Goal: Task Accomplishment & Management: Manage account settings

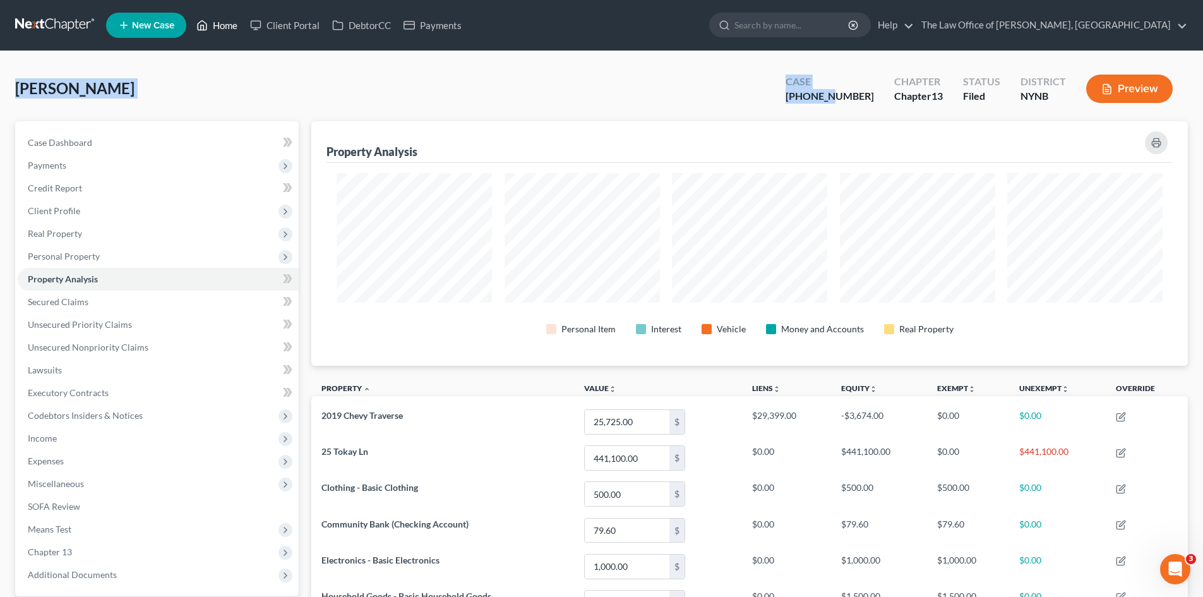
click at [223, 28] on link "Home" at bounding box center [217, 25] width 54 height 23
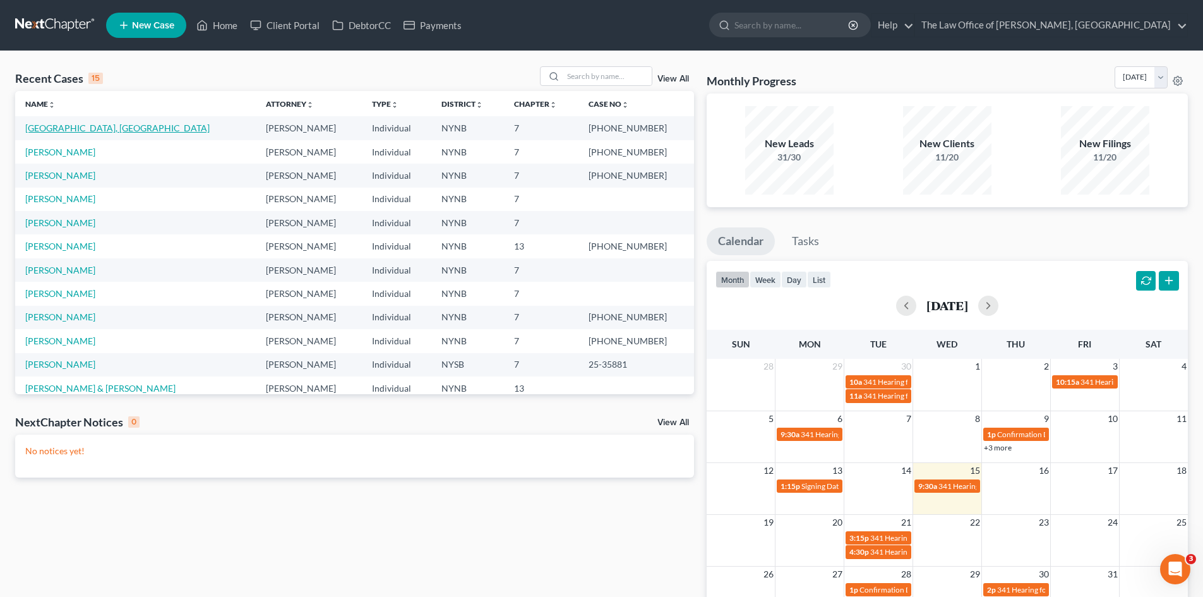
click at [59, 127] on link "Arrington, India" at bounding box center [117, 127] width 184 height 11
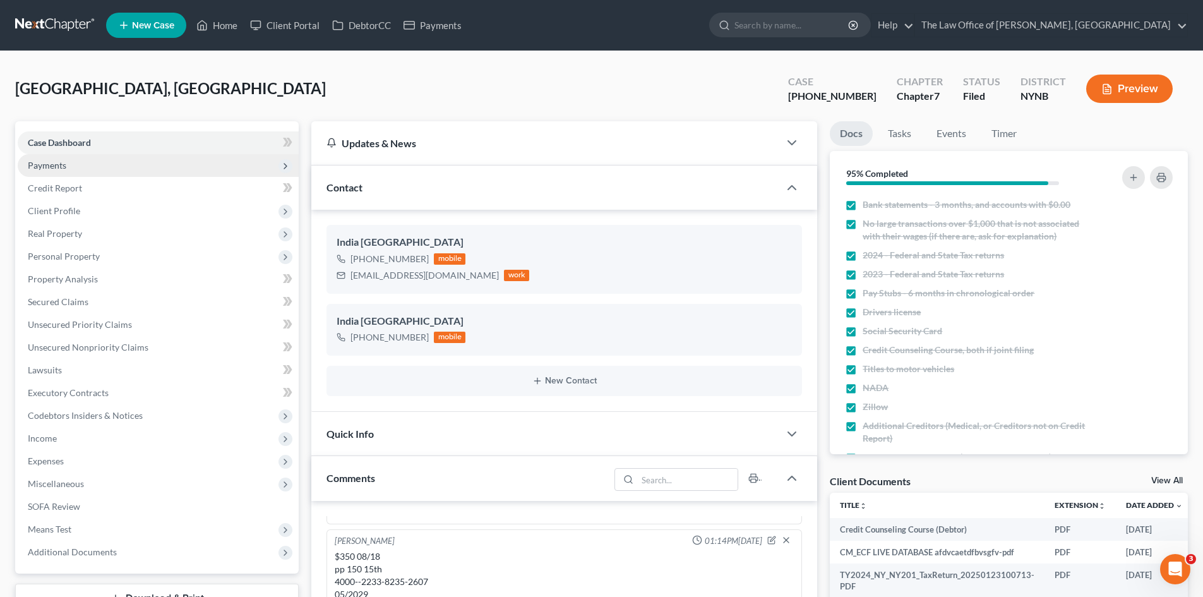
scroll to position [1382, 0]
click at [62, 165] on span "Payments" at bounding box center [47, 165] width 39 height 11
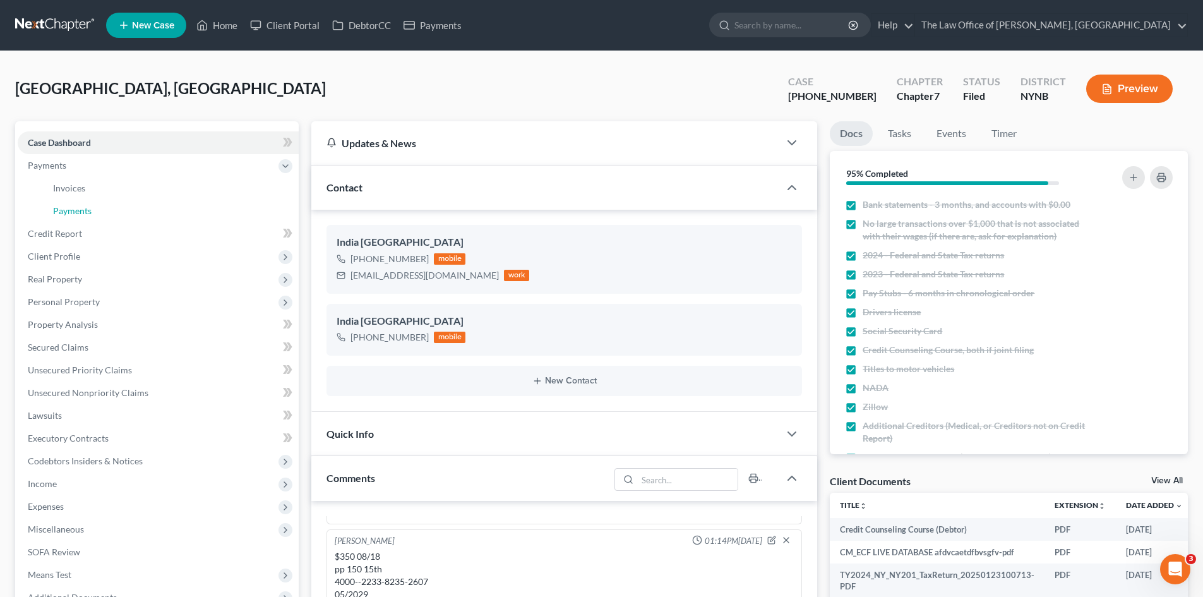
drag, startPoint x: 96, startPoint y: 208, endPoint x: 516, endPoint y: 155, distance: 423.2
click at [97, 208] on link "Payments" at bounding box center [171, 210] width 256 height 23
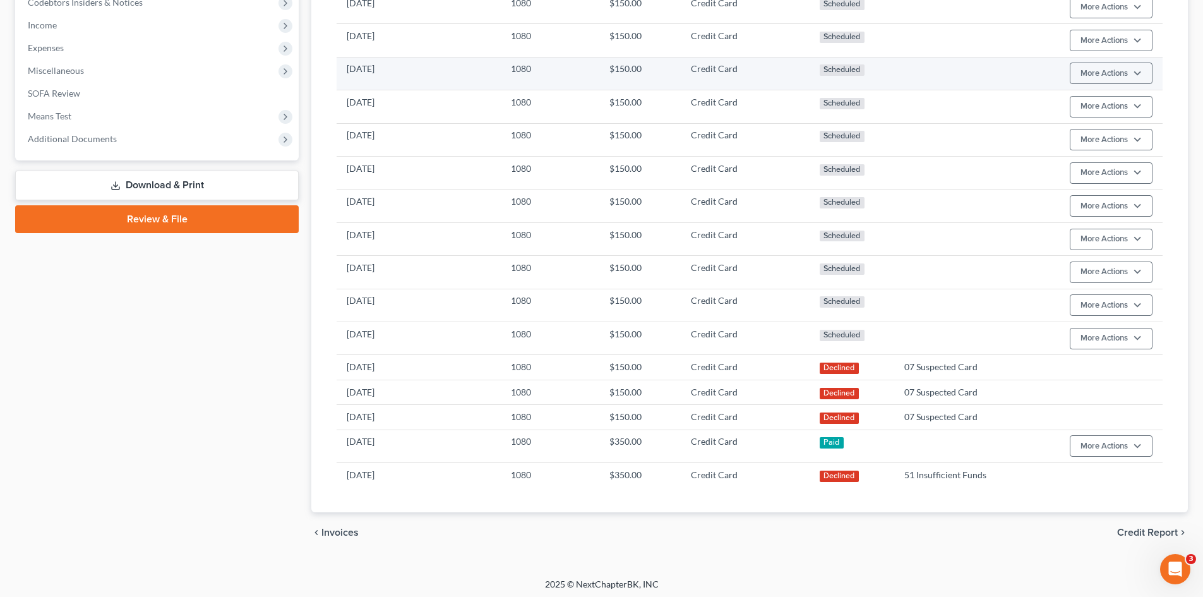
scroll to position [462, 0]
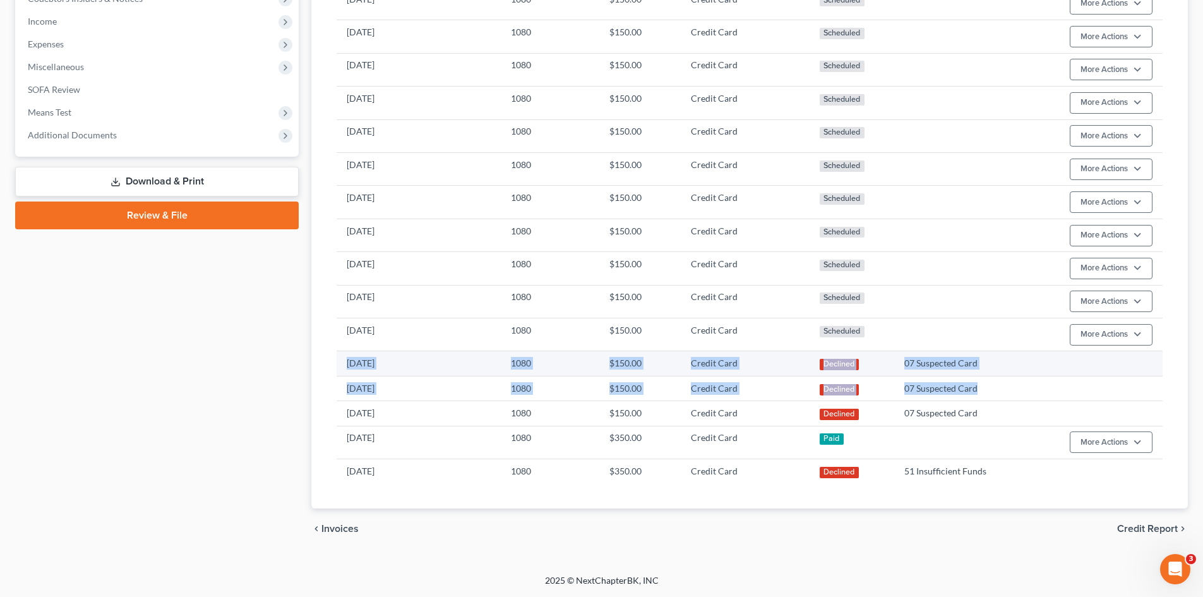
drag, startPoint x: 992, startPoint y: 393, endPoint x: 345, endPoint y: 366, distance: 647.6
click at [345, 366] on tbody "12/15/2026 1080 $75.00 Credit Card Scheduled More Actions Cancel Edit Payment P…" at bounding box center [749, 185] width 826 height 595
copy tbody "10/15/2025 1080 $150.00 Credit Card Declined 07 Suspected Card 09/23/2025 1080 …"
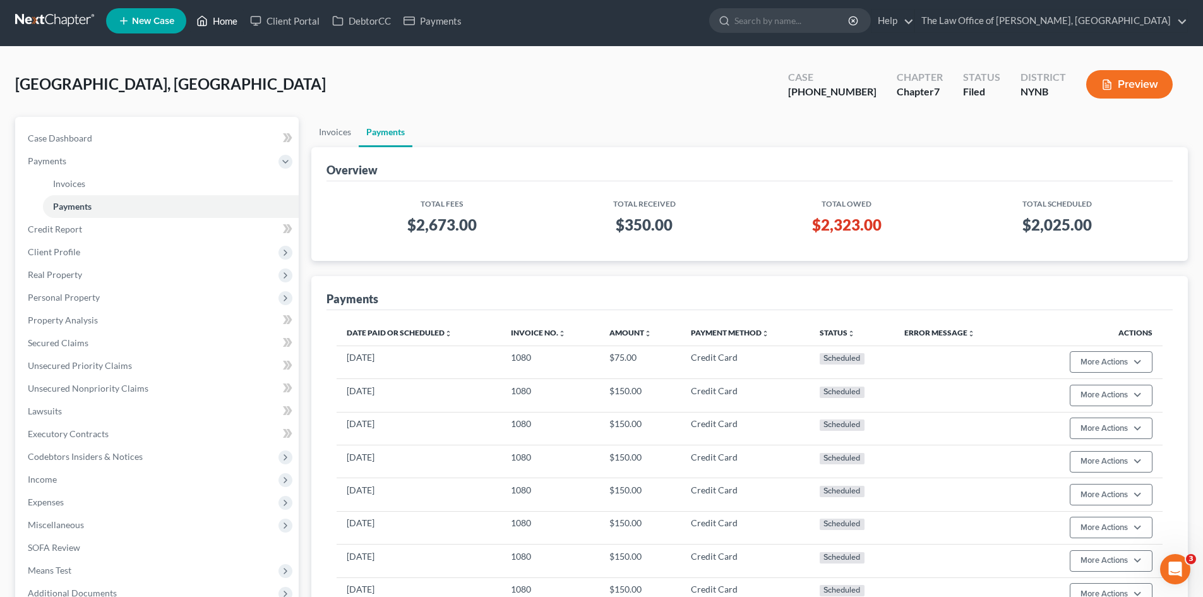
scroll to position [0, 0]
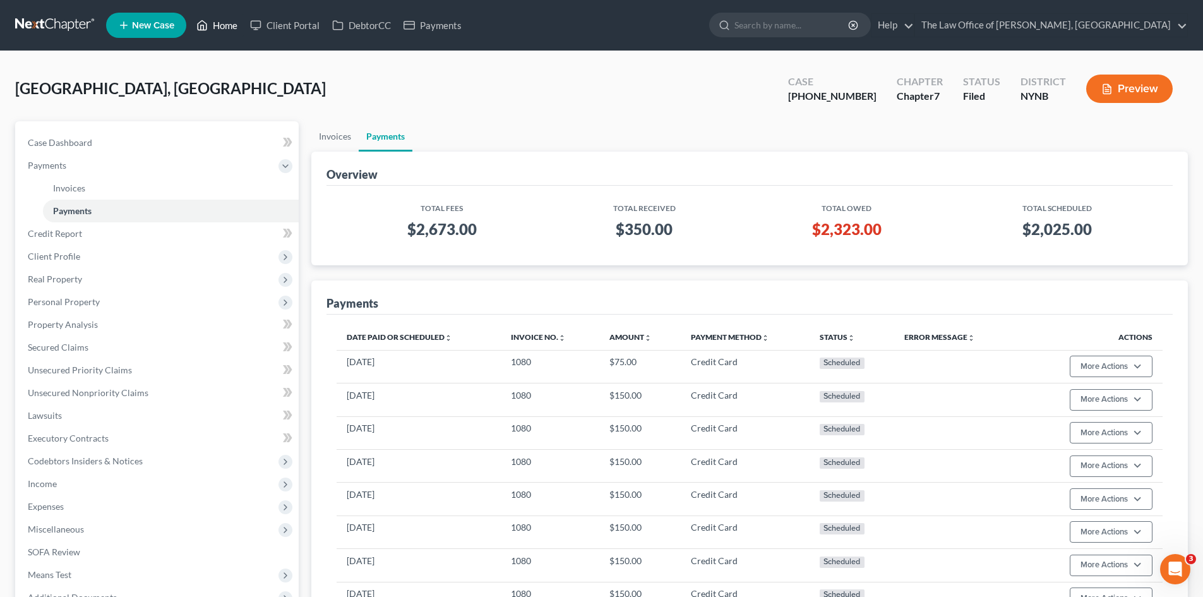
click at [222, 27] on link "Home" at bounding box center [217, 25] width 54 height 23
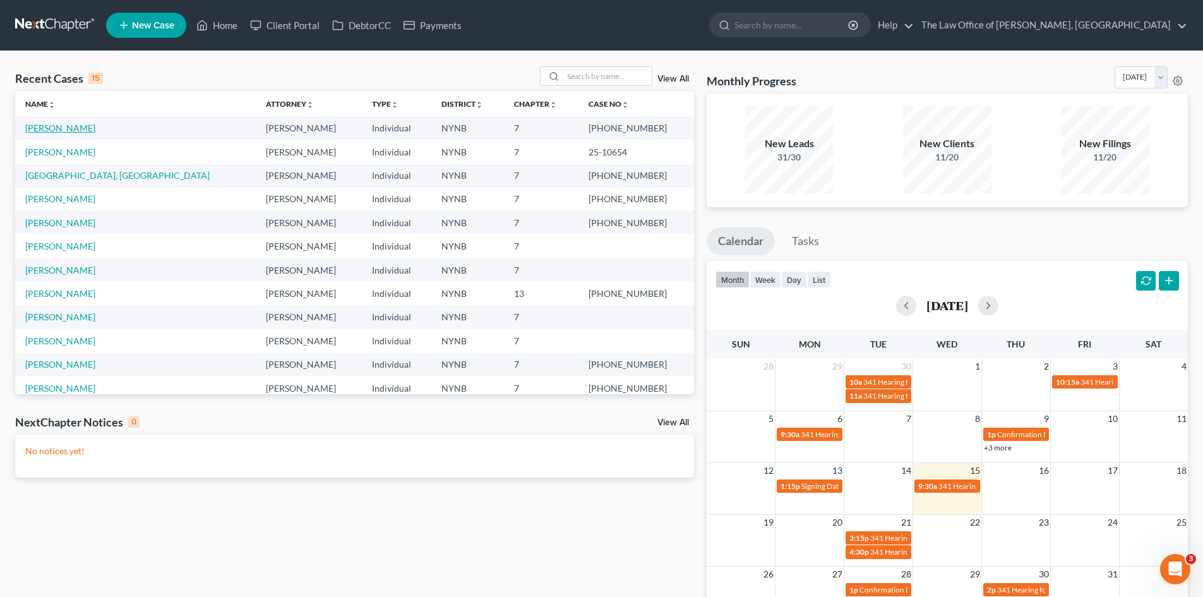
click at [69, 129] on link "Famoso, Michael" at bounding box center [60, 127] width 70 height 11
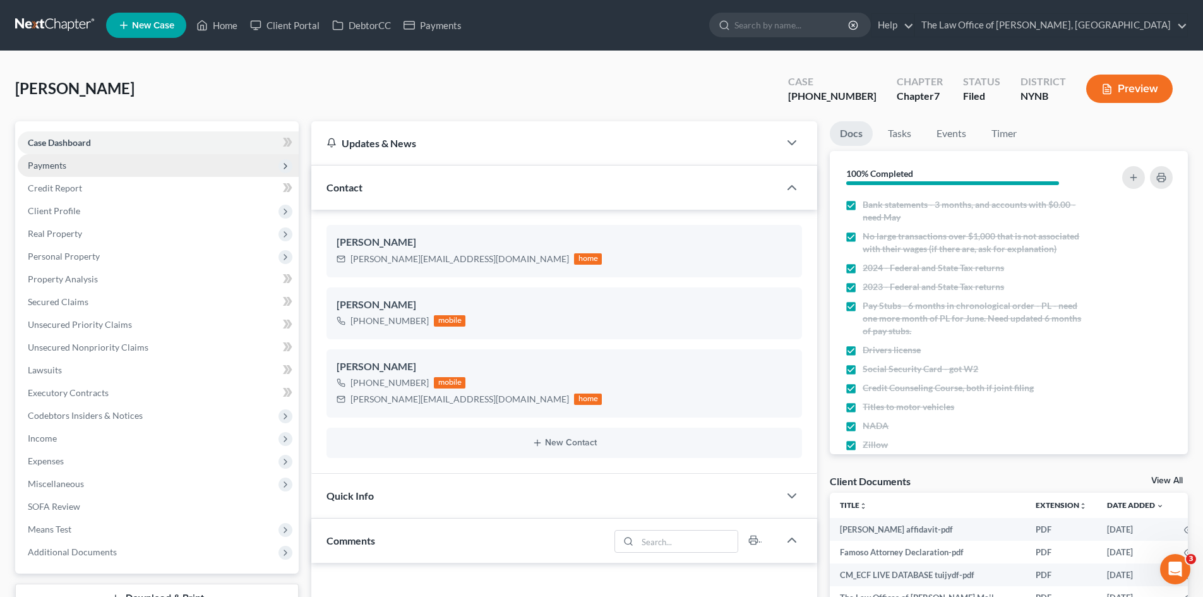
click at [59, 169] on span "Payments" at bounding box center [47, 165] width 39 height 11
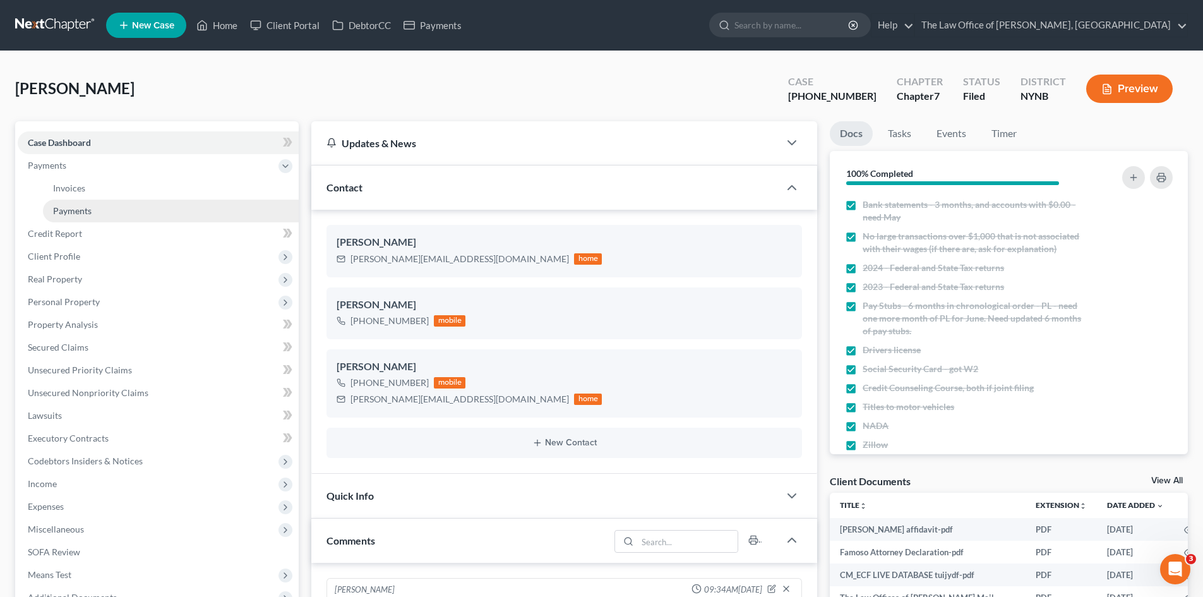
scroll to position [571, 0]
click at [88, 209] on span "Payments" at bounding box center [72, 210] width 39 height 11
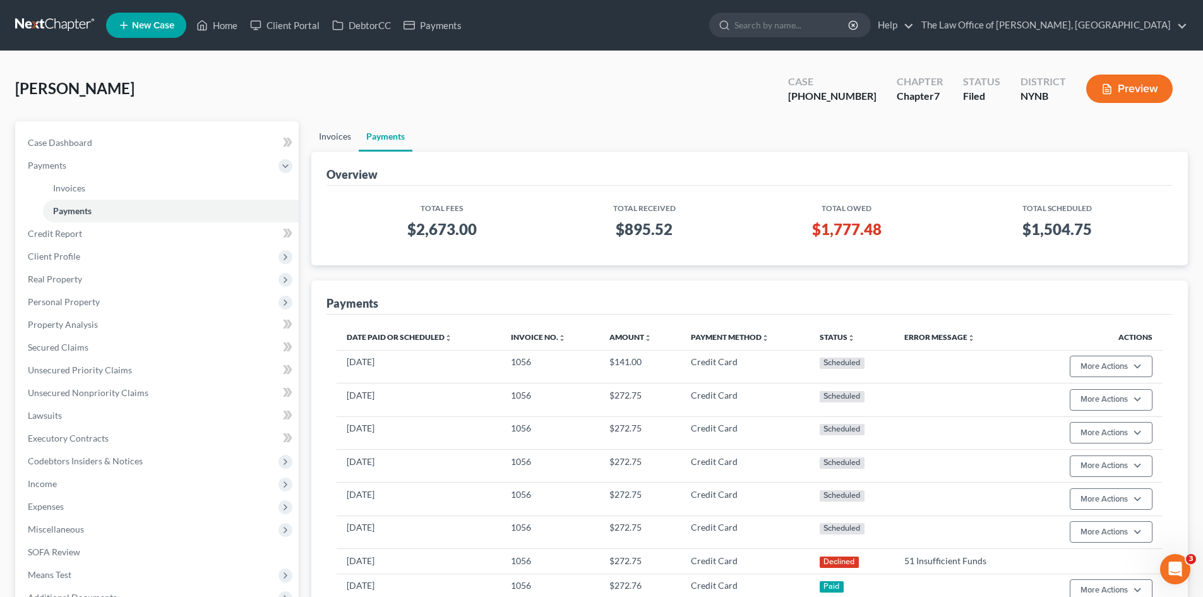
click at [322, 133] on link "Invoices" at bounding box center [334, 136] width 47 height 30
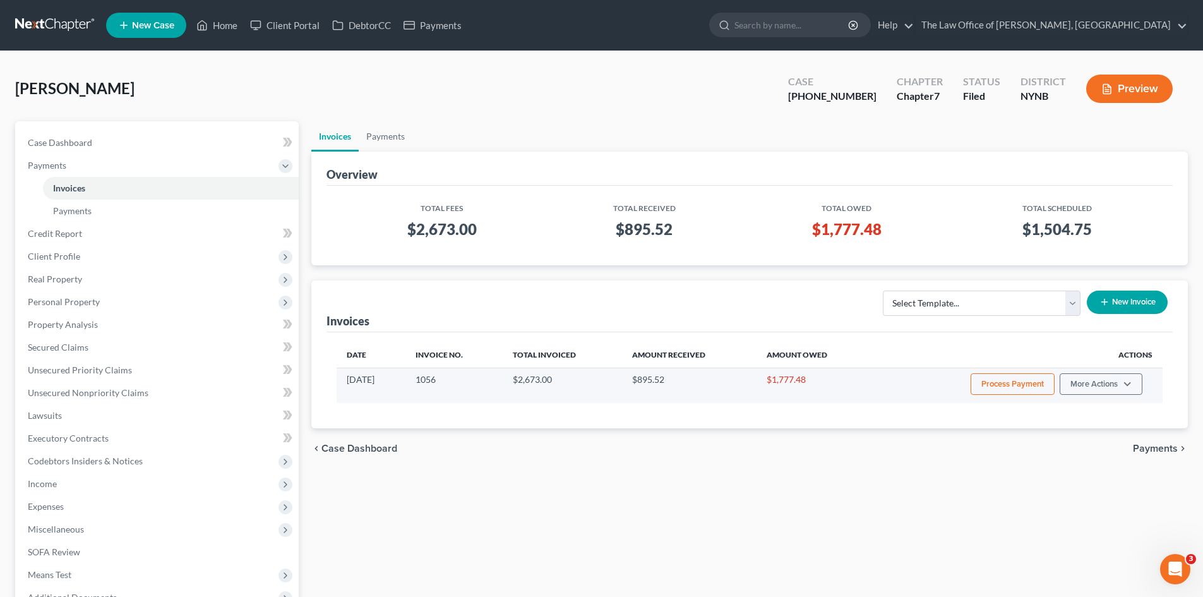
click at [989, 388] on button "Process Payment" at bounding box center [1012, 383] width 84 height 21
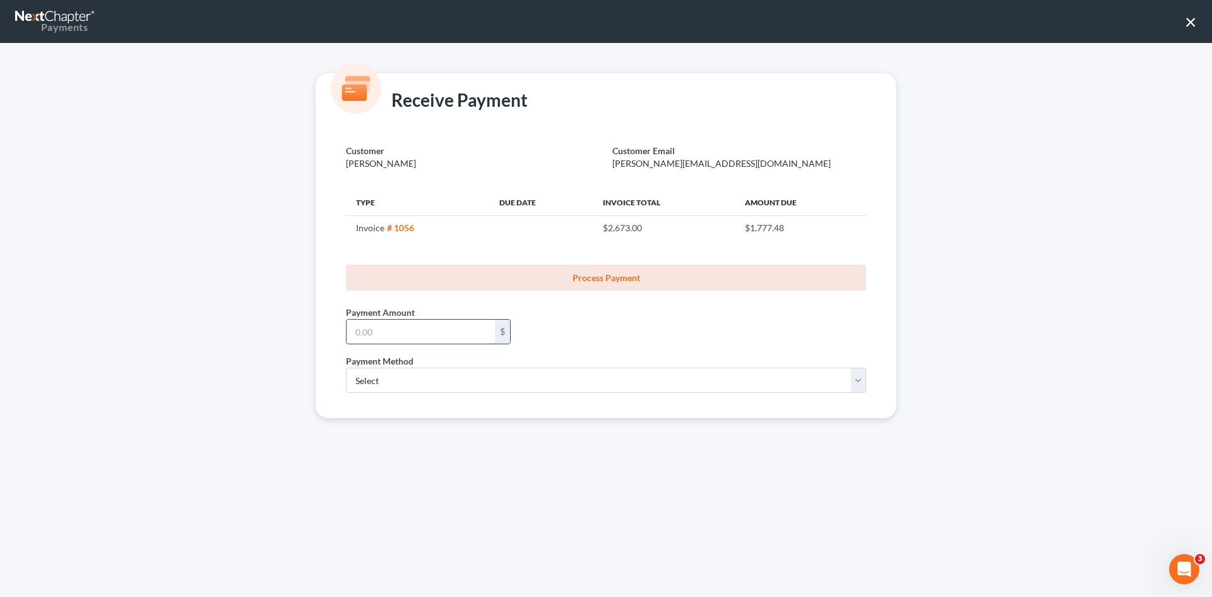
click at [421, 339] on input "text" at bounding box center [421, 331] width 148 height 24
type input "273"
drag, startPoint x: 413, startPoint y: 382, endPoint x: 398, endPoint y: 389, distance: 16.9
click at [411, 382] on select "Select ACH Credit Card" at bounding box center [606, 379] width 520 height 25
select select "1"
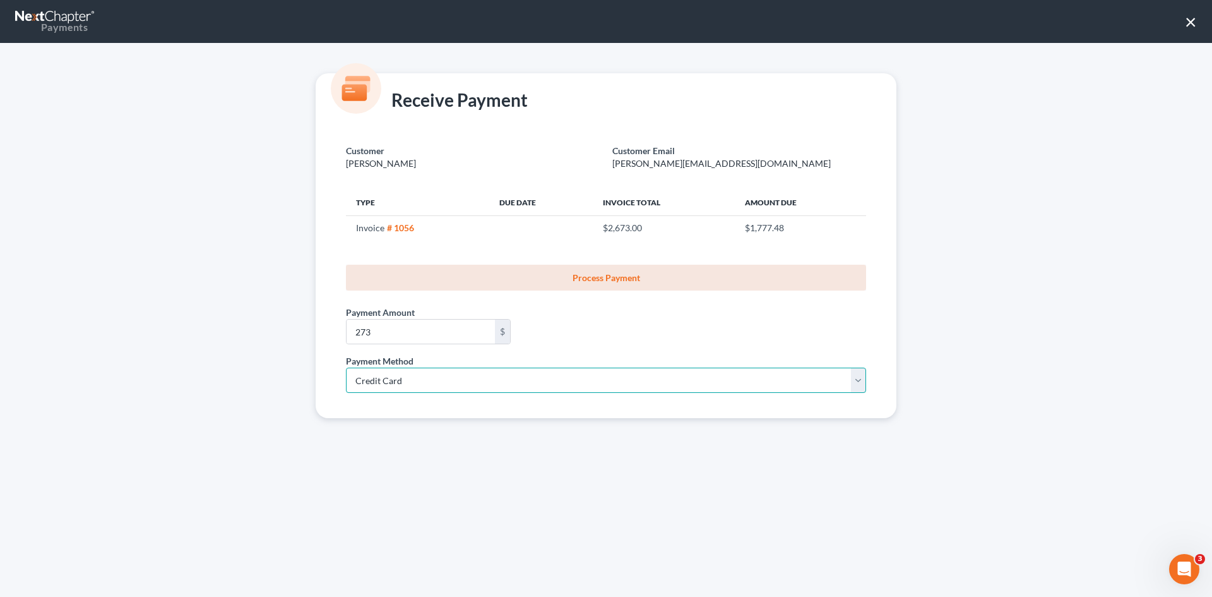
click at [346, 367] on select "Select ACH Credit Card" at bounding box center [606, 379] width 520 height 25
select select "35"
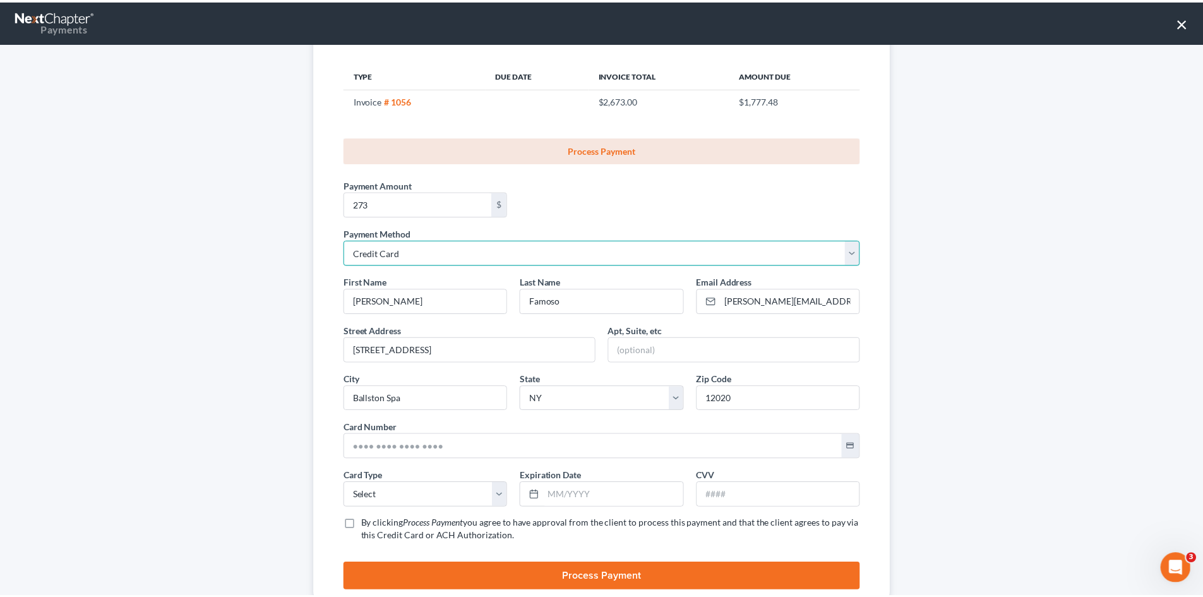
scroll to position [167, 0]
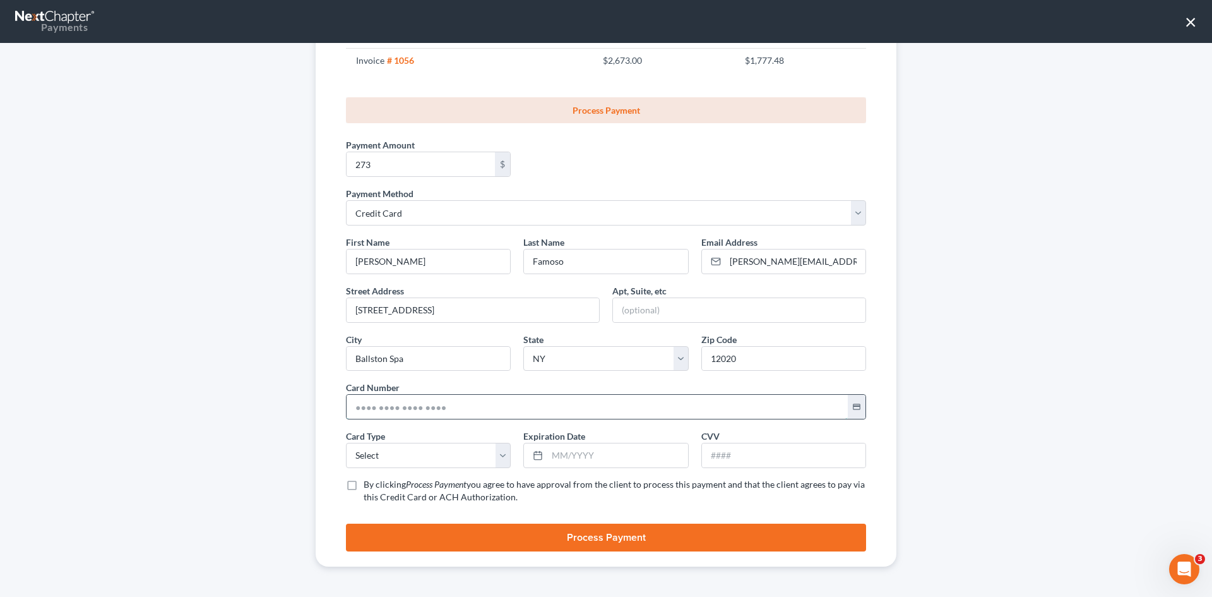
click at [369, 406] on input "text" at bounding box center [597, 407] width 501 height 24
paste input "5141 8102 3984 3759"
type input "5141 8102 3984 3759"
drag, startPoint x: 383, startPoint y: 446, endPoint x: 383, endPoint y: 458, distance: 12.0
click at [383, 447] on select "Select Visa MasterCard Discover American Express" at bounding box center [428, 455] width 165 height 25
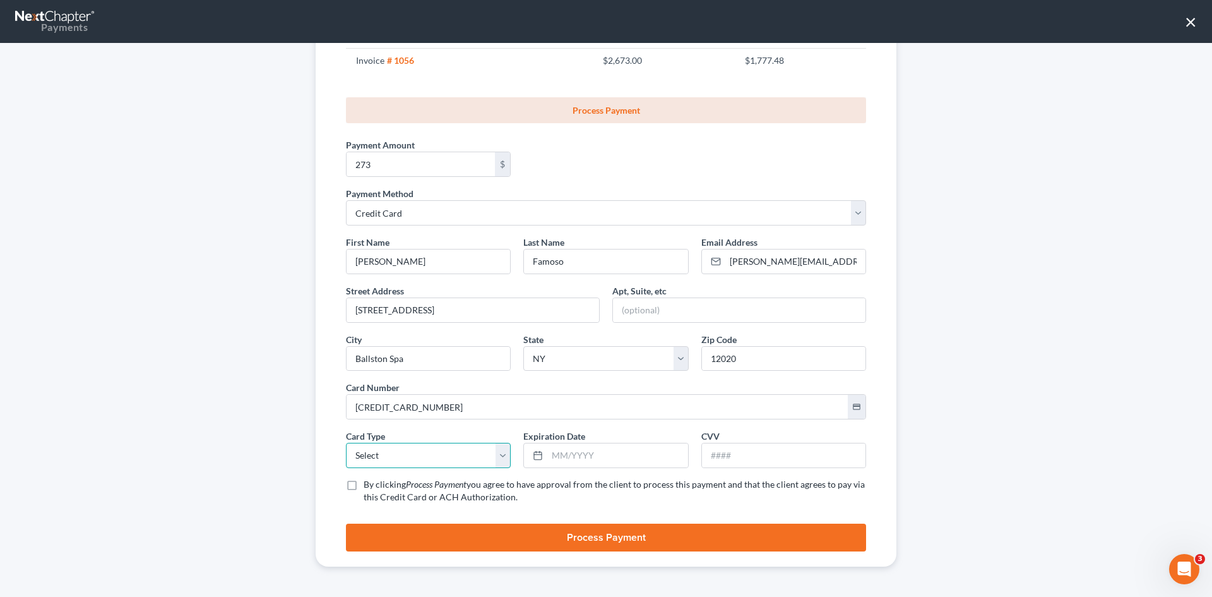
select select "1"
click at [346, 443] on select "Select Visa MasterCard Discover American Express" at bounding box center [428, 455] width 165 height 25
click at [549, 456] on input "text" at bounding box center [617, 455] width 140 height 24
type input "05/2029"
click at [749, 456] on input "text" at bounding box center [783, 455] width 163 height 24
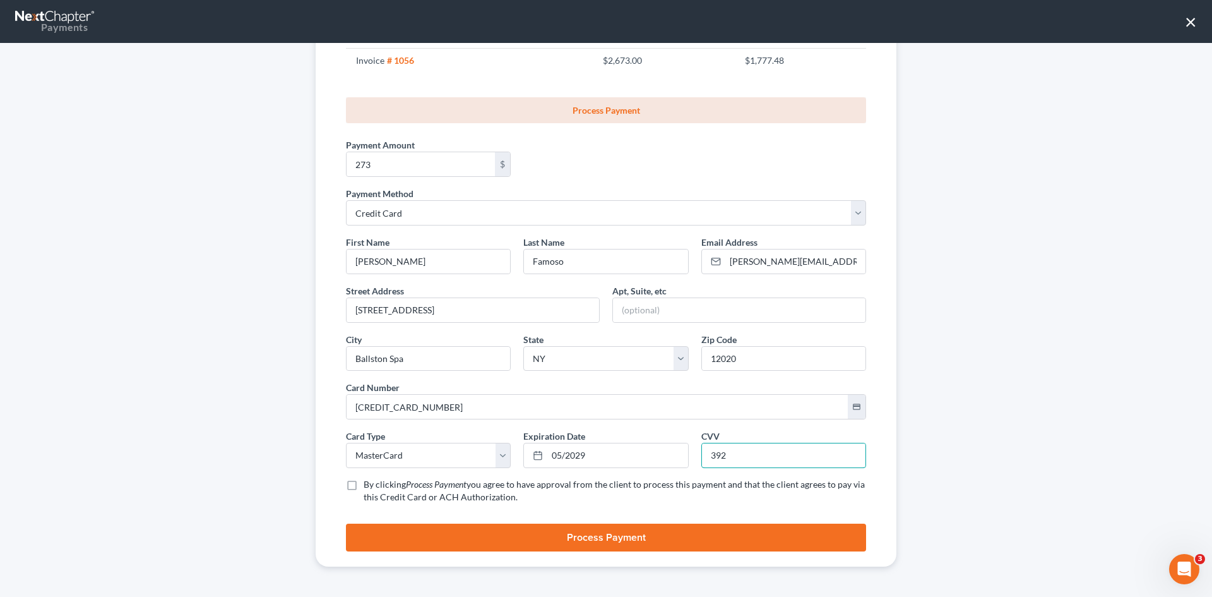
type input "392"
drag, startPoint x: 345, startPoint y: 485, endPoint x: 585, endPoint y: 501, distance: 240.4
click at [364, 485] on label "By clicking Process Payment you agree to have approval from the client to proce…" at bounding box center [615, 490] width 502 height 25
click at [369, 485] on input "By clicking Process Payment you agree to have approval from the client to proce…" at bounding box center [373, 482] width 8 height 8
checkbox input "true"
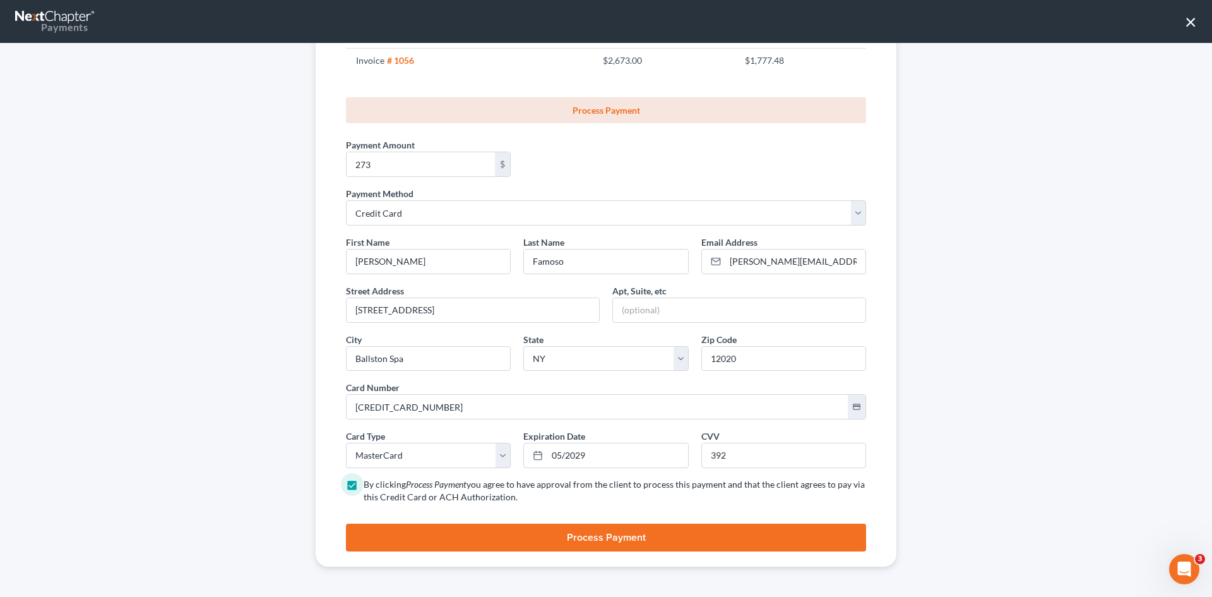
click at [629, 537] on button "Process Payment" at bounding box center [606, 537] width 520 height 28
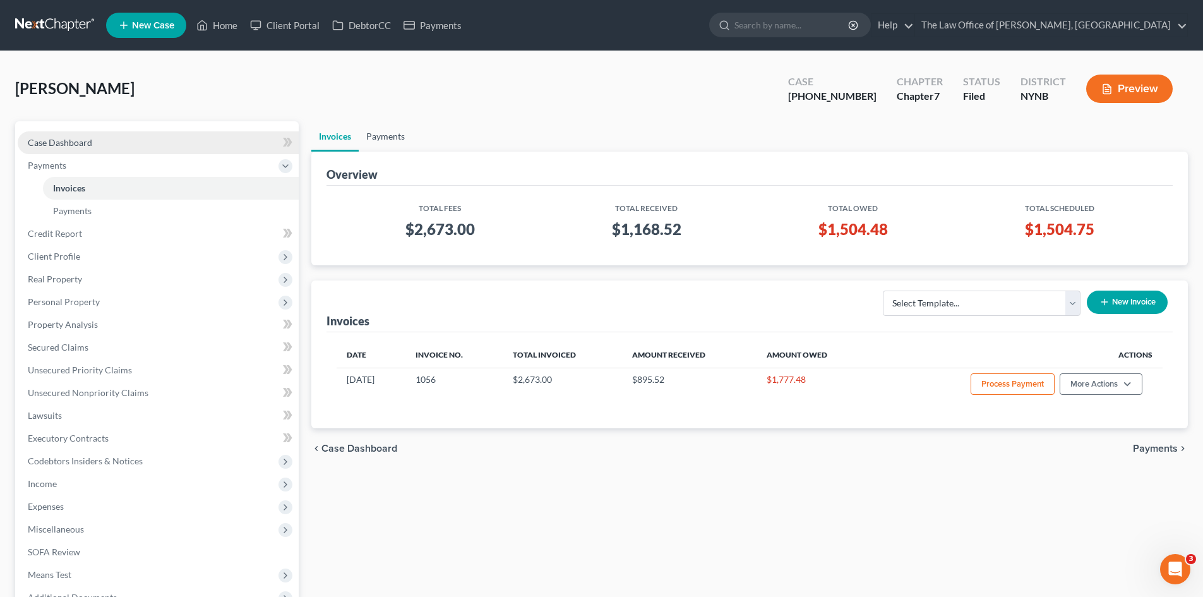
drag, startPoint x: 381, startPoint y: 133, endPoint x: 29, endPoint y: 143, distance: 352.4
click at [381, 133] on link "Payments" at bounding box center [386, 136] width 54 height 30
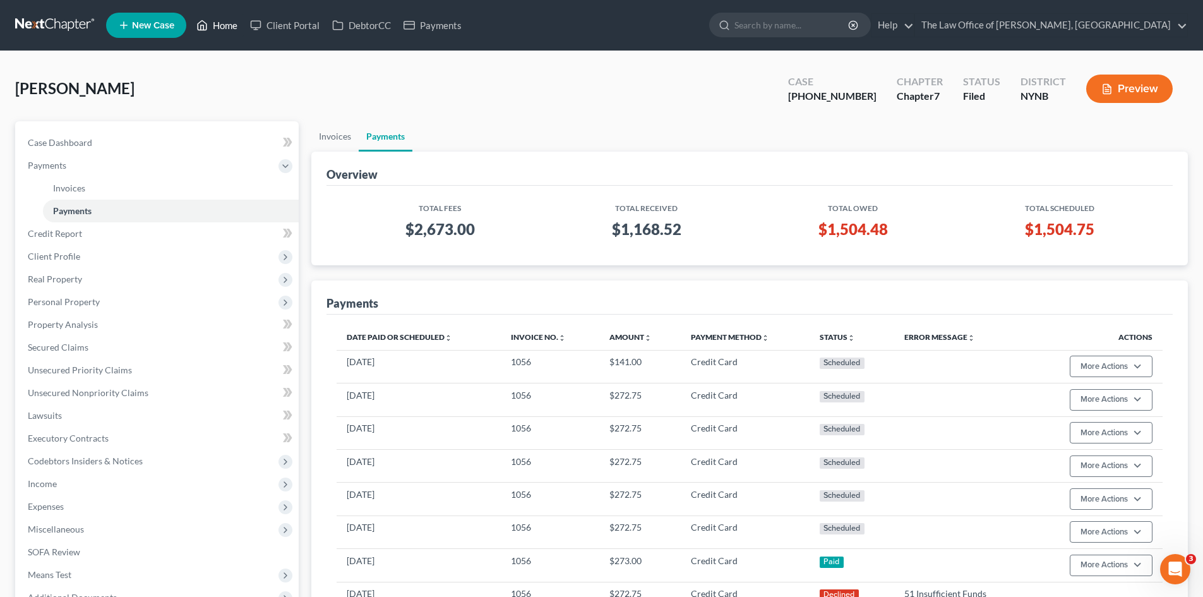
drag, startPoint x: 224, startPoint y: 27, endPoint x: 0, endPoint y: 68, distance: 227.7
click at [224, 27] on link "Home" at bounding box center [217, 25] width 54 height 23
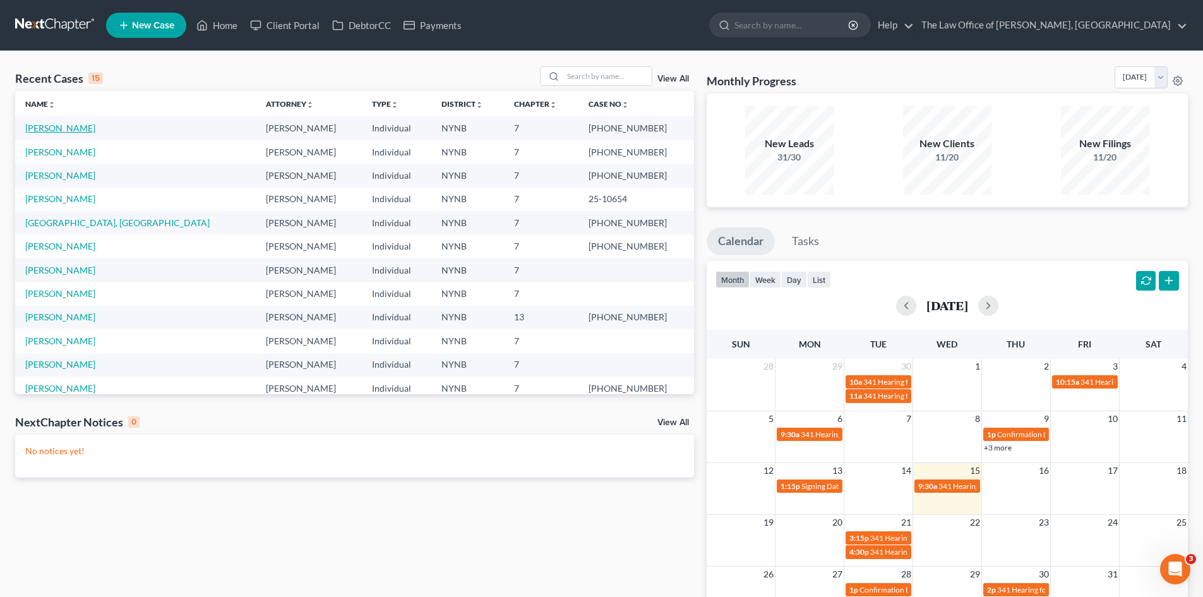
click at [65, 131] on link "[PERSON_NAME]" at bounding box center [60, 127] width 70 height 11
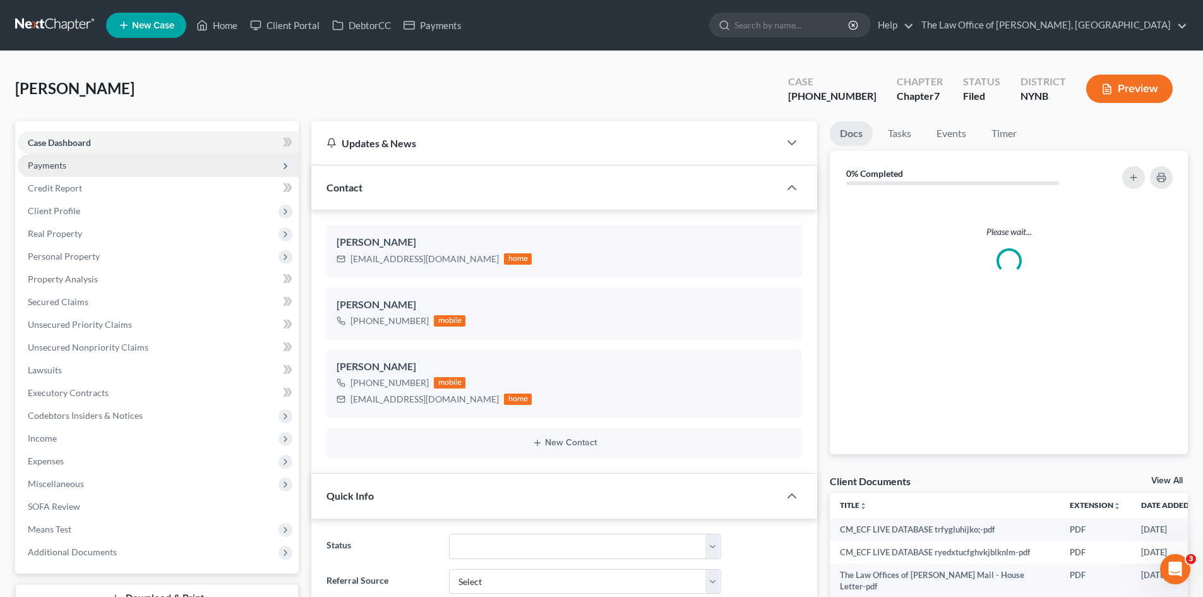
click at [65, 170] on span "Payments" at bounding box center [158, 165] width 281 height 23
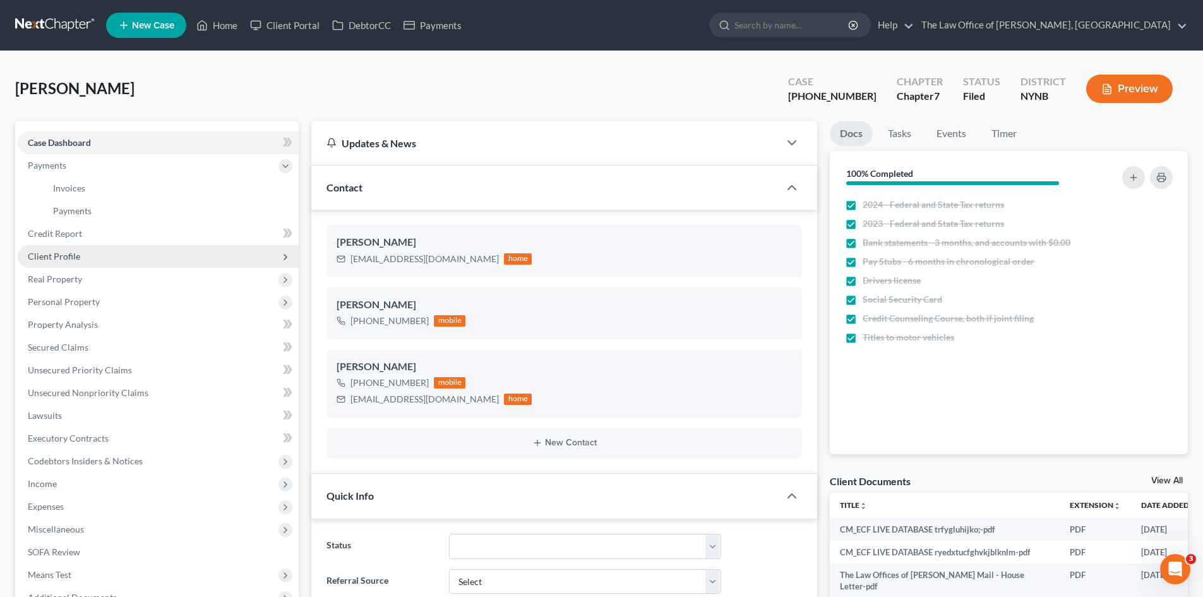
scroll to position [59, 0]
click at [76, 216] on link "Payments" at bounding box center [171, 210] width 256 height 23
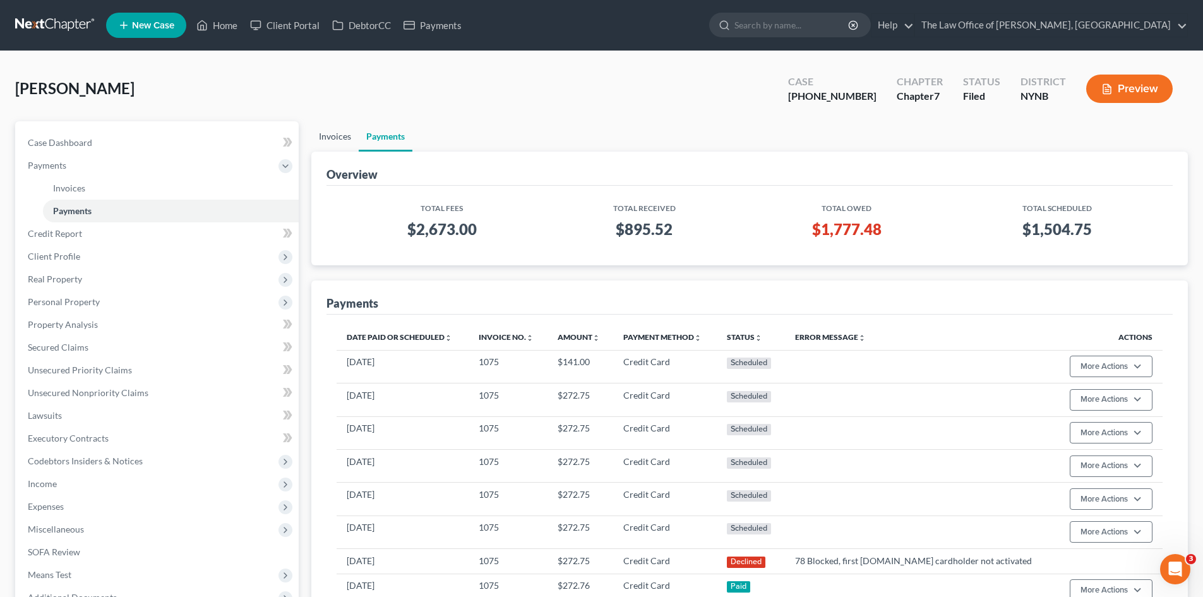
click at [336, 139] on link "Invoices" at bounding box center [334, 136] width 47 height 30
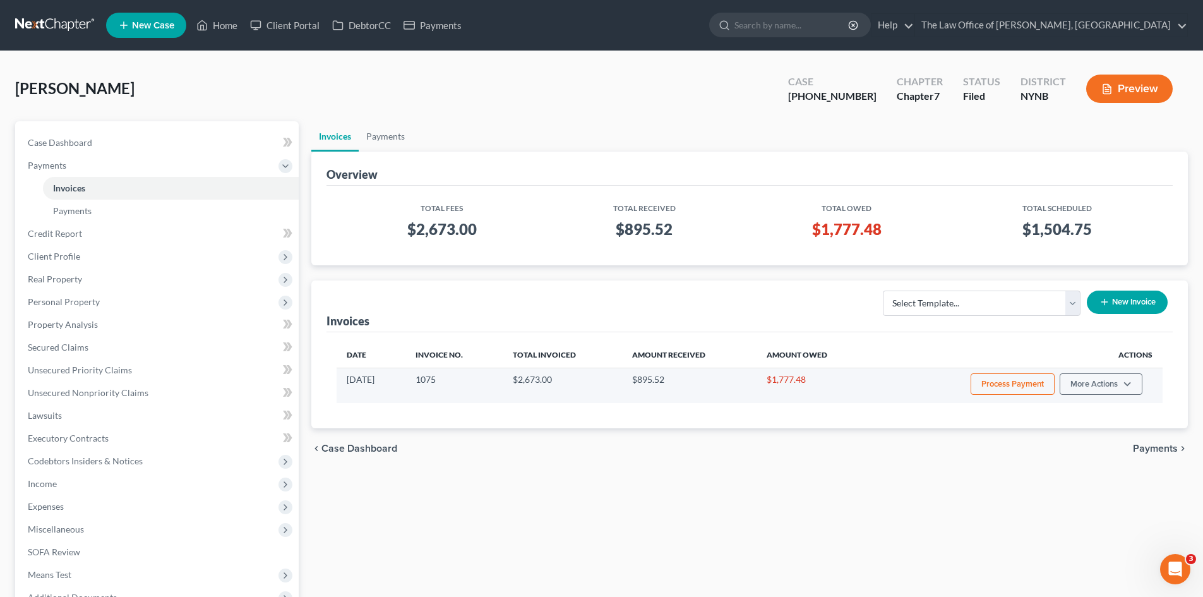
click at [1022, 387] on button "Process Payment" at bounding box center [1012, 383] width 84 height 21
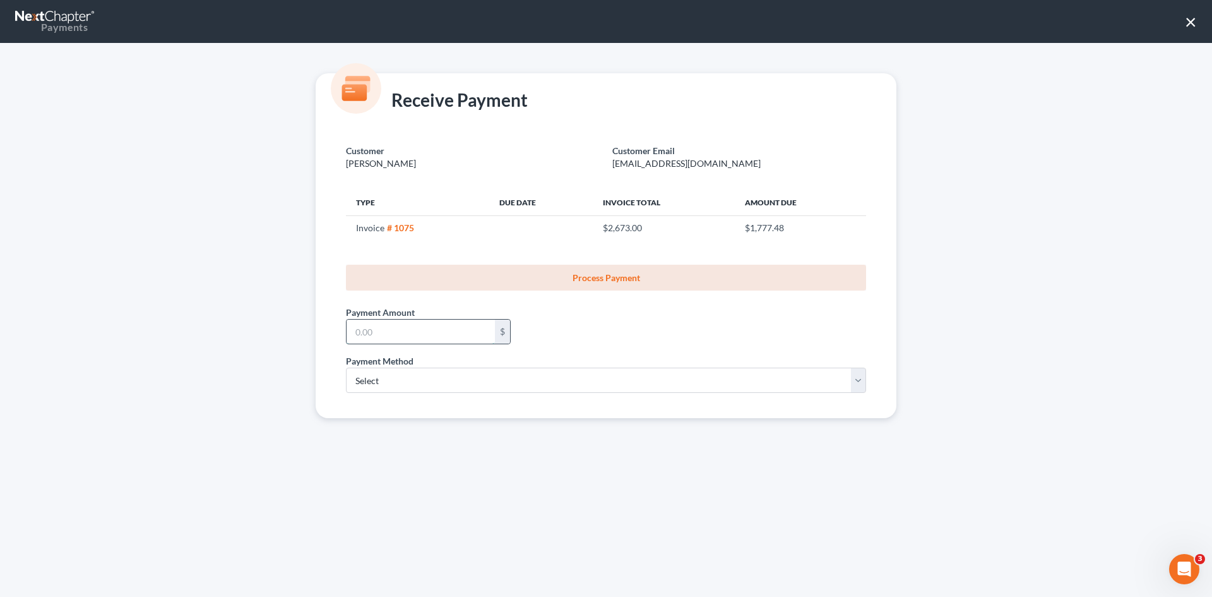
click at [417, 336] on input "text" at bounding box center [421, 331] width 148 height 24
type input "273"
click at [413, 389] on select "Select ACH Credit Card" at bounding box center [606, 379] width 520 height 25
select select "1"
click at [346, 367] on select "Select ACH Credit Card" at bounding box center [606, 379] width 520 height 25
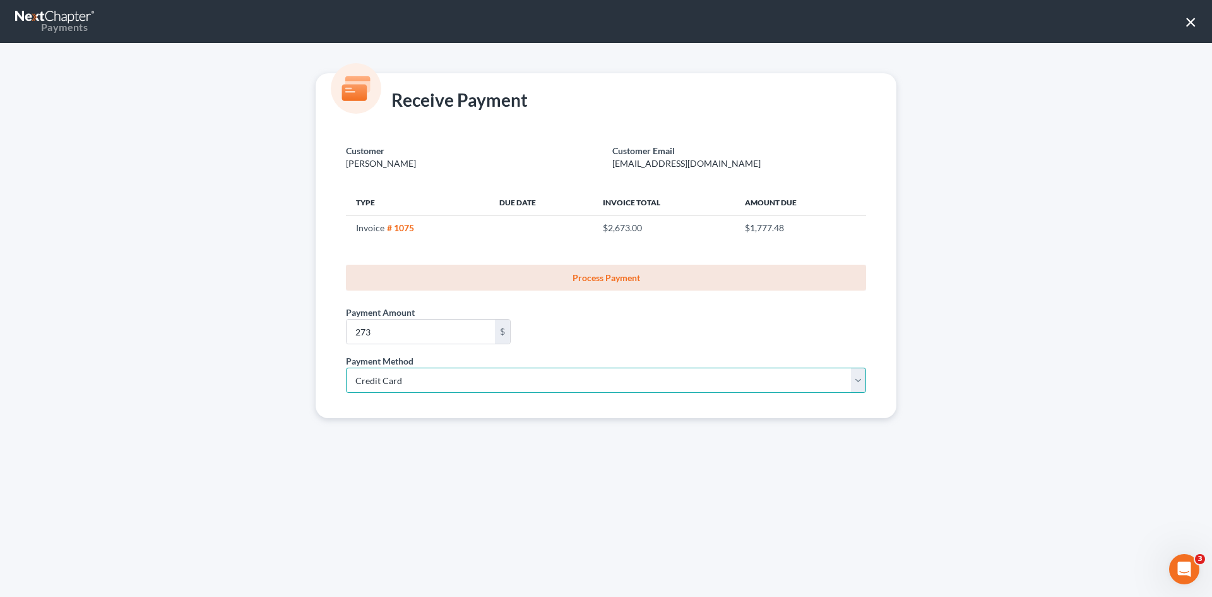
select select "35"
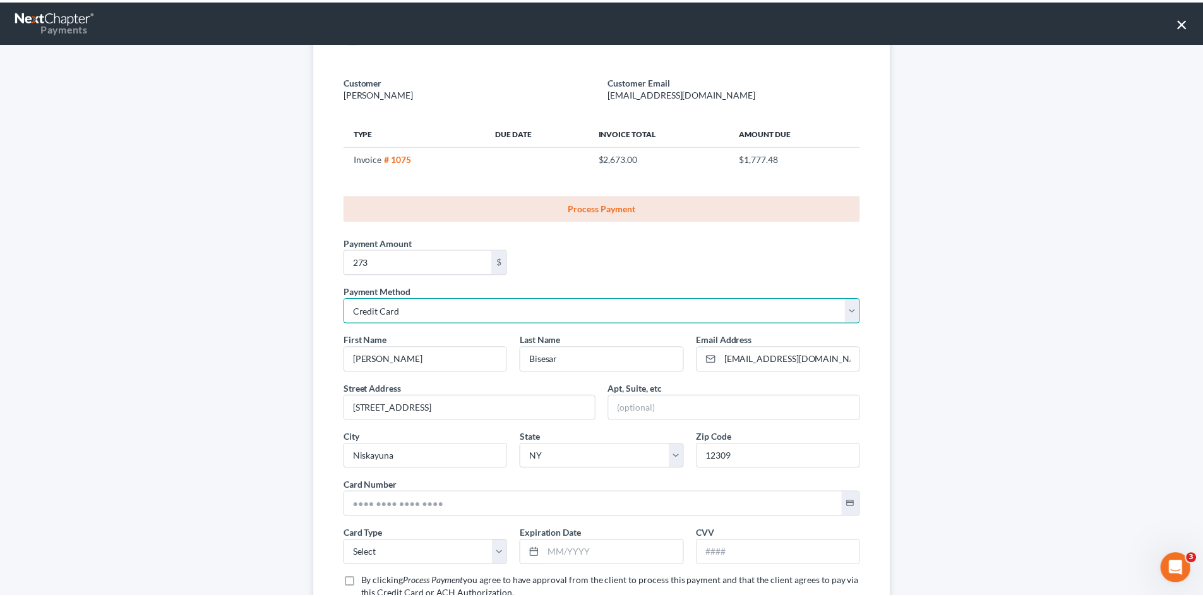
scroll to position [167, 0]
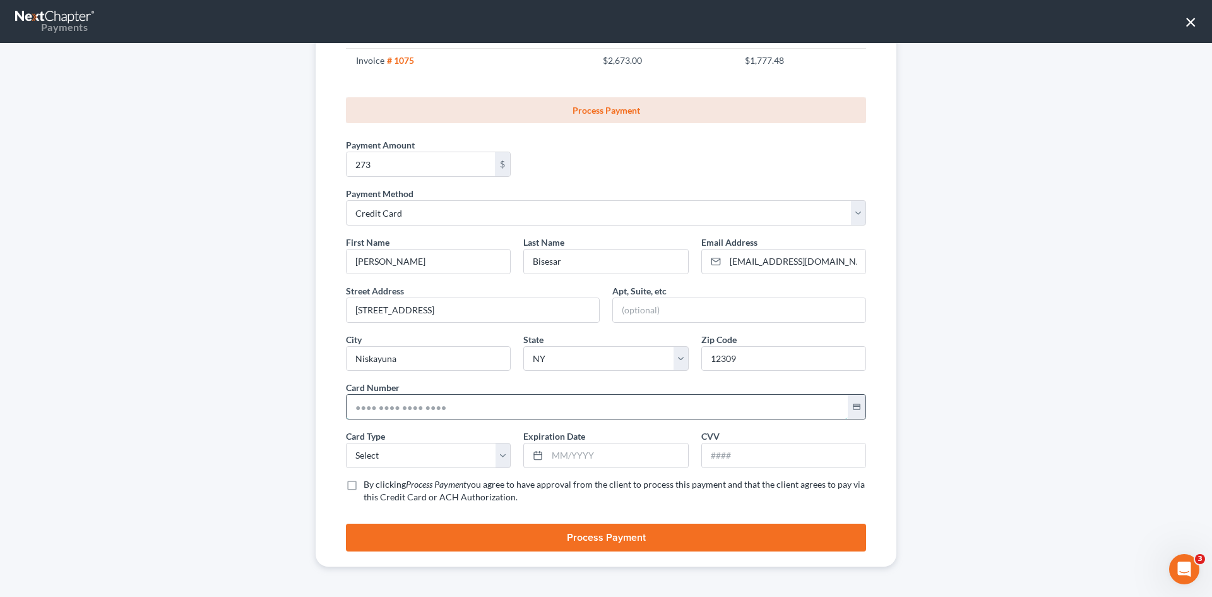
click at [357, 411] on input "text" at bounding box center [597, 407] width 501 height 24
paste input "4326 3020 1295 5232"
type input "4326 3020 1295 5232"
drag, startPoint x: 386, startPoint y: 454, endPoint x: 382, endPoint y: 460, distance: 7.7
click at [386, 454] on select "Select Visa MasterCard Discover American Express" at bounding box center [428, 455] width 165 height 25
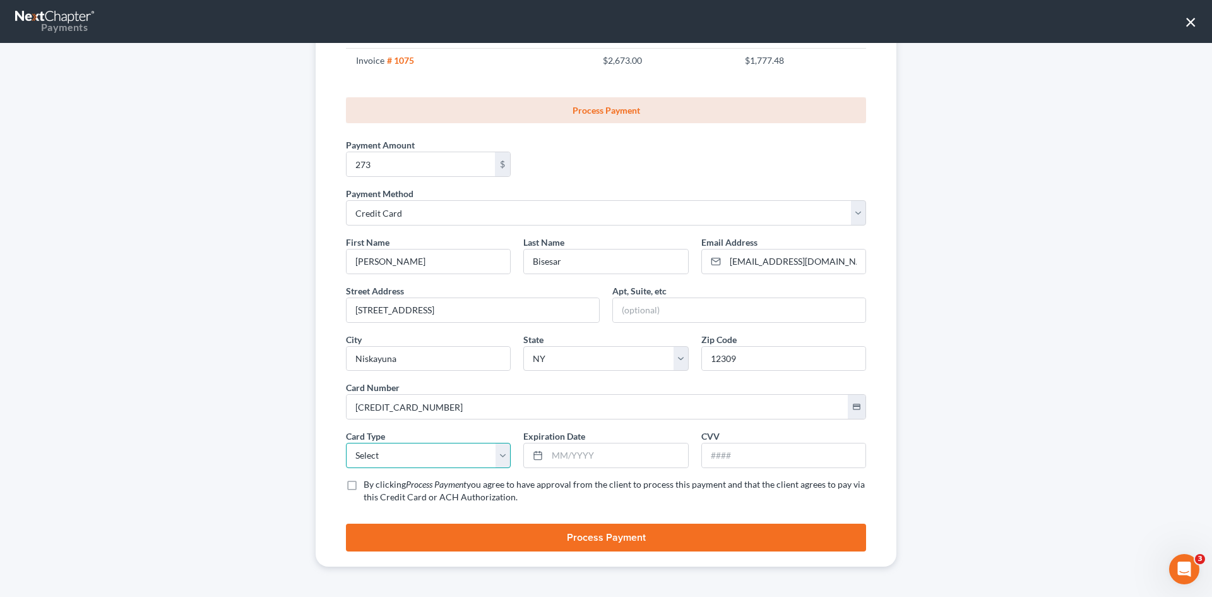
select select "0"
click at [346, 443] on select "Select Visa MasterCard Discover American Express" at bounding box center [428, 455] width 165 height 25
click at [564, 453] on input "text" at bounding box center [617, 455] width 140 height 24
type input "05/2029"
click at [727, 458] on input "text" at bounding box center [783, 455] width 163 height 24
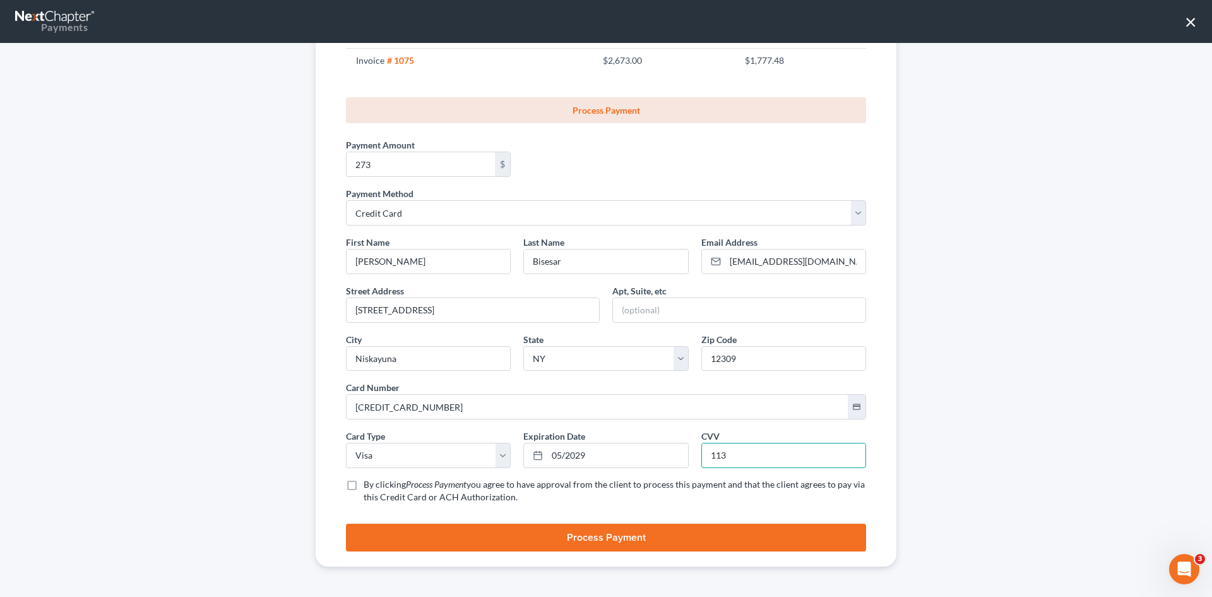
type input "113"
click at [364, 485] on label "By clicking Process Payment you agree to have approval from the client to proce…" at bounding box center [615, 490] width 502 height 25
click at [369, 485] on input "By clicking Process Payment you agree to have approval from the client to proce…" at bounding box center [373, 482] width 8 height 8
checkbox input "true"
click at [588, 538] on button "Process Payment" at bounding box center [606, 537] width 520 height 28
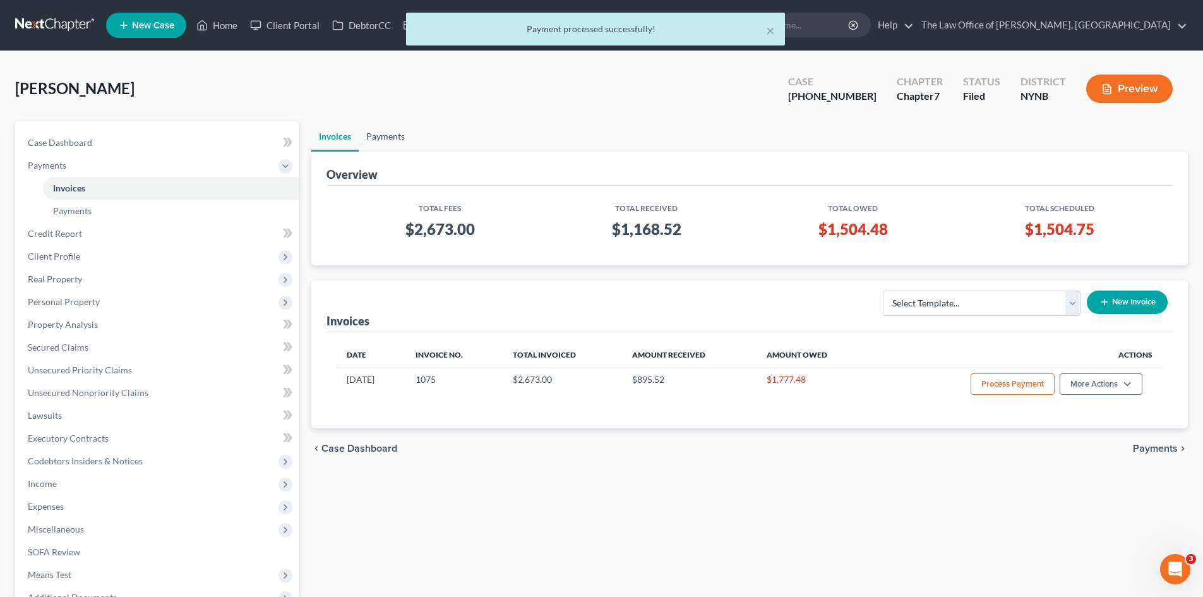
drag, startPoint x: 379, startPoint y: 139, endPoint x: 378, endPoint y: 116, distance: 23.4
click at [379, 138] on link "Payments" at bounding box center [386, 136] width 54 height 30
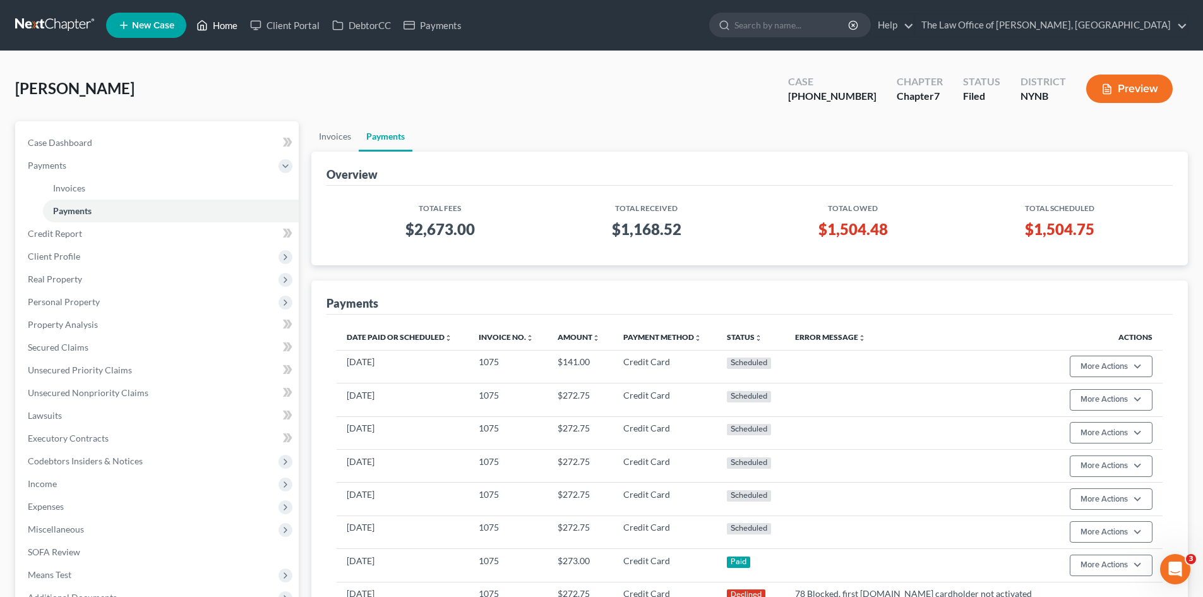
click at [214, 29] on link "Home" at bounding box center [217, 25] width 54 height 23
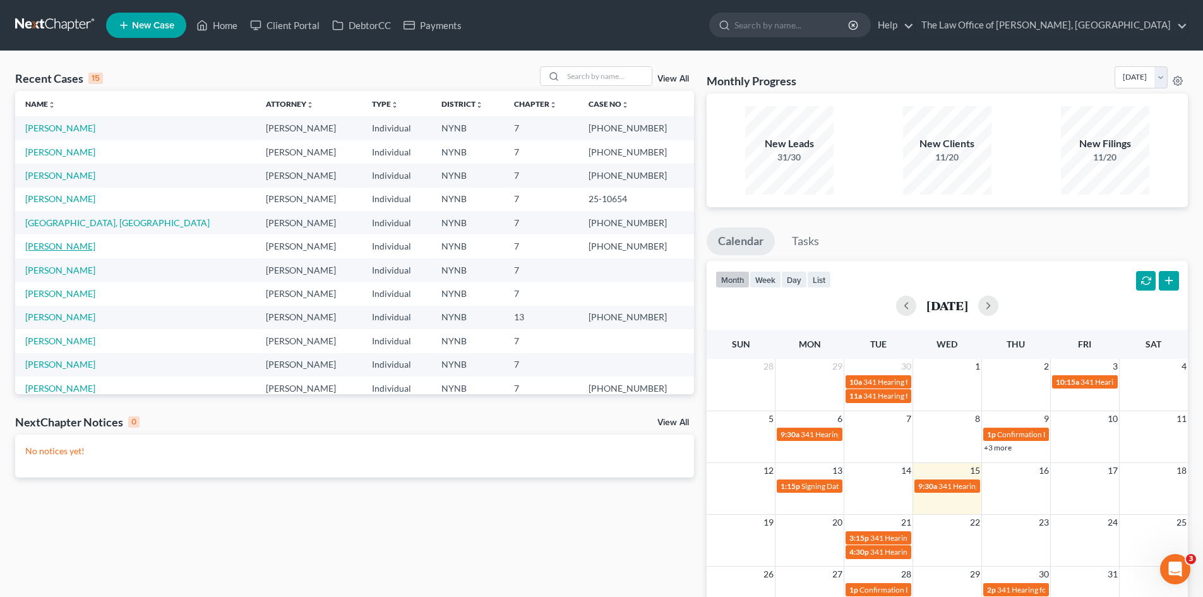
click at [51, 244] on link "[PERSON_NAME]" at bounding box center [60, 246] width 70 height 11
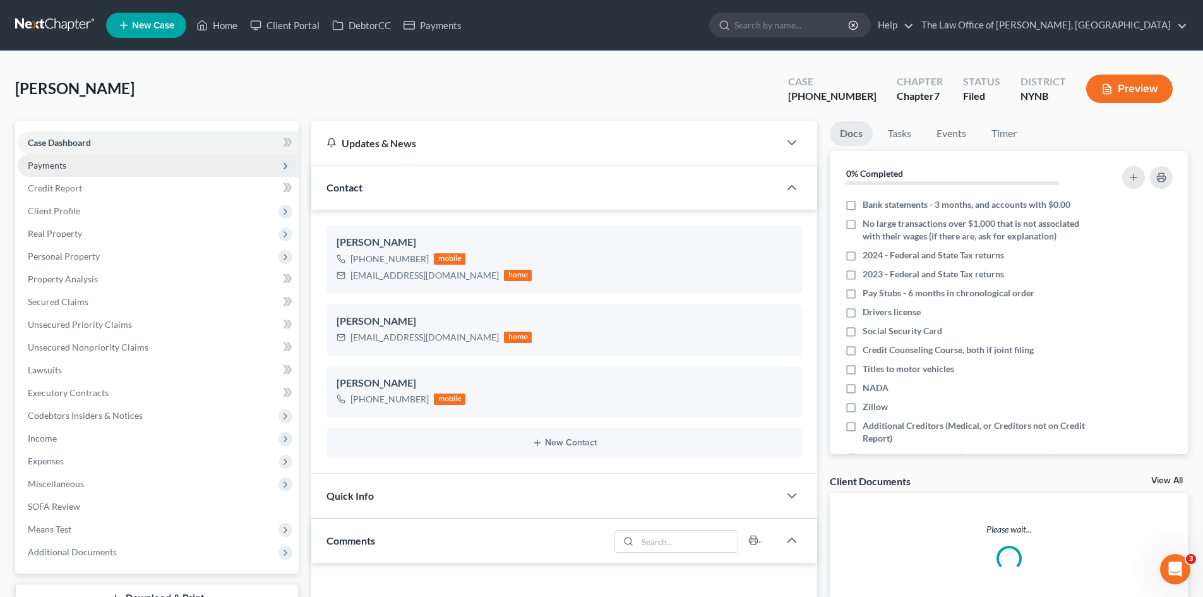
click at [63, 163] on span "Payments" at bounding box center [47, 165] width 39 height 11
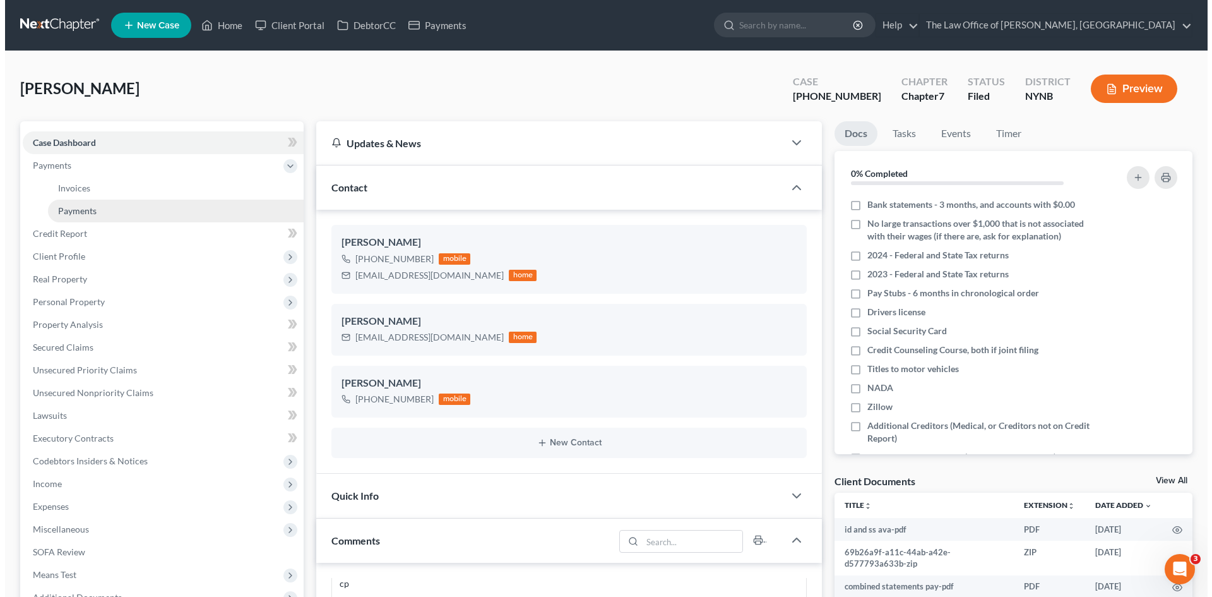
scroll to position [1085, 0]
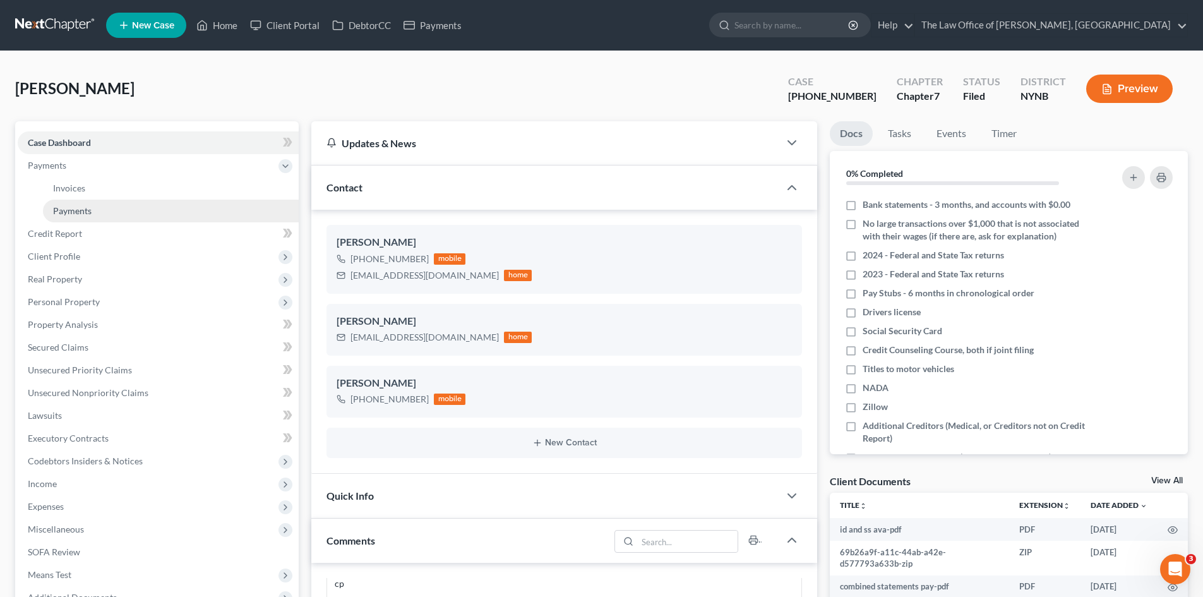
click at [80, 208] on span "Payments" at bounding box center [72, 210] width 39 height 11
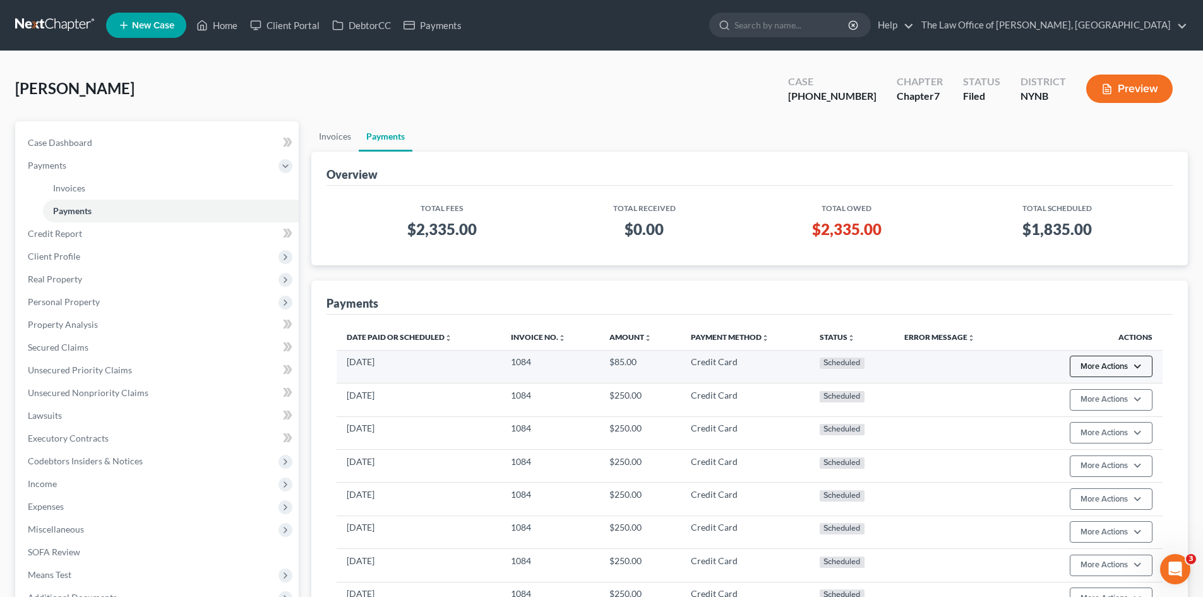
click at [1108, 364] on button "More Actions" at bounding box center [1110, 365] width 83 height 21
click at [1106, 415] on link "Edit Payment Plan" at bounding box center [1129, 413] width 122 height 21
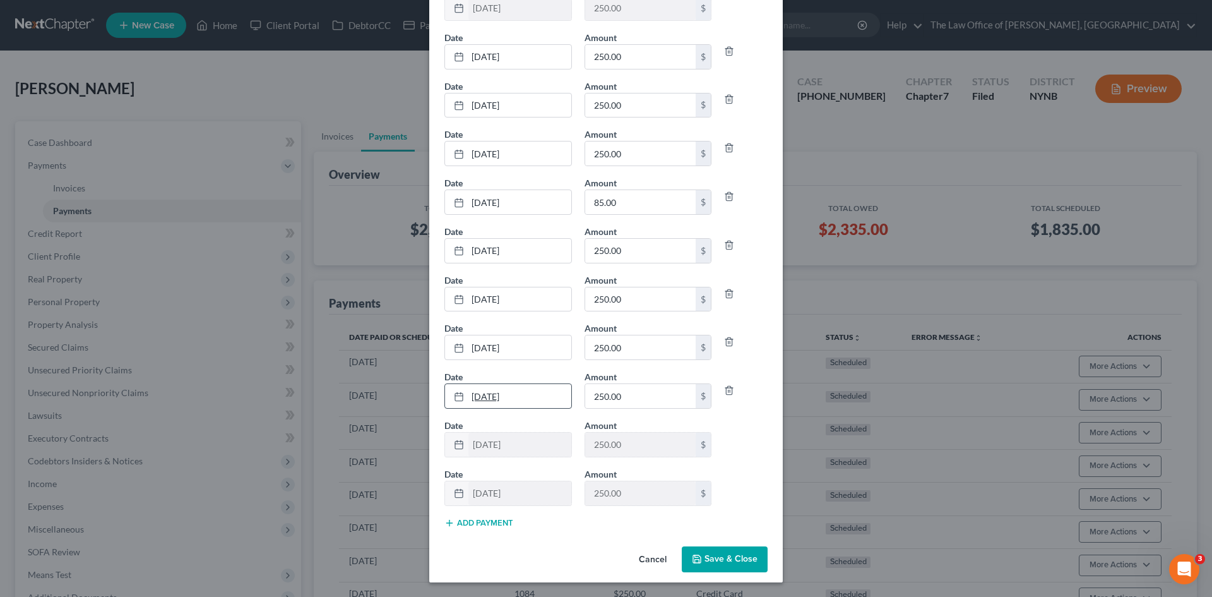
scroll to position [76, 0]
click at [477, 521] on button "Add Payment" at bounding box center [478, 522] width 69 height 10
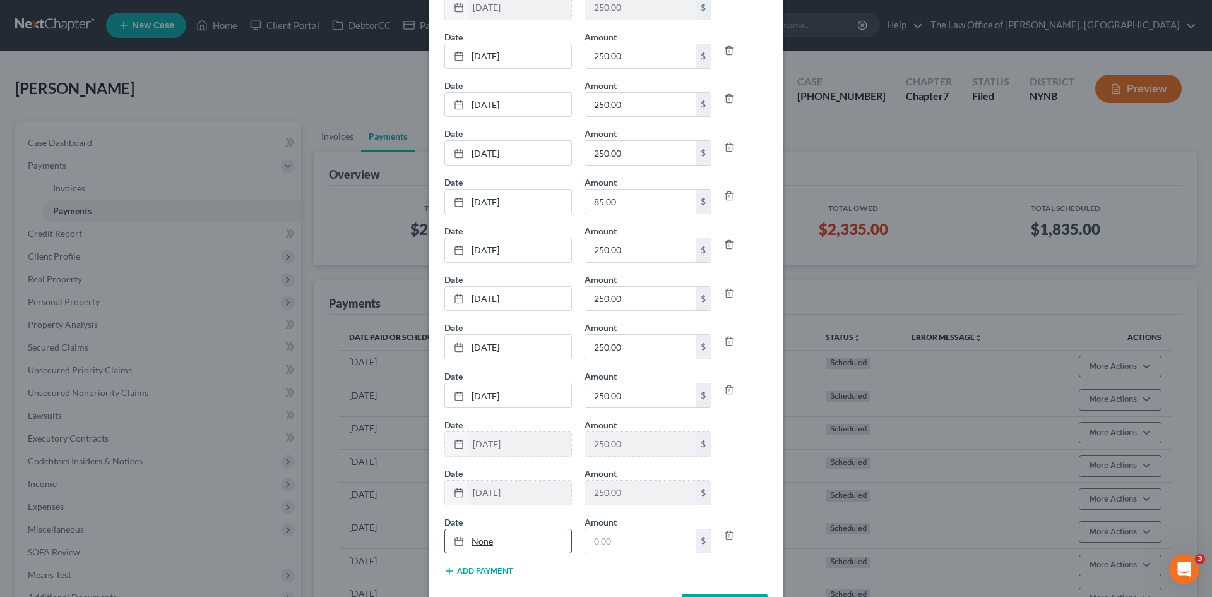
click at [478, 540] on link "None" at bounding box center [508, 541] width 126 height 24
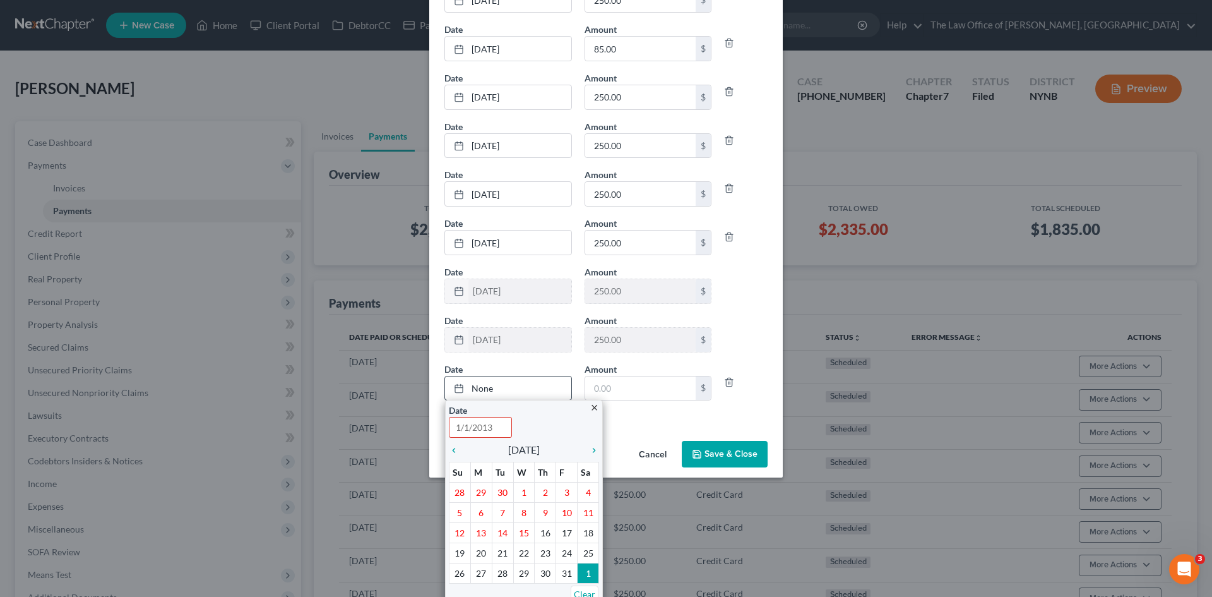
scroll to position [239, 0]
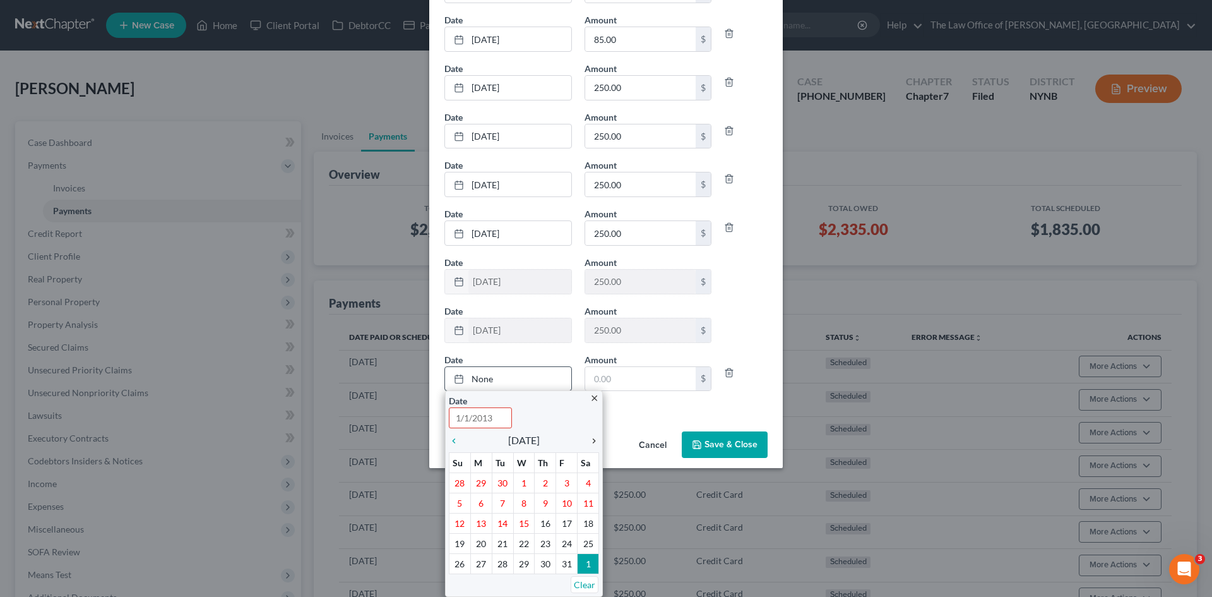
click at [590, 440] on icon "chevron_right" at bounding box center [591, 441] width 16 height 10
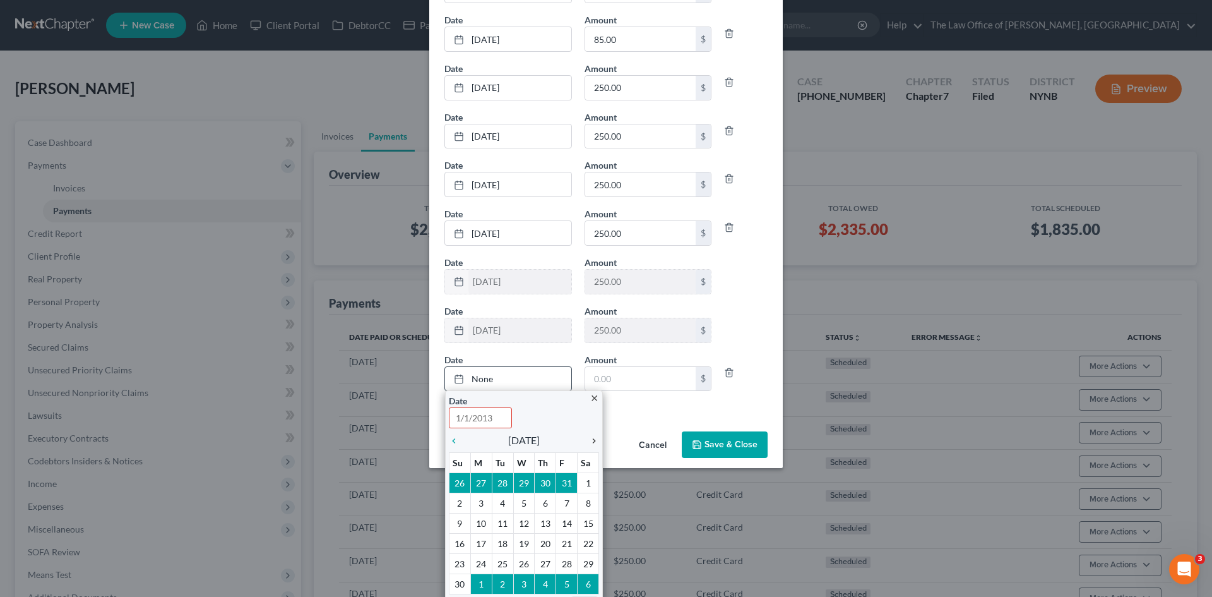
click at [590, 440] on icon "chevron_right" at bounding box center [591, 441] width 16 height 10
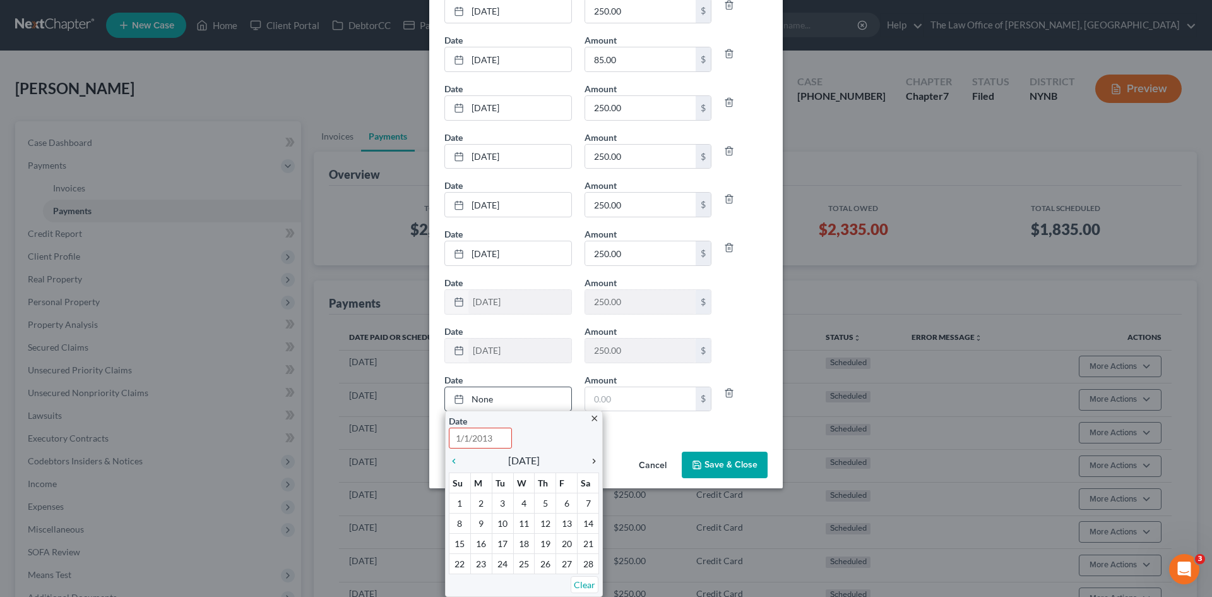
scroll to position [218, 0]
click at [590, 458] on icon "chevron_right" at bounding box center [591, 461] width 16 height 10
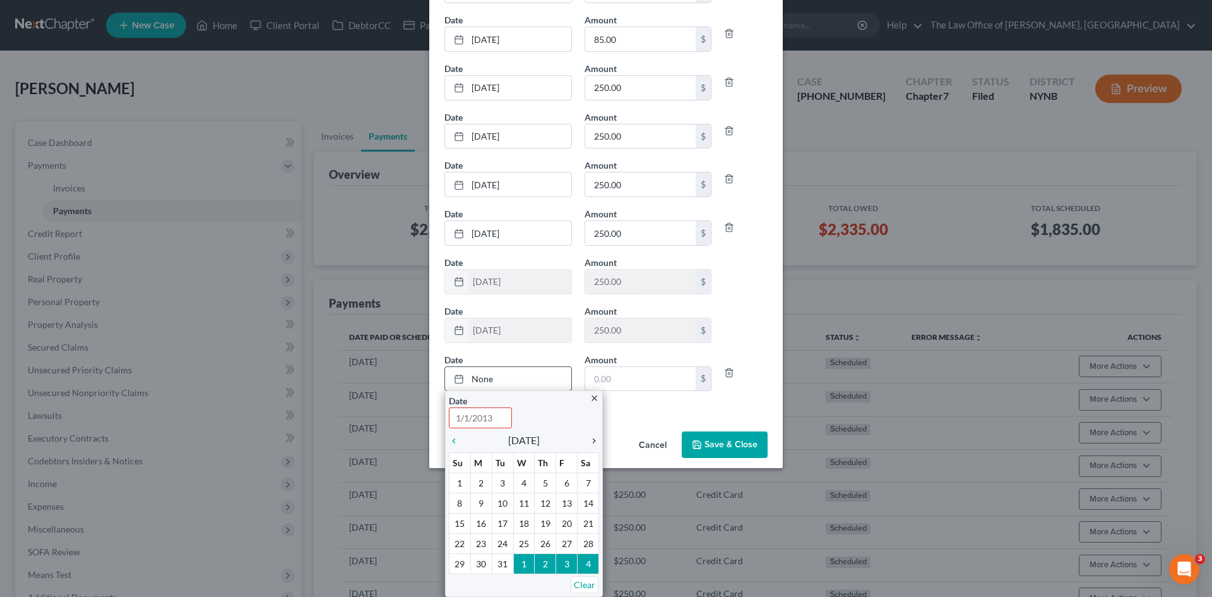
click at [588, 443] on icon "chevron_right" at bounding box center [591, 441] width 16 height 10
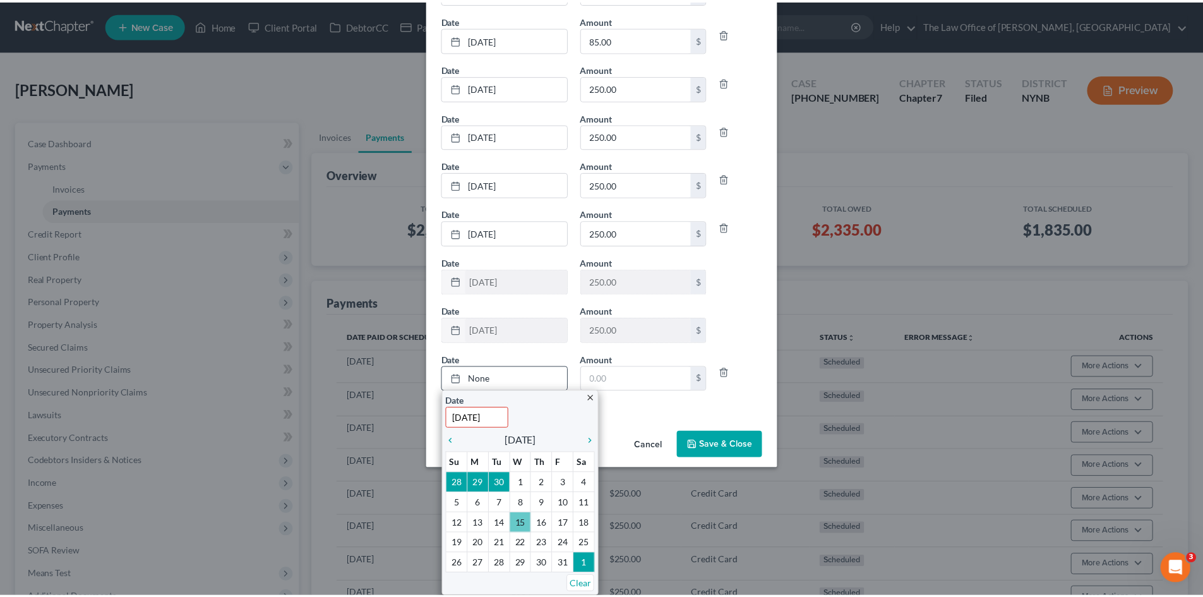
scroll to position [125, 0]
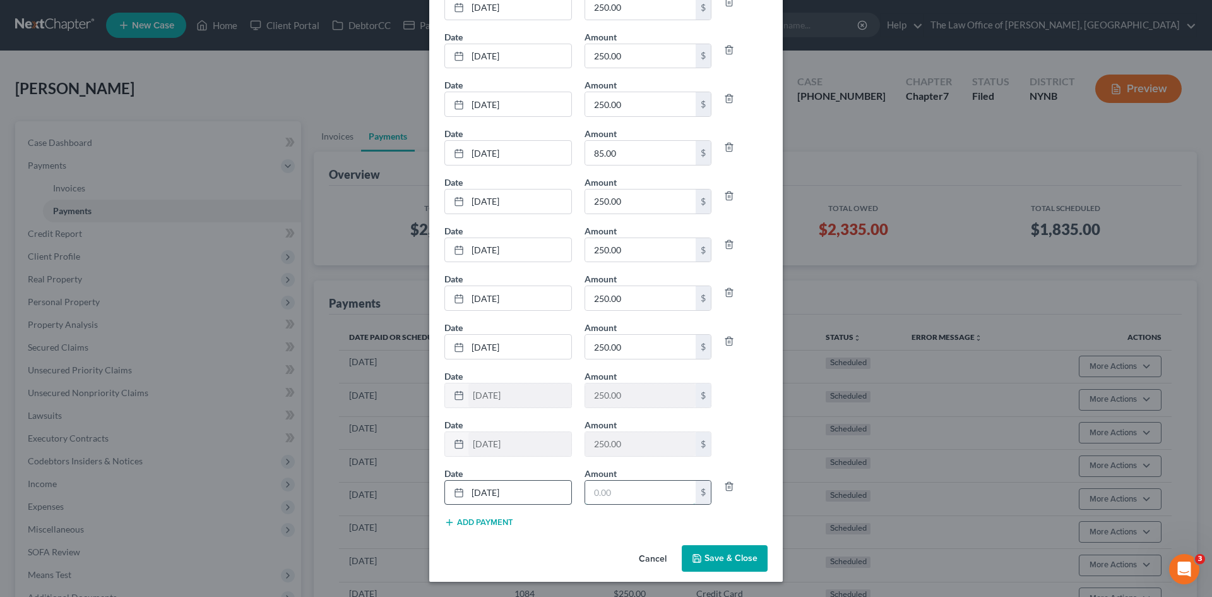
drag, startPoint x: 605, startPoint y: 487, endPoint x: 612, endPoint y: 487, distance: 7.0
click at [605, 487] on input "text" at bounding box center [640, 492] width 111 height 24
type input "250"
click at [720, 559] on button "Save & Close" at bounding box center [725, 558] width 86 height 27
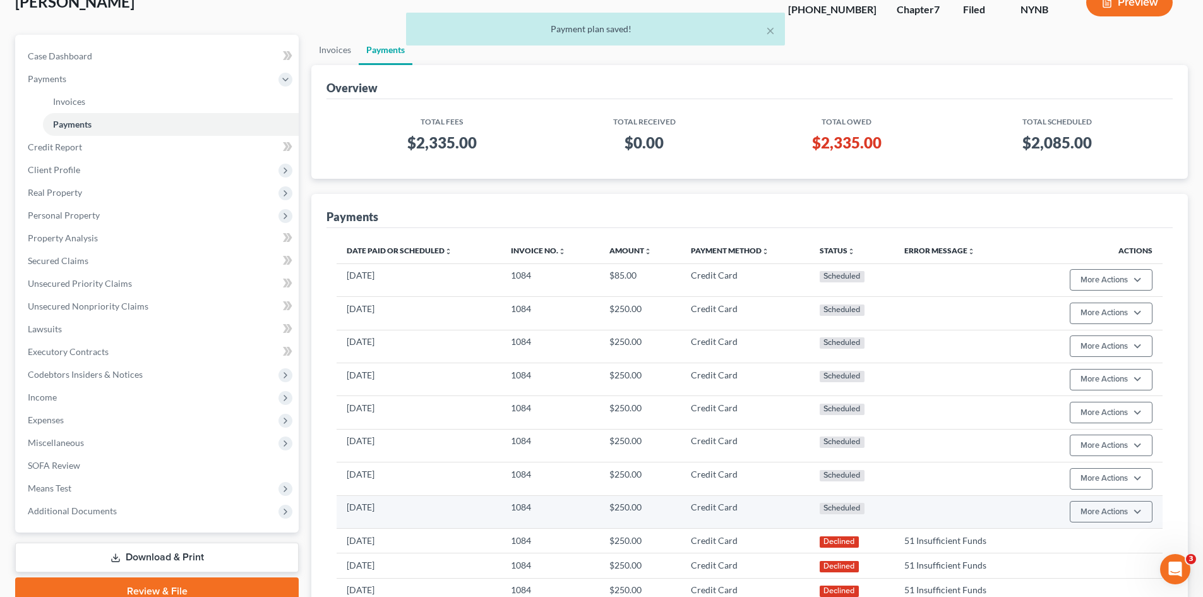
scroll to position [206, 0]
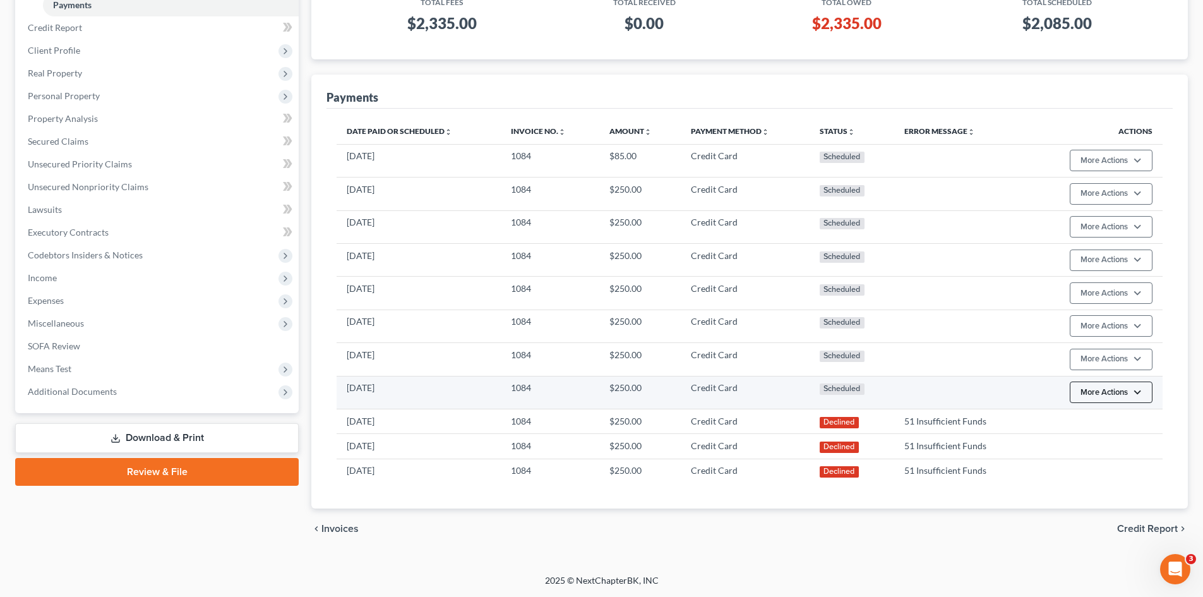
click at [1130, 392] on button "More Actions" at bounding box center [1110, 391] width 83 height 21
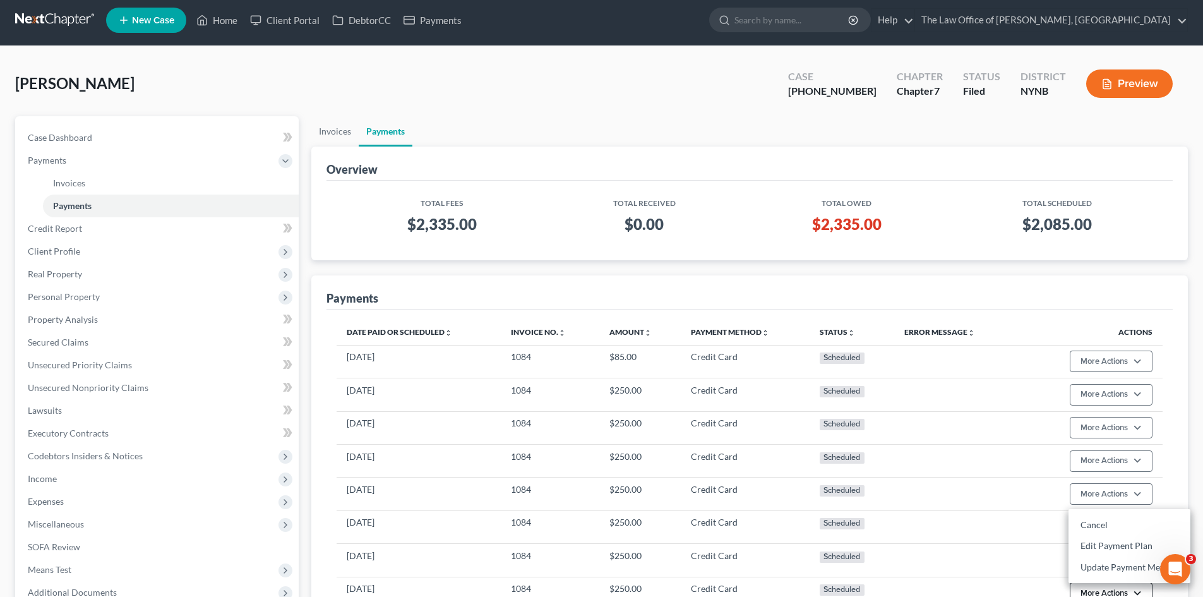
scroll to position [0, 0]
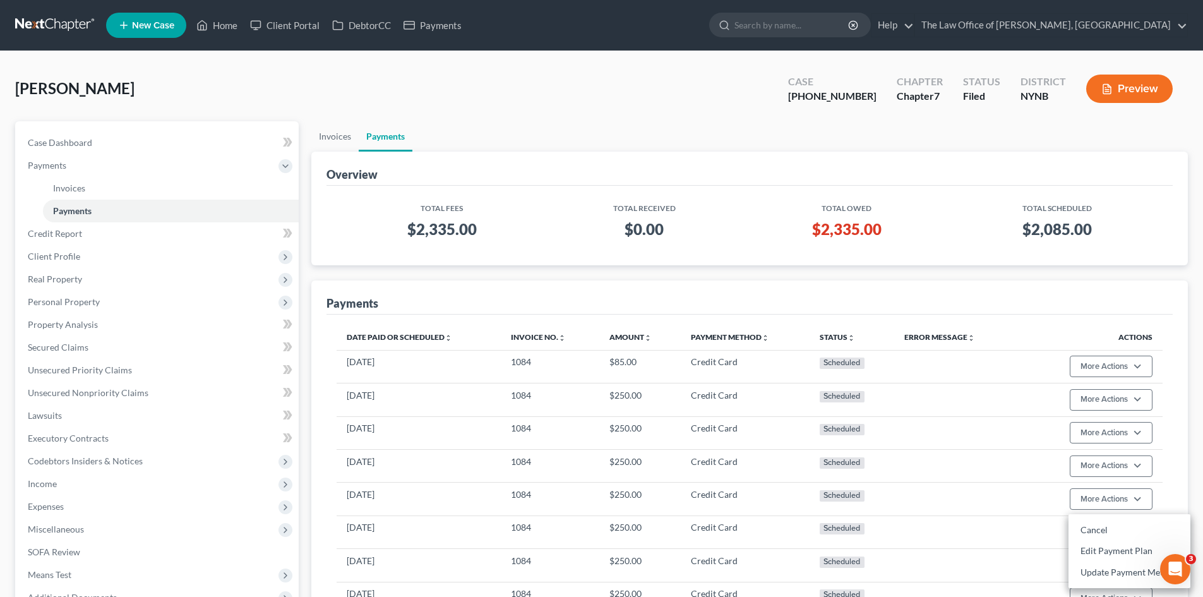
drag, startPoint x: 155, startPoint y: 86, endPoint x: -1, endPoint y: 89, distance: 156.0
click at [0, 89] on html "Home New Case Client Portal DebtorCC Payments The Law Office of Christiaan Van …" at bounding box center [601, 401] width 1203 height 802
drag, startPoint x: 30, startPoint y: 86, endPoint x: 508, endPoint y: 100, distance: 477.4
click at [508, 100] on div "Abbatiello, Anthony Upgraded Case 25-10927-1 Chapter Chapter 7 Status Filed Dis…" at bounding box center [601, 93] width 1172 height 55
click at [331, 136] on link "Invoices" at bounding box center [334, 136] width 47 height 30
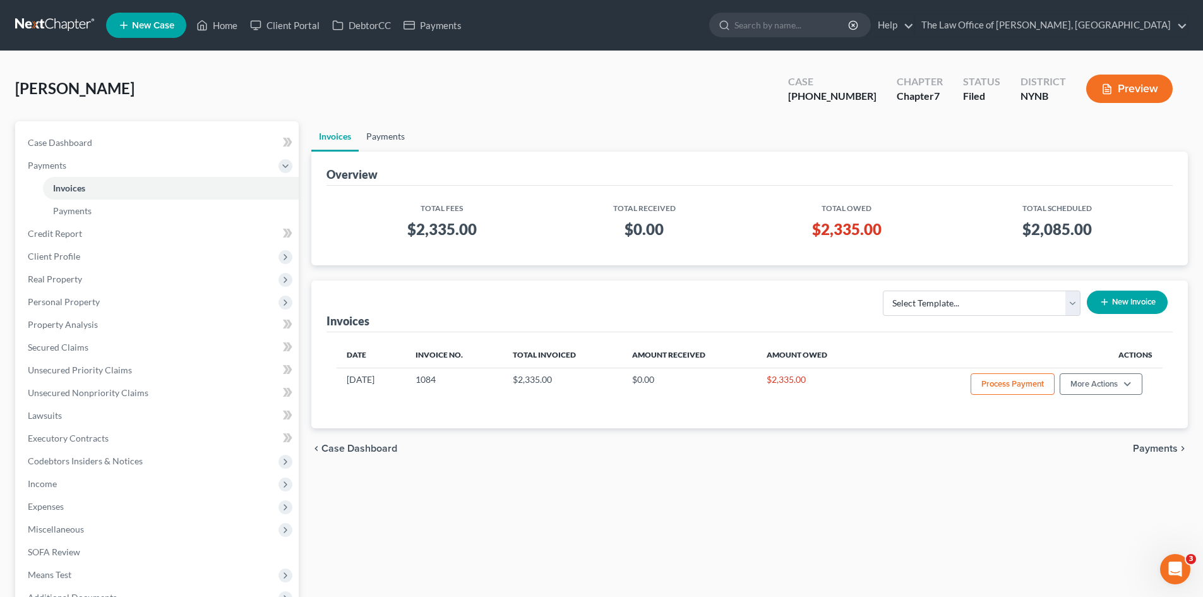
drag, startPoint x: 384, startPoint y: 130, endPoint x: 555, endPoint y: 166, distance: 174.8
click at [384, 131] on link "Payments" at bounding box center [386, 136] width 54 height 30
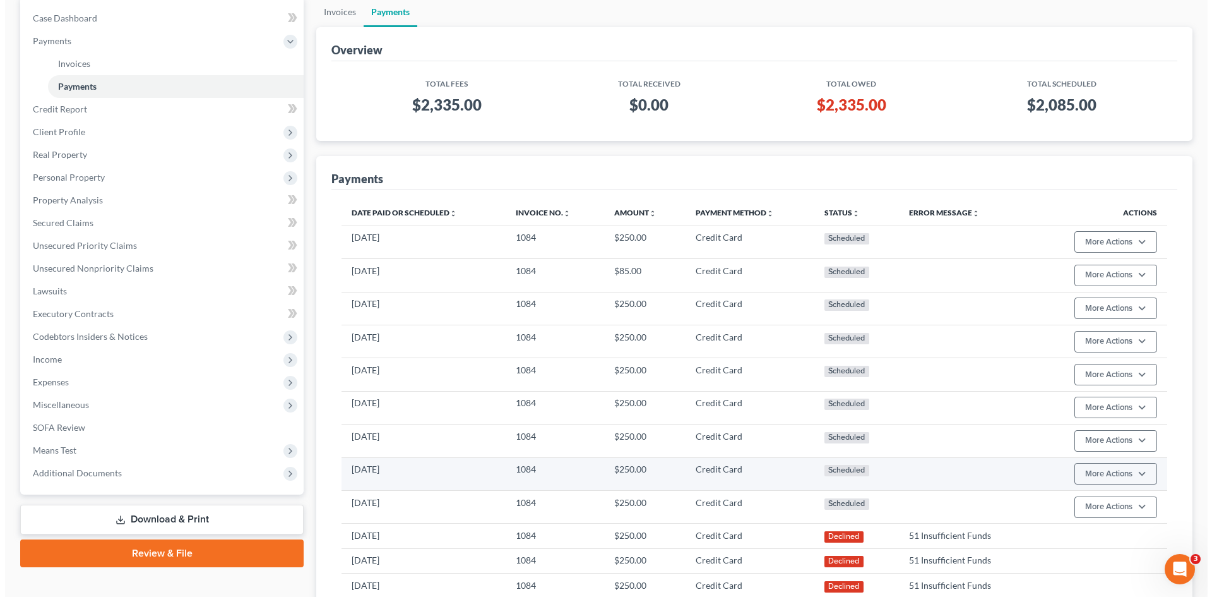
scroll to position [239, 0]
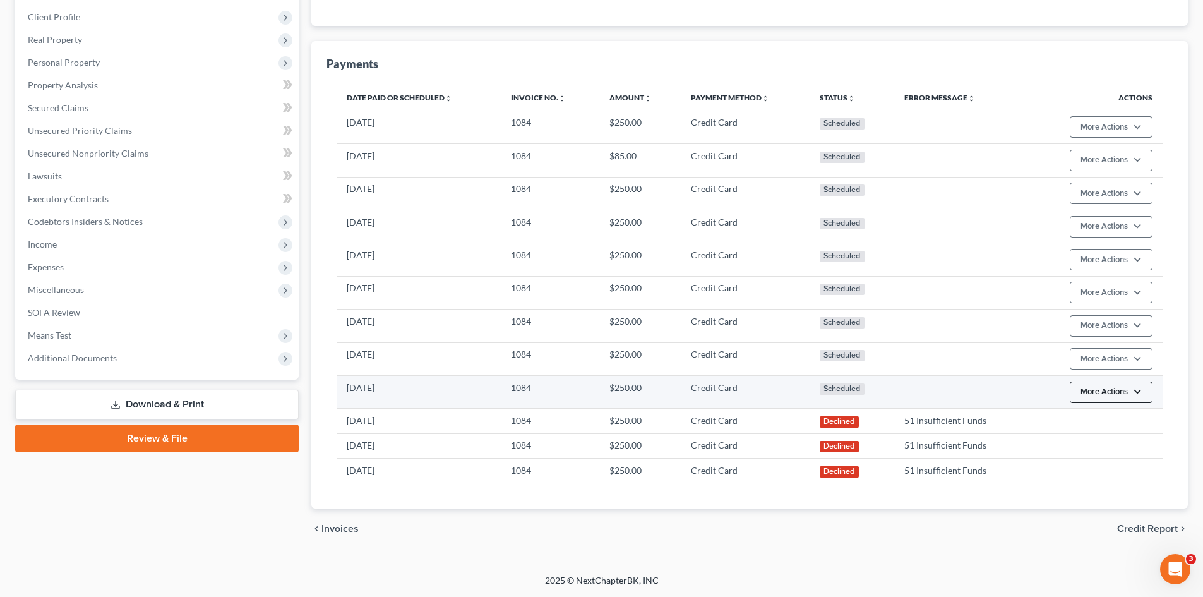
click at [1120, 401] on button "More Actions" at bounding box center [1110, 391] width 83 height 21
click at [1105, 441] on link "Edit Payment Plan" at bounding box center [1129, 439] width 122 height 21
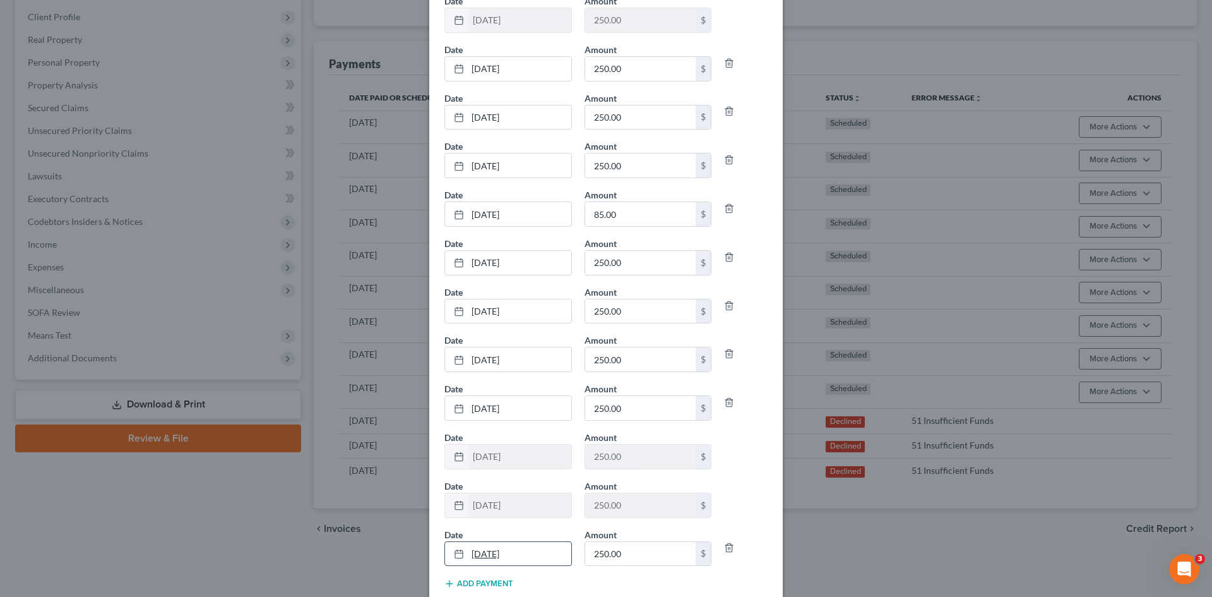
scroll to position [125, 0]
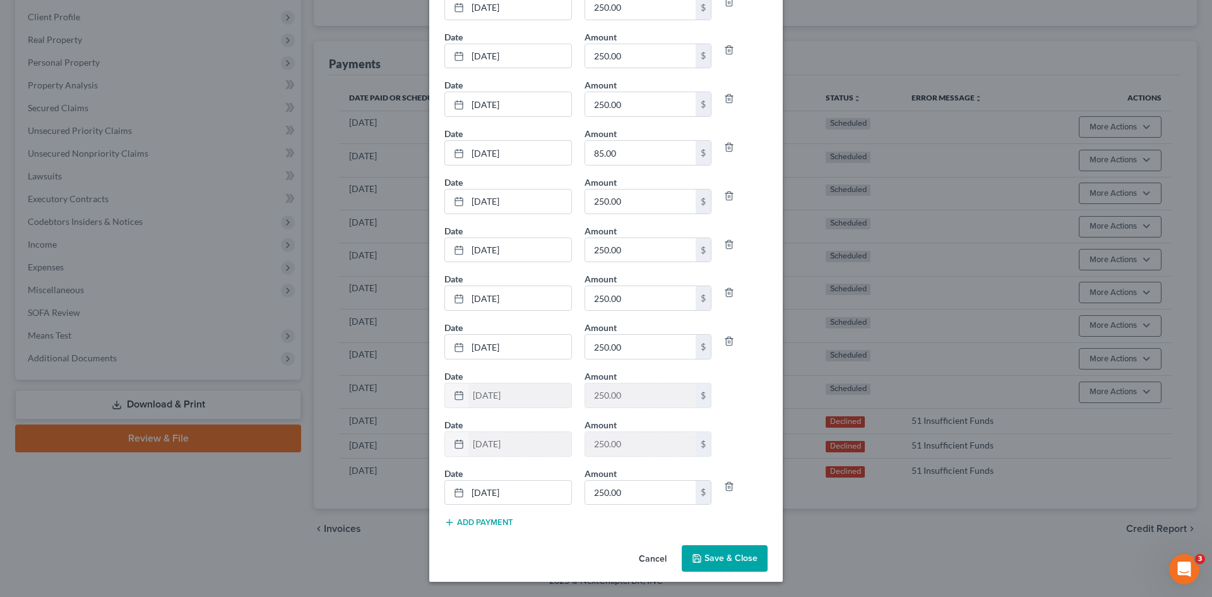
click at [478, 520] on button "Add Payment" at bounding box center [478, 522] width 69 height 10
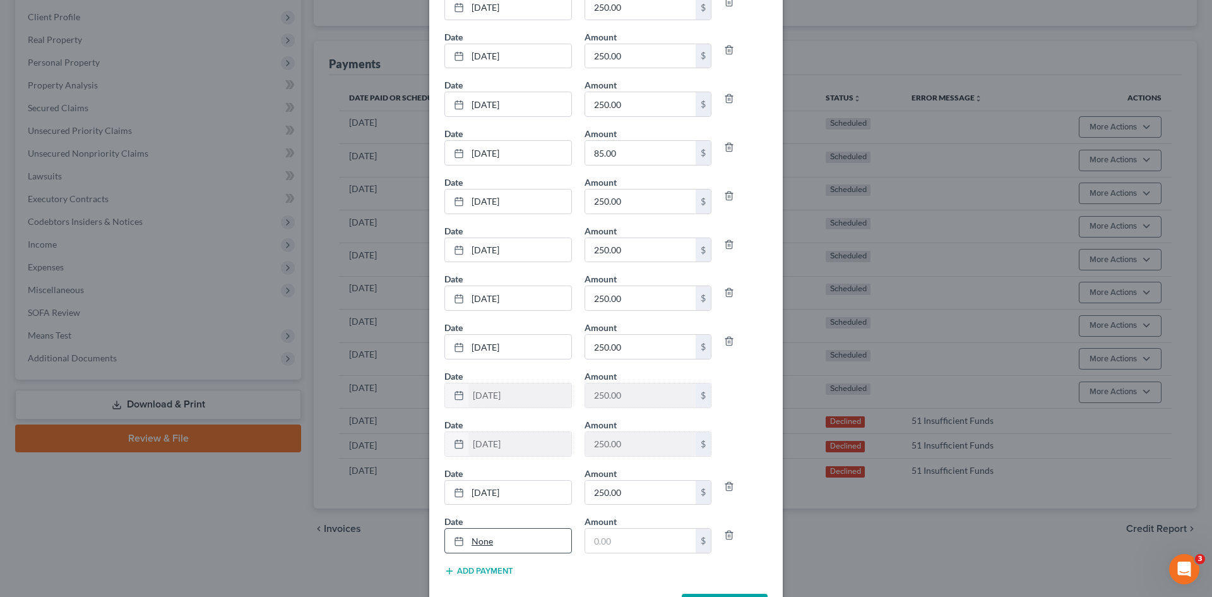
scroll to position [174, 0]
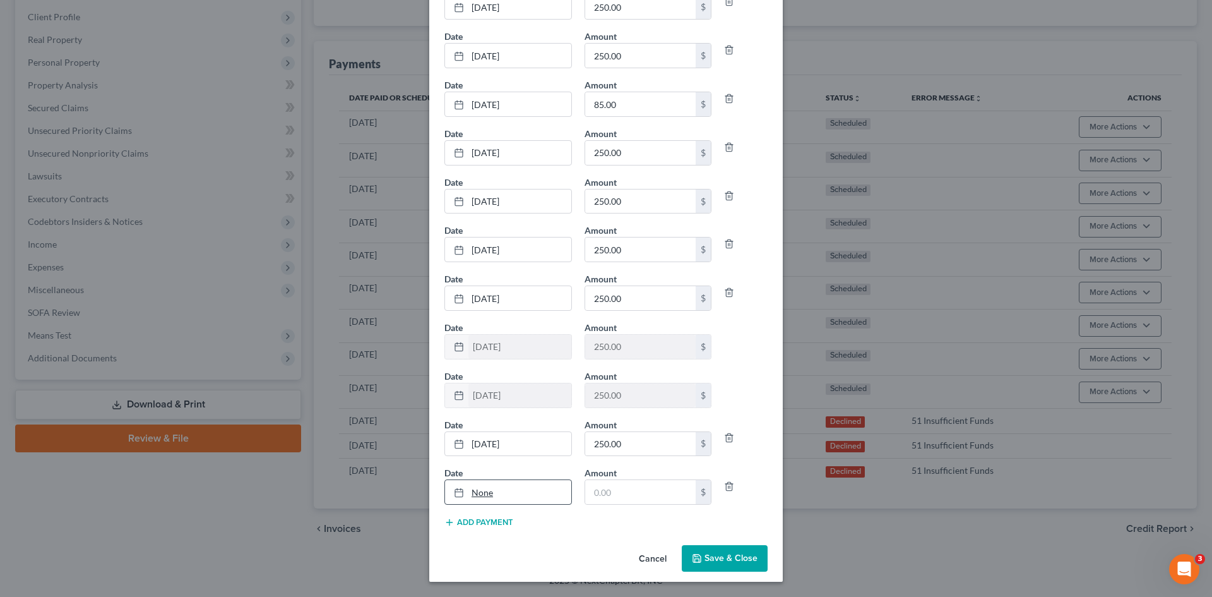
click at [477, 486] on link "None" at bounding box center [508, 492] width 126 height 24
click at [609, 492] on input "text" at bounding box center [640, 492] width 111 height 24
type input "250"
click at [703, 552] on button "Save & Close" at bounding box center [725, 558] width 86 height 27
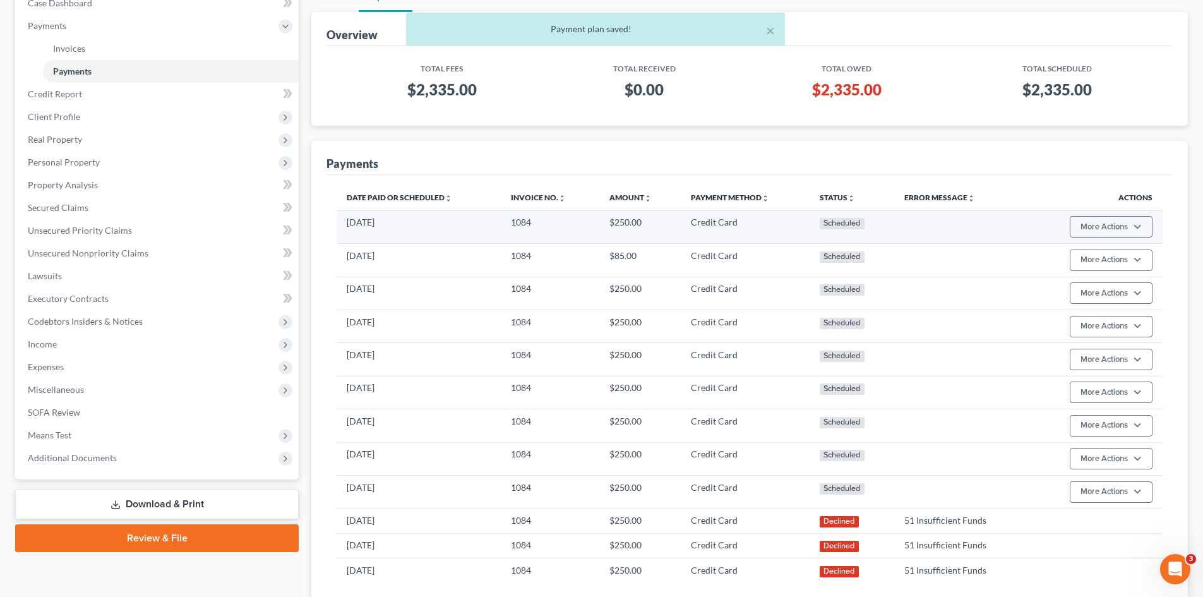
scroll to position [0, 0]
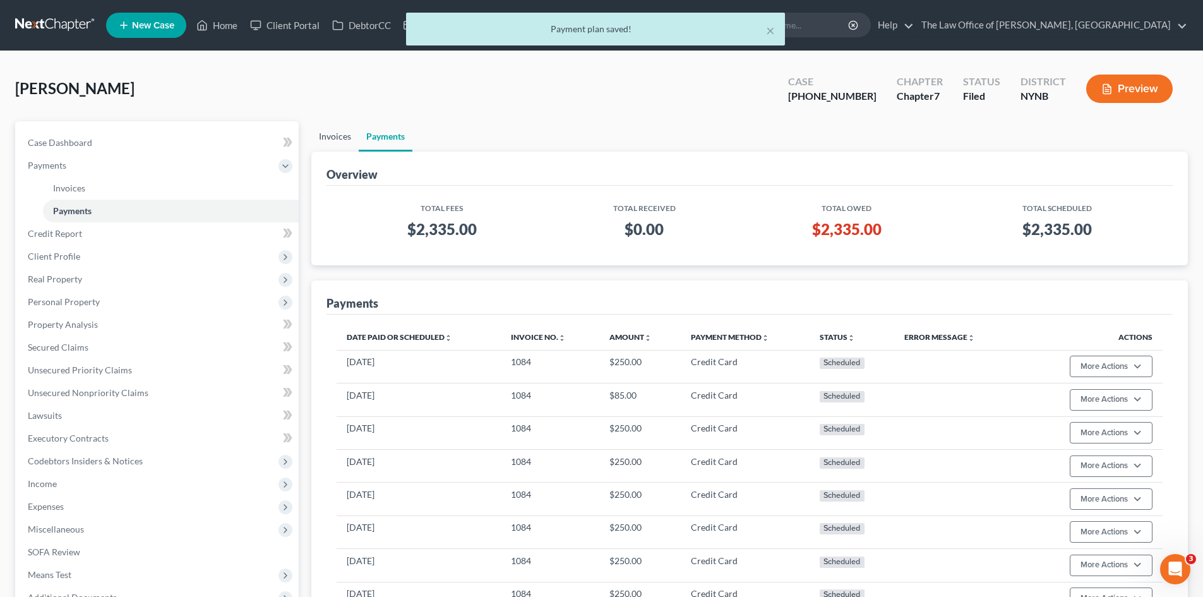
click at [336, 140] on link "Invoices" at bounding box center [334, 136] width 47 height 30
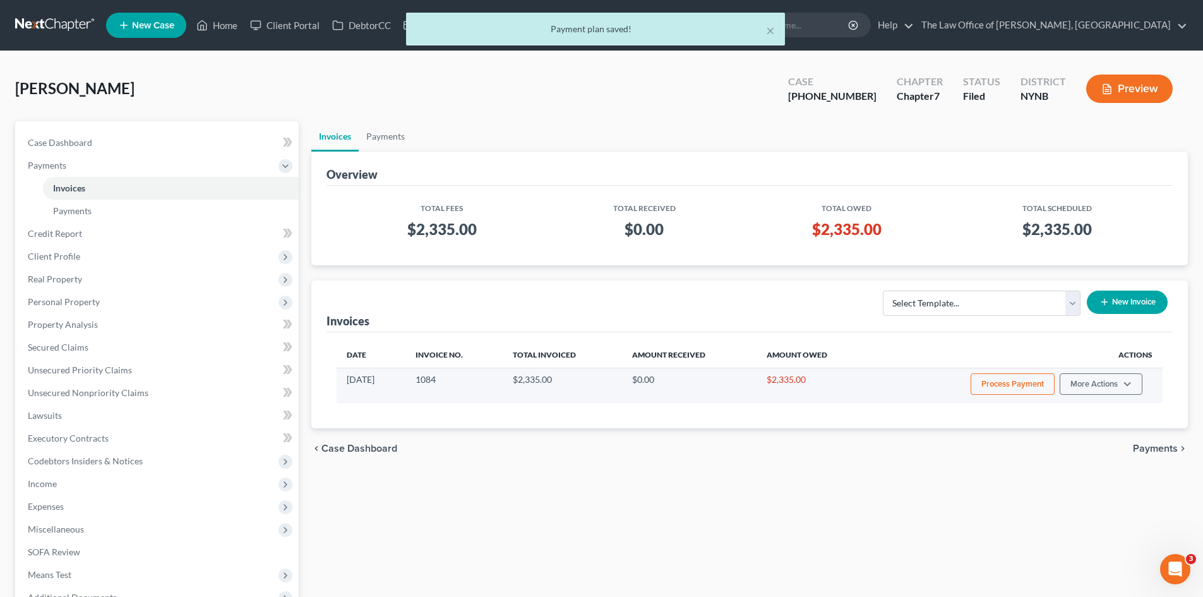
click at [1014, 381] on button "Process Payment" at bounding box center [1012, 383] width 84 height 21
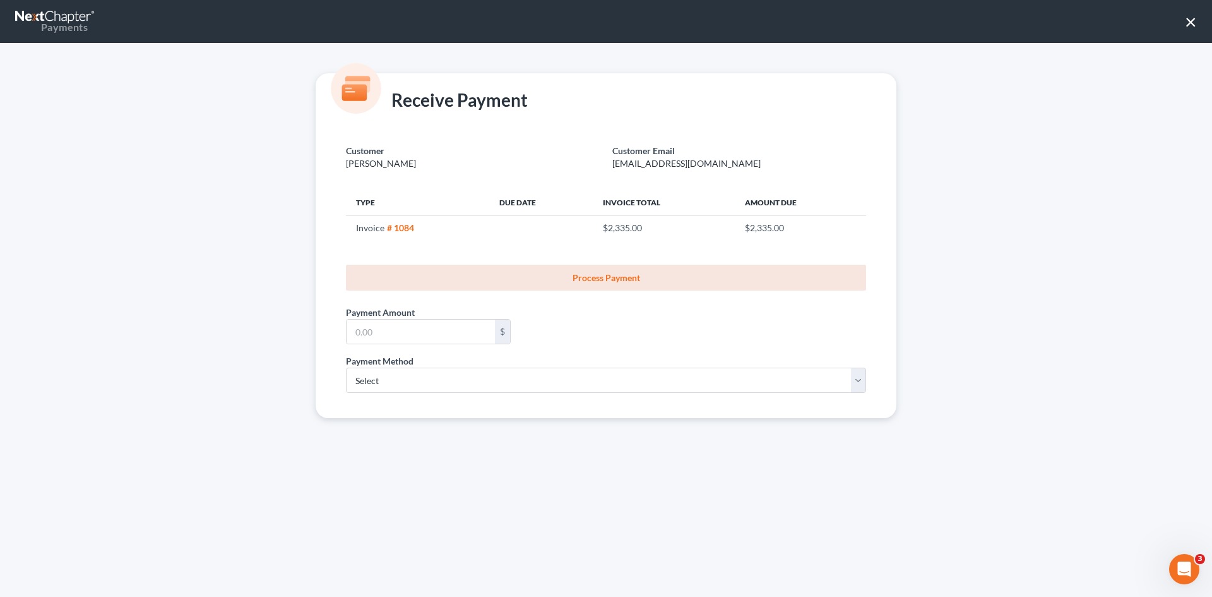
click at [1187, 23] on button "×" at bounding box center [1191, 21] width 12 height 20
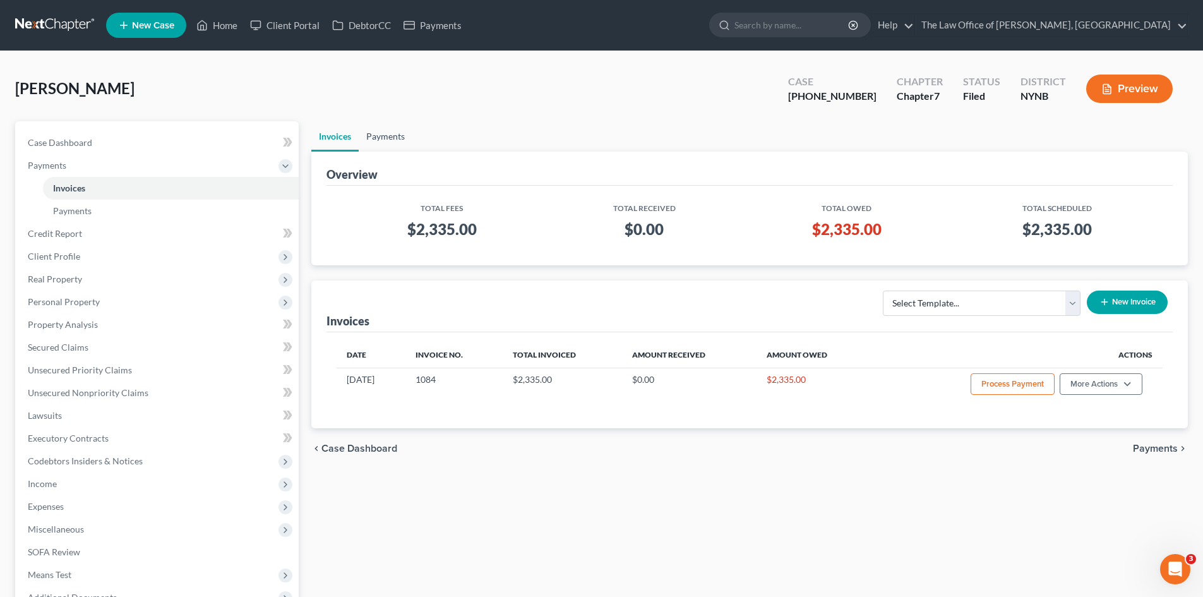
click at [389, 141] on link "Payments" at bounding box center [386, 136] width 54 height 30
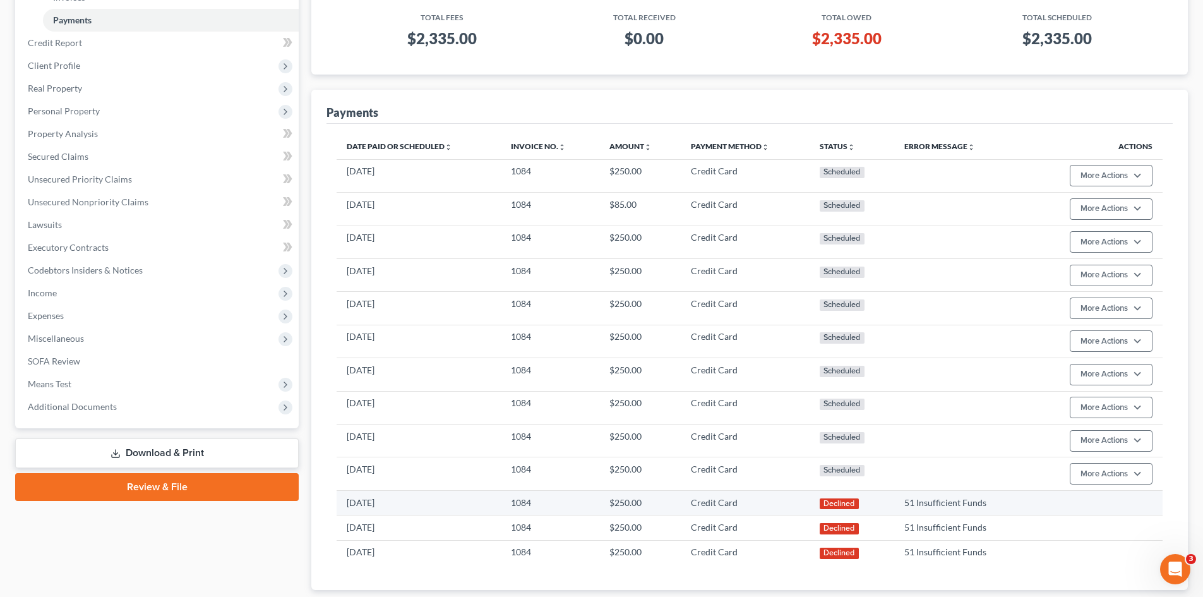
scroll to position [272, 0]
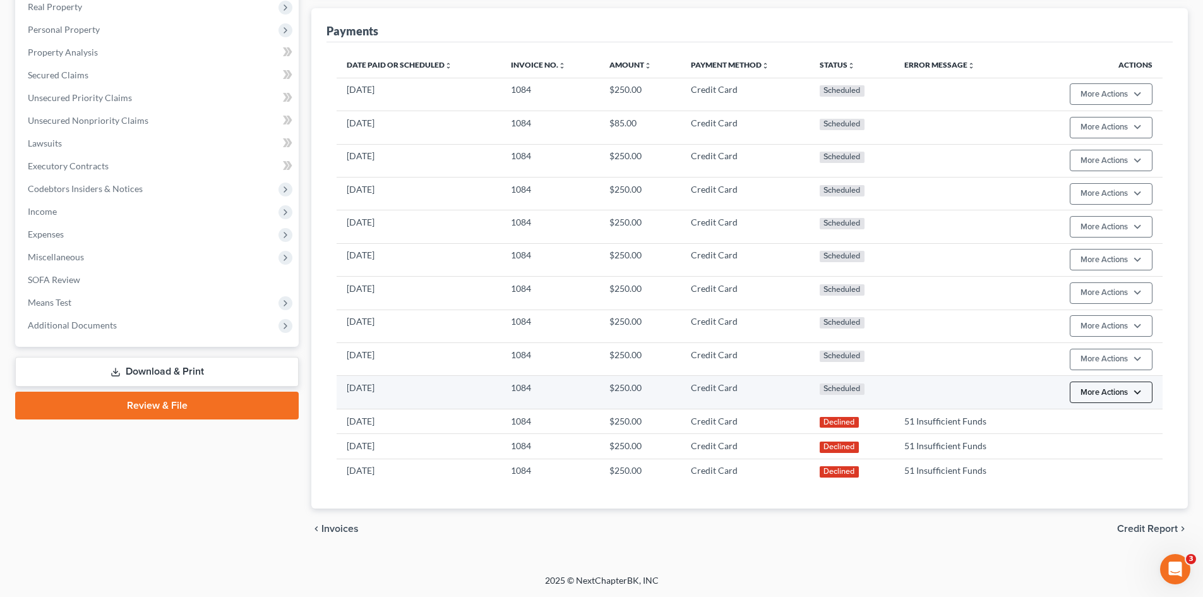
click at [1126, 396] on button "More Actions" at bounding box center [1110, 391] width 83 height 21
click at [1103, 459] on link "Update Payment Method" at bounding box center [1129, 460] width 122 height 21
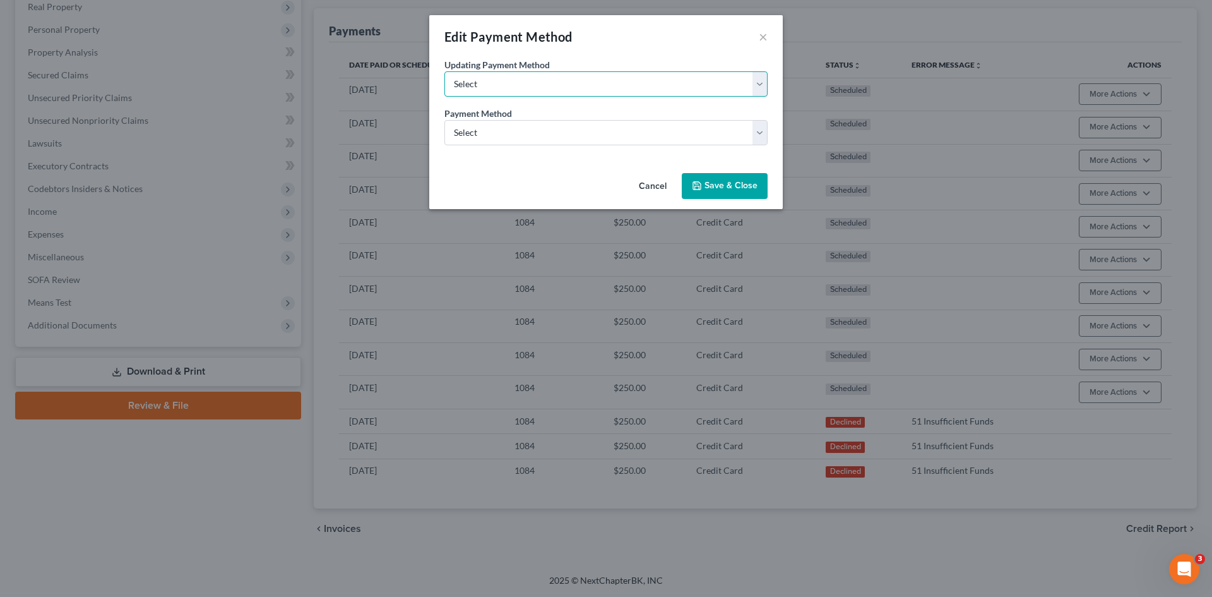
click at [536, 85] on select "Select Update the payment method for this payment only Update payment method fo…" at bounding box center [605, 83] width 323 height 25
select select "payment_only"
click at [444, 71] on select "Select Update the payment method for this payment only Update payment method fo…" at bounding box center [605, 83] width 323 height 25
drag, startPoint x: 670, startPoint y: 183, endPoint x: 660, endPoint y: 184, distance: 9.5
click at [667, 184] on button "Cancel" at bounding box center [653, 186] width 48 height 25
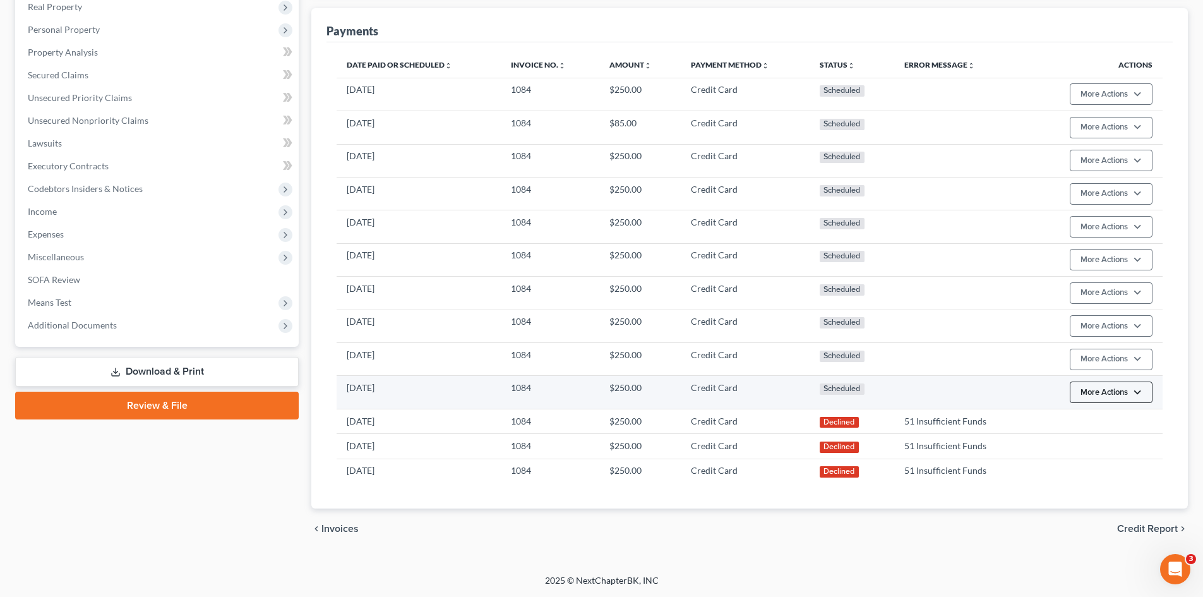
click at [1117, 395] on button "More Actions" at bounding box center [1110, 391] width 83 height 21
click at [1092, 456] on link "Update Payment Method" at bounding box center [1129, 460] width 122 height 21
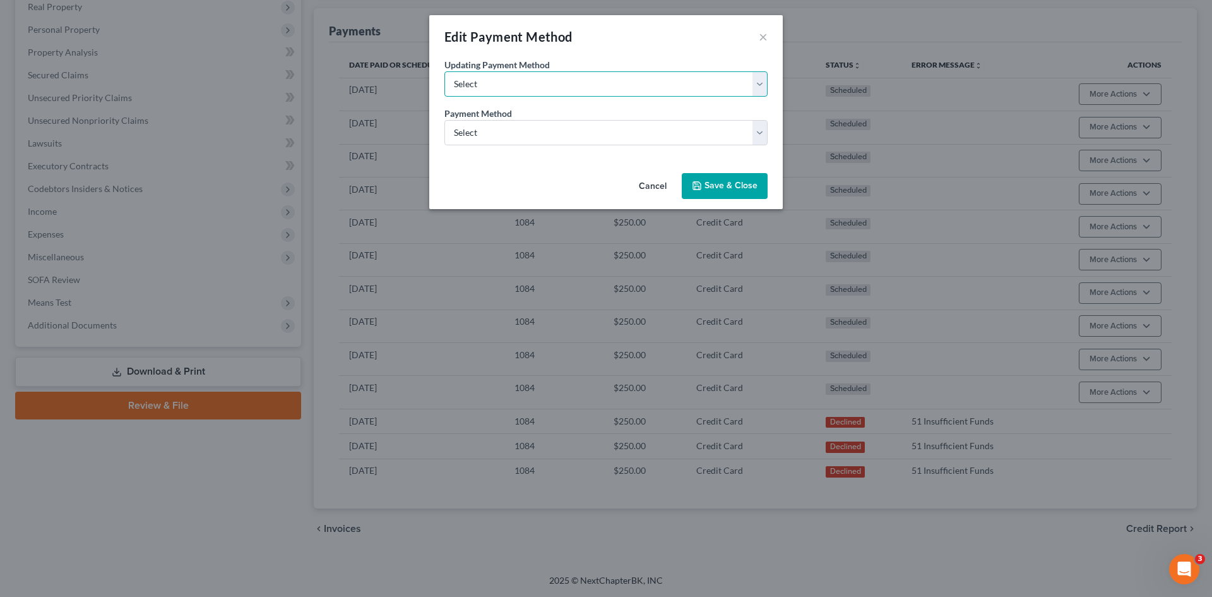
drag, startPoint x: 585, startPoint y: 85, endPoint x: 535, endPoint y: 96, distance: 51.8
click at [584, 85] on select "Select Update the payment method for this payment only Update payment method fo…" at bounding box center [605, 83] width 323 height 25
select select "payment_only"
click at [444, 71] on select "Select Update the payment method for this payment only Update payment method fo…" at bounding box center [605, 83] width 323 height 25
click at [504, 127] on select "Select ACH Credit Card" at bounding box center [605, 132] width 323 height 25
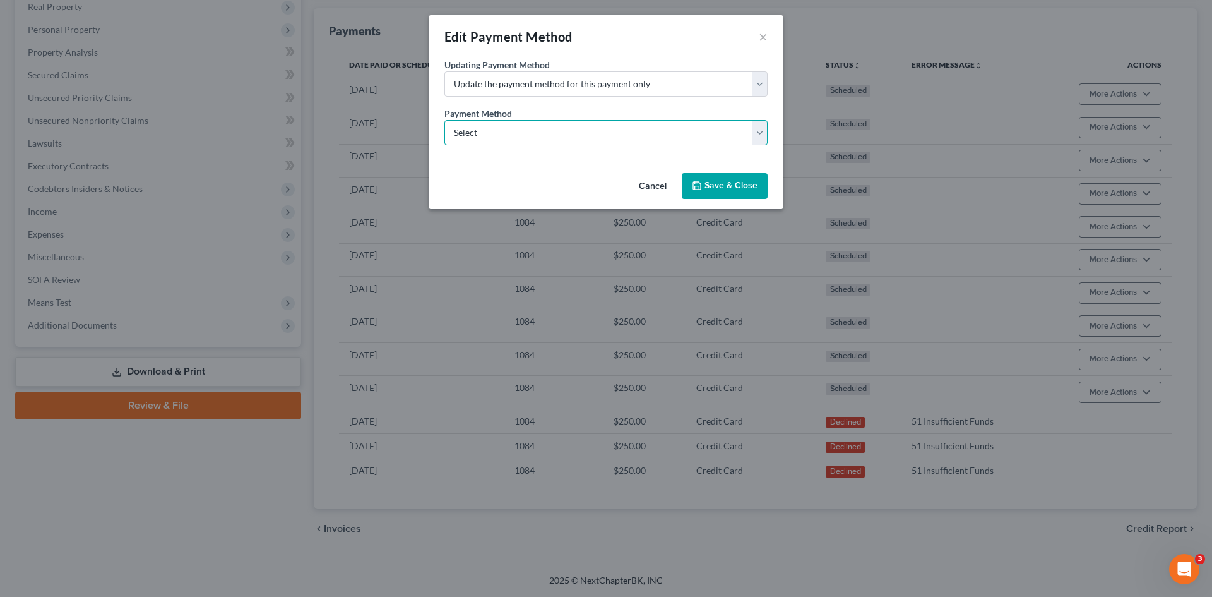
select select "0"
click at [444, 120] on select "Select ACH Credit Card" at bounding box center [605, 132] width 323 height 25
select select "35"
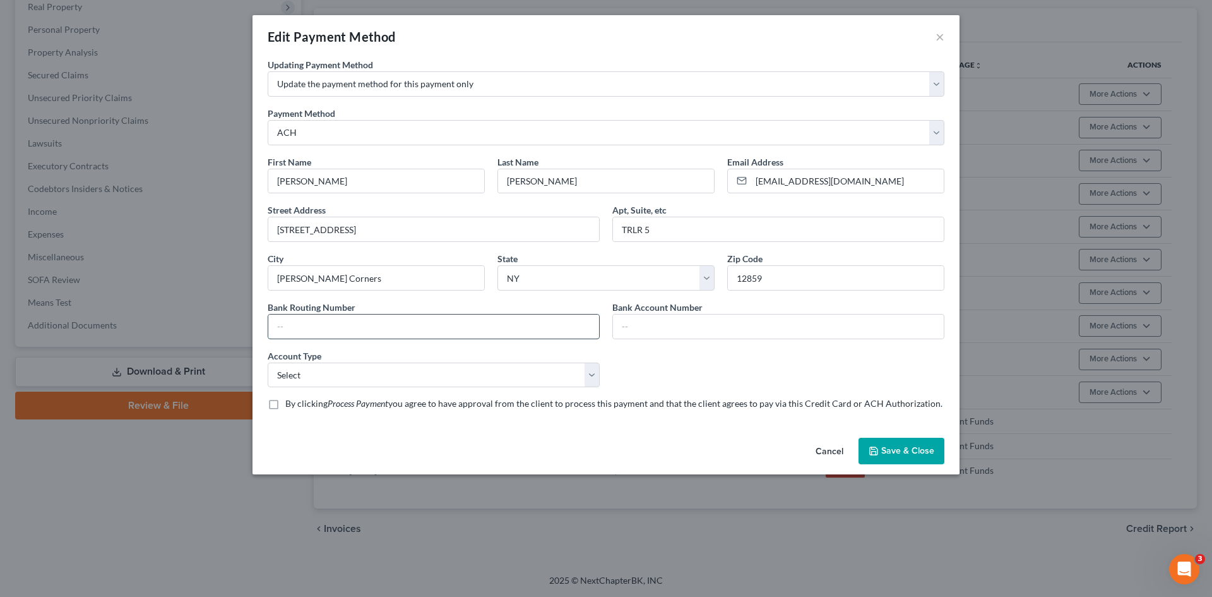
click at [359, 333] on input "text" at bounding box center [433, 326] width 331 height 24
paste input "021302884"
type input "021302884"
click at [658, 319] on input "text" at bounding box center [778, 326] width 331 height 24
paste input "100095124"
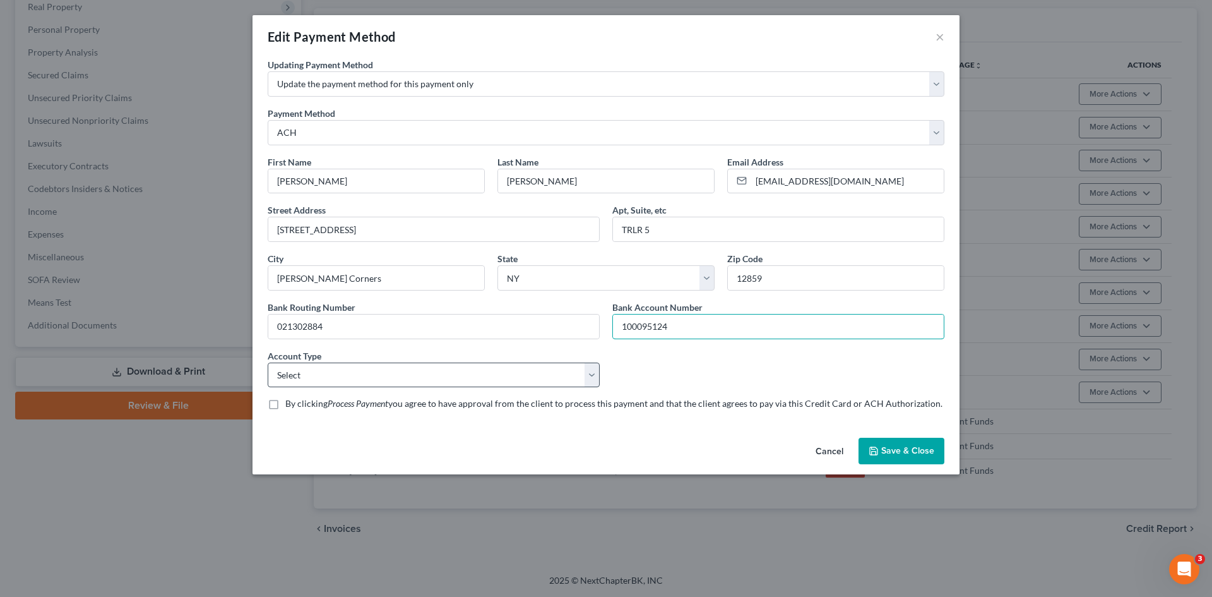
type input "100095124"
drag, startPoint x: 331, startPoint y: 374, endPoint x: 319, endPoint y: 385, distance: 16.5
click at [329, 374] on select "Select Checking Savings" at bounding box center [434, 374] width 332 height 25
select select "0"
click at [268, 362] on select "Select Checking Savings" at bounding box center [434, 374] width 332 height 25
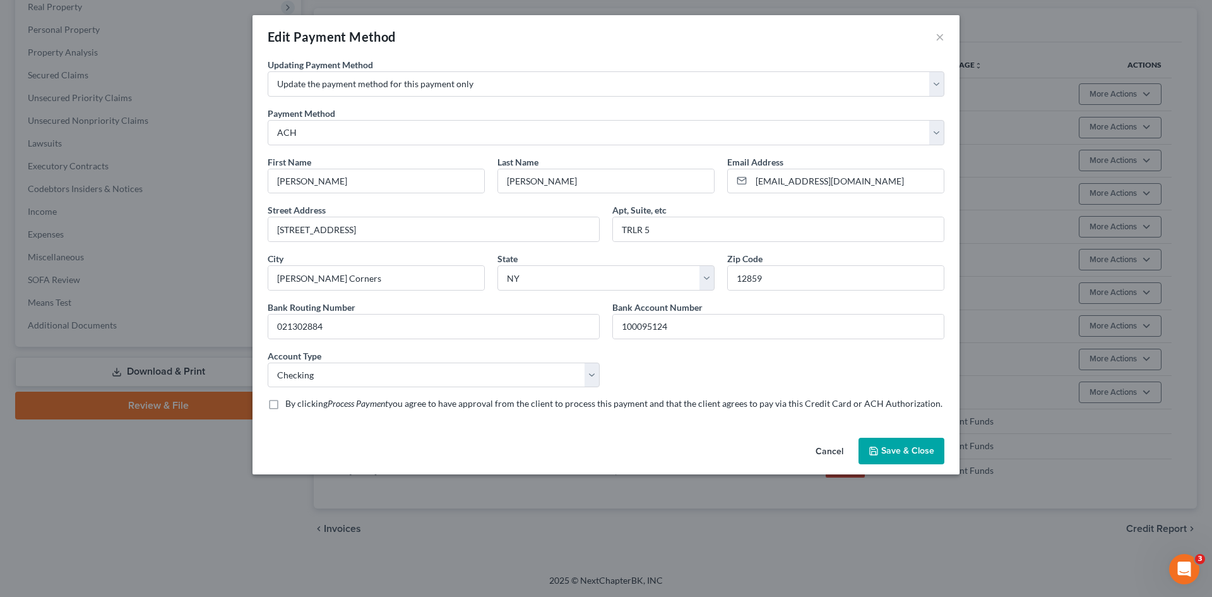
drag, startPoint x: 276, startPoint y: 401, endPoint x: 396, endPoint y: 409, distance: 120.2
click at [285, 401] on label "By clicking Process Payment you agree to have approval from the client to proce…" at bounding box center [613, 403] width 657 height 13
drag, startPoint x: 271, startPoint y: 405, endPoint x: 700, endPoint y: 429, distance: 429.3
click at [285, 405] on label "By clicking Process Payment you agree to have approval from the client to proce…" at bounding box center [613, 403] width 657 height 13
click at [290, 405] on input "By clicking Process Payment you agree to have approval from the client to proce…" at bounding box center [294, 401] width 8 height 8
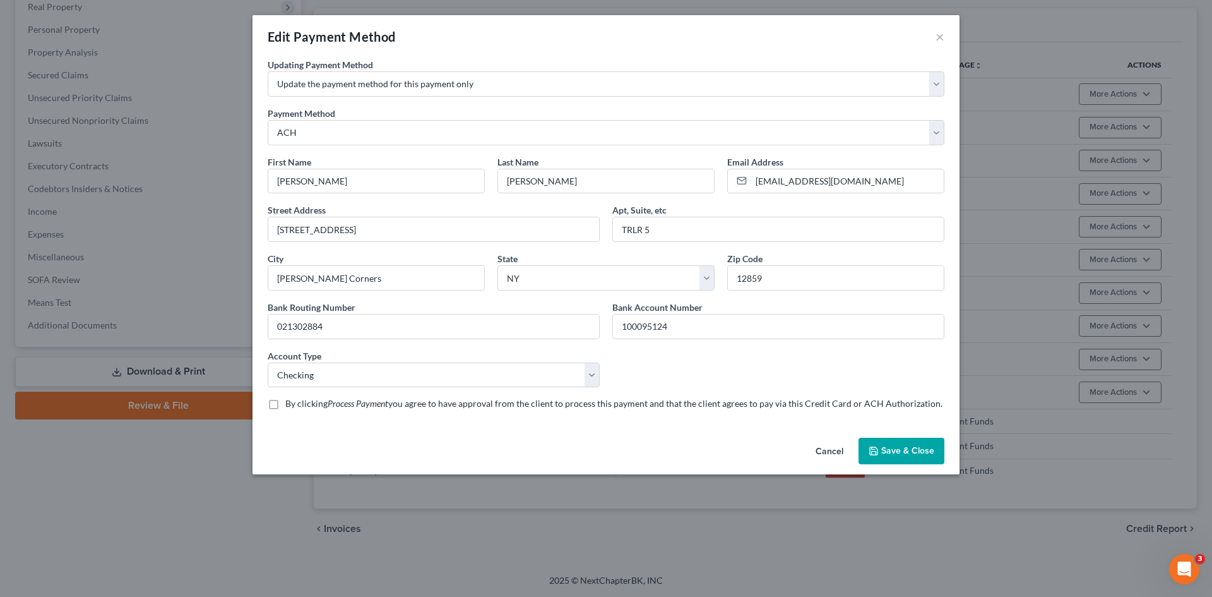
checkbox input "true"
click at [934, 448] on button "Save & Close" at bounding box center [902, 450] width 86 height 27
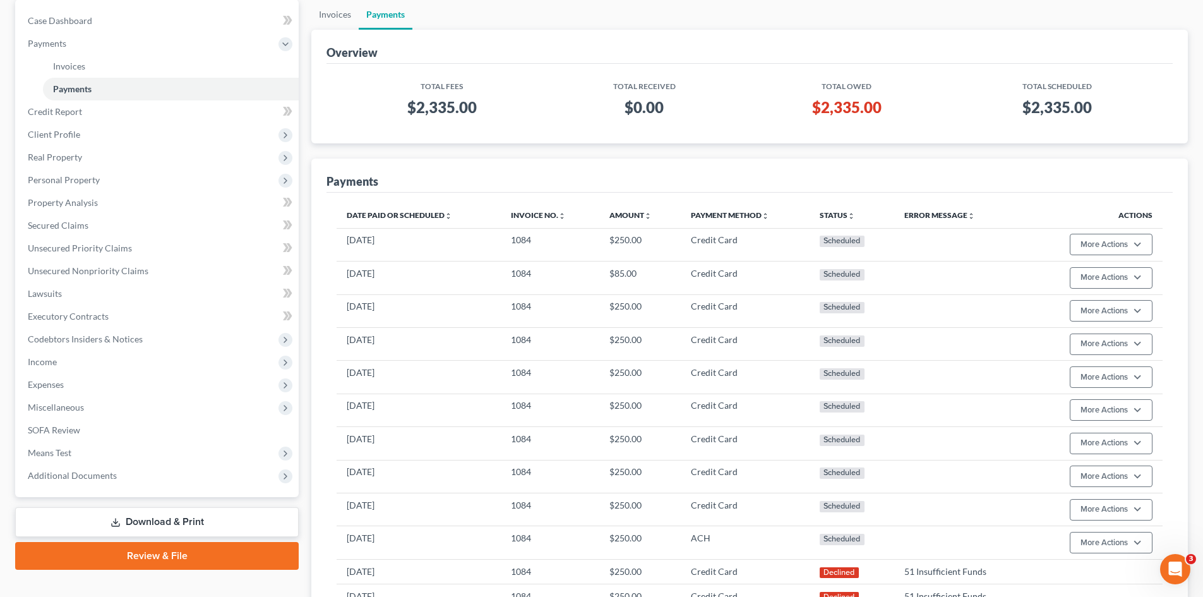
scroll to position [0, 0]
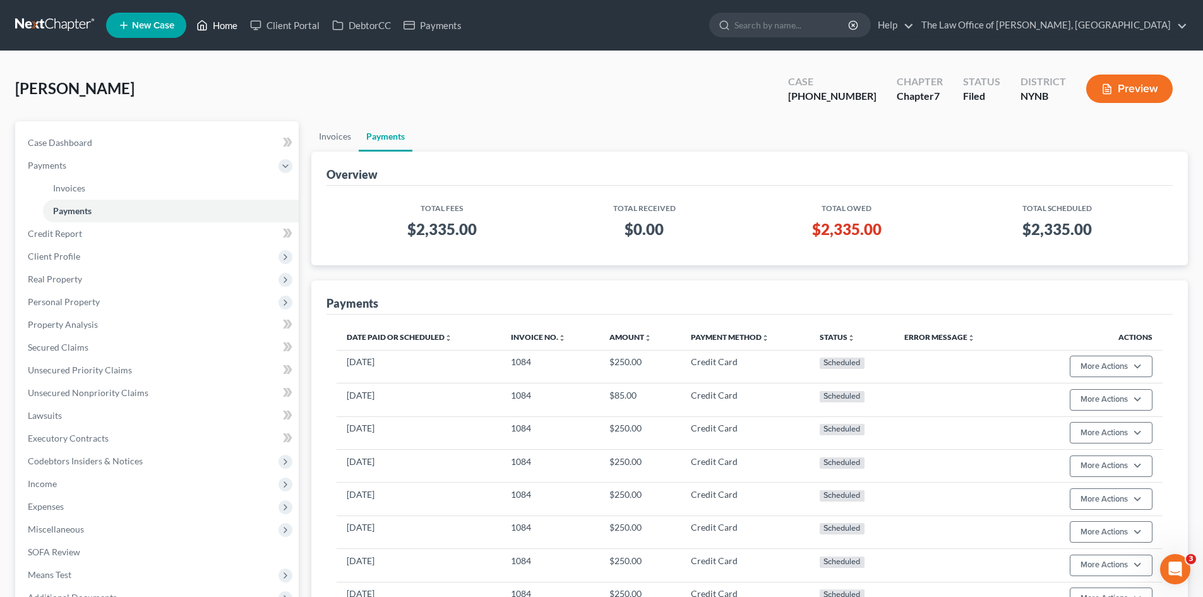
drag, startPoint x: 225, startPoint y: 32, endPoint x: 287, endPoint y: 68, distance: 71.3
click at [225, 32] on link "Home" at bounding box center [217, 25] width 54 height 23
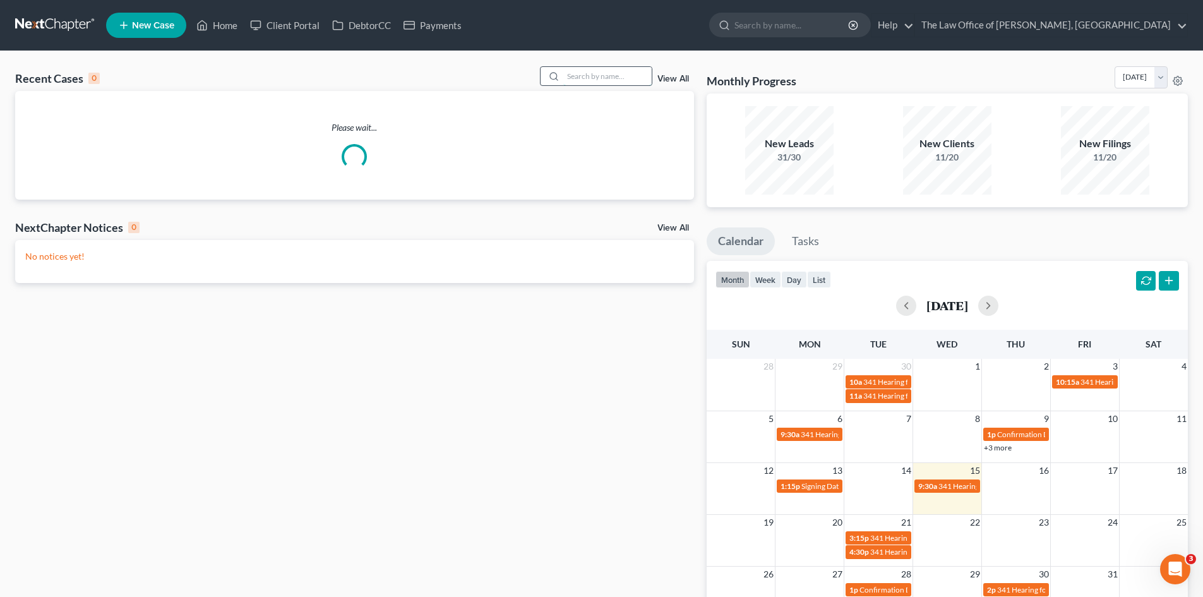
click at [597, 78] on input "search" at bounding box center [607, 76] width 88 height 18
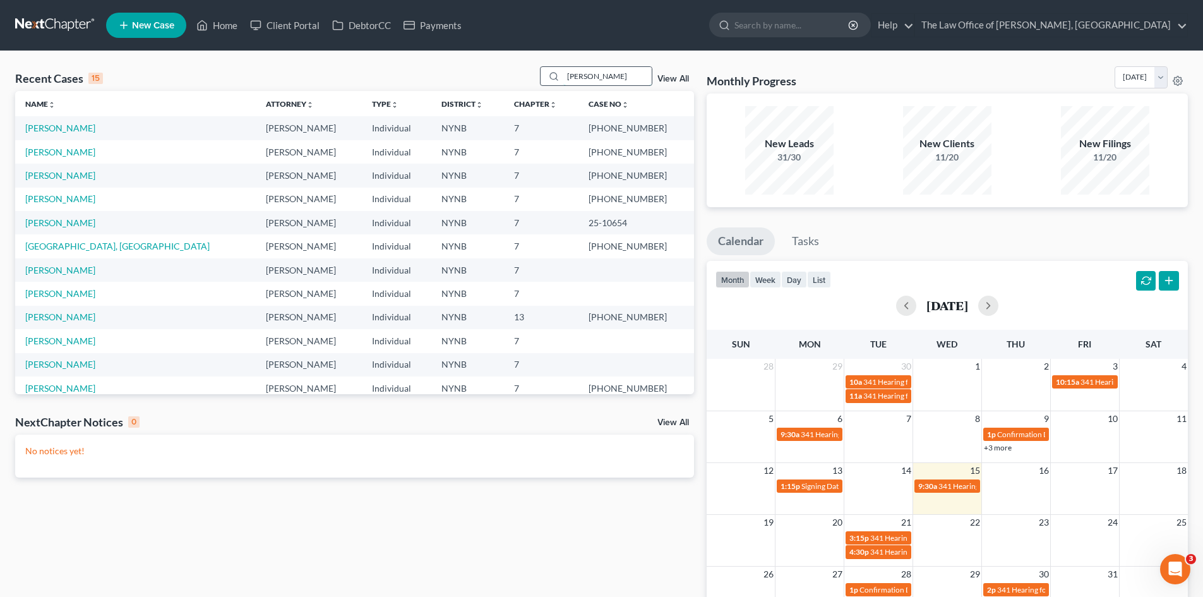
type input "shelton"
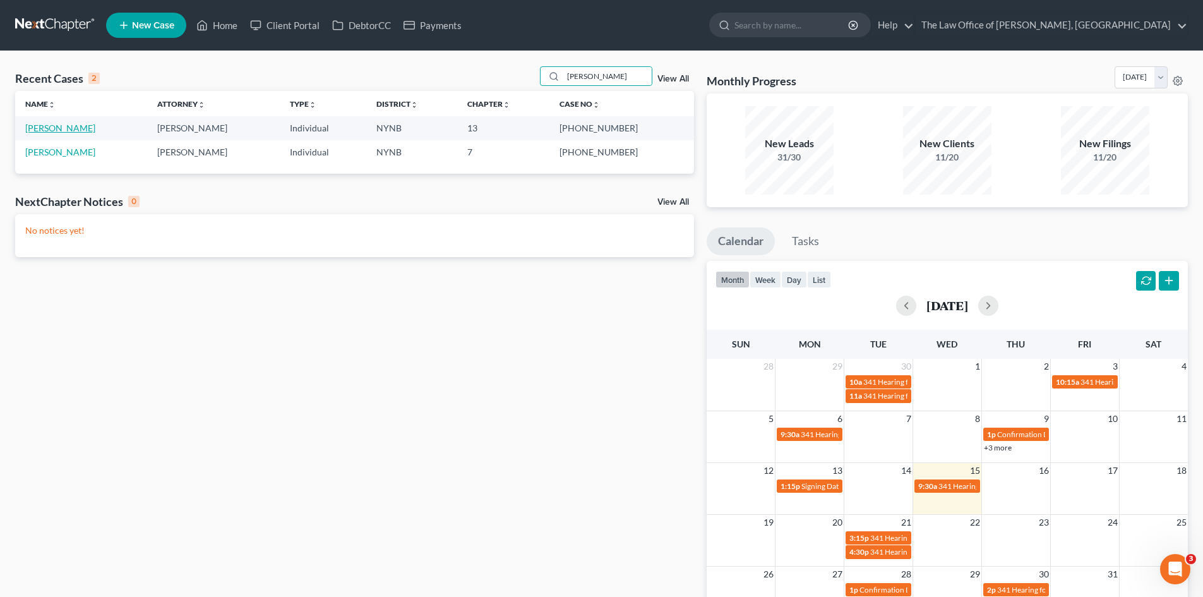
click at [65, 126] on link "[PERSON_NAME]" at bounding box center [60, 127] width 70 height 11
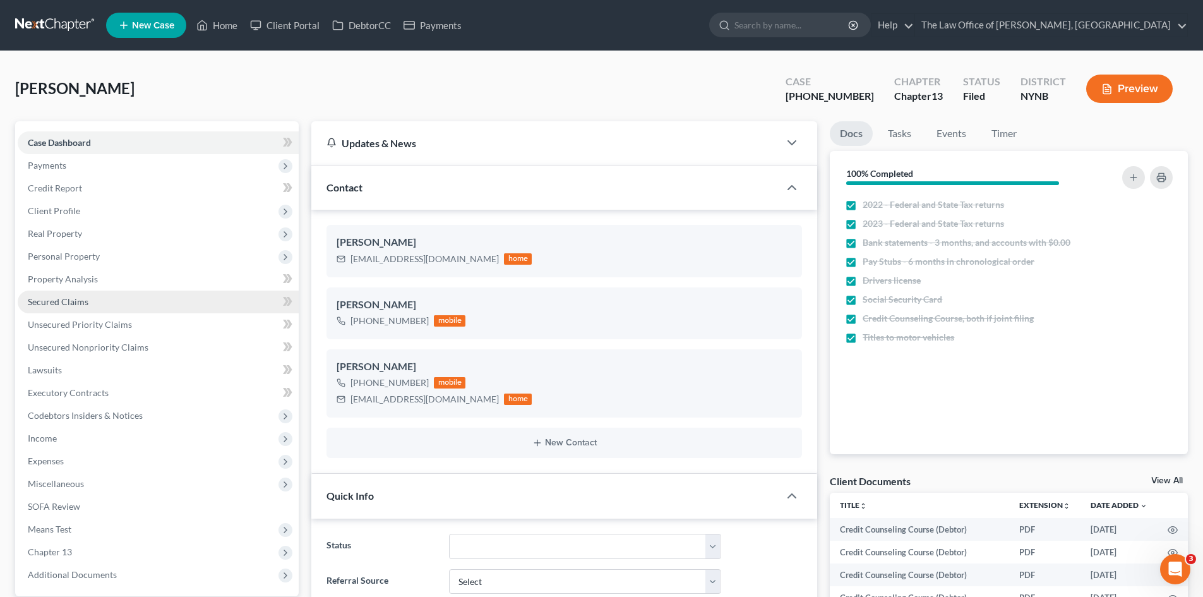
click at [62, 305] on span "Secured Claims" at bounding box center [58, 301] width 61 height 11
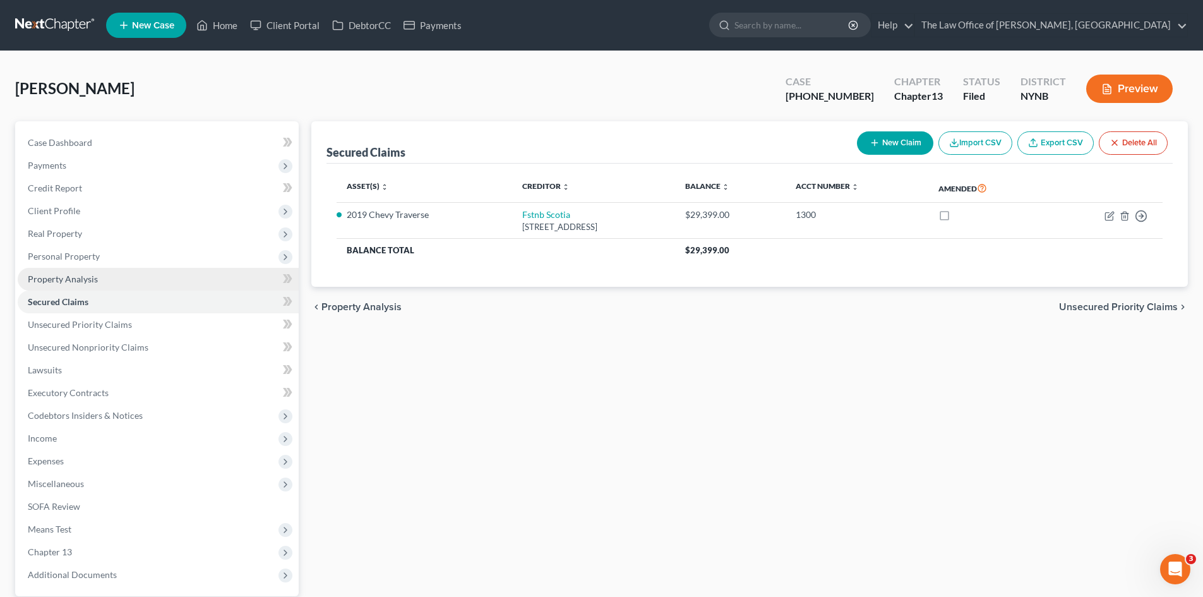
click at [88, 278] on span "Property Analysis" at bounding box center [63, 278] width 70 height 11
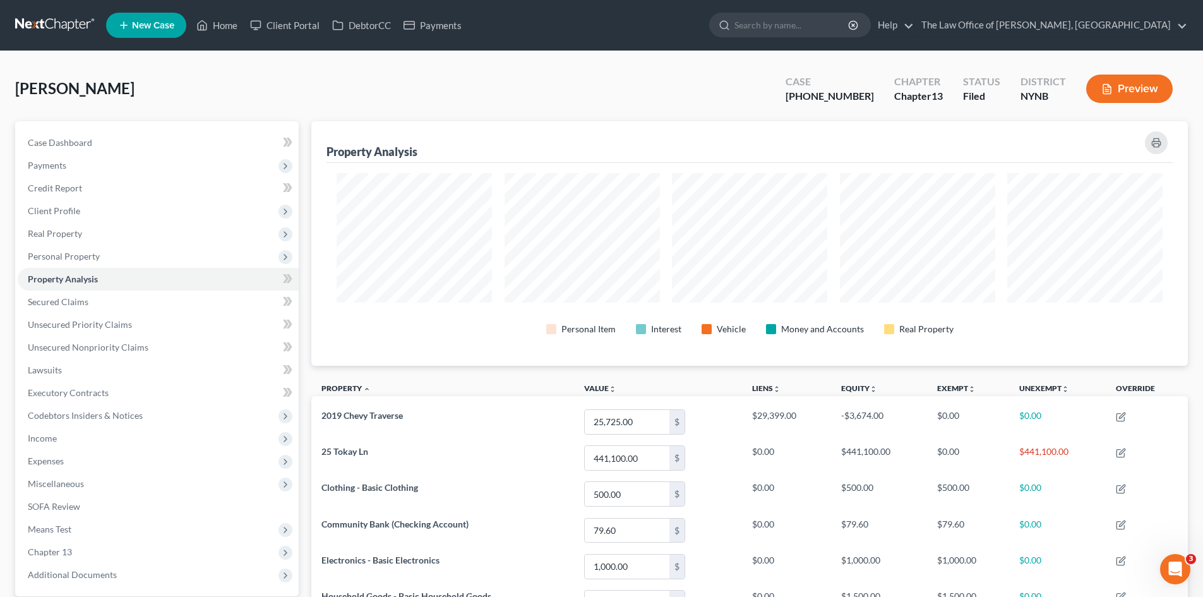
scroll to position [244, 876]
click at [224, 27] on link "Home" at bounding box center [217, 25] width 54 height 23
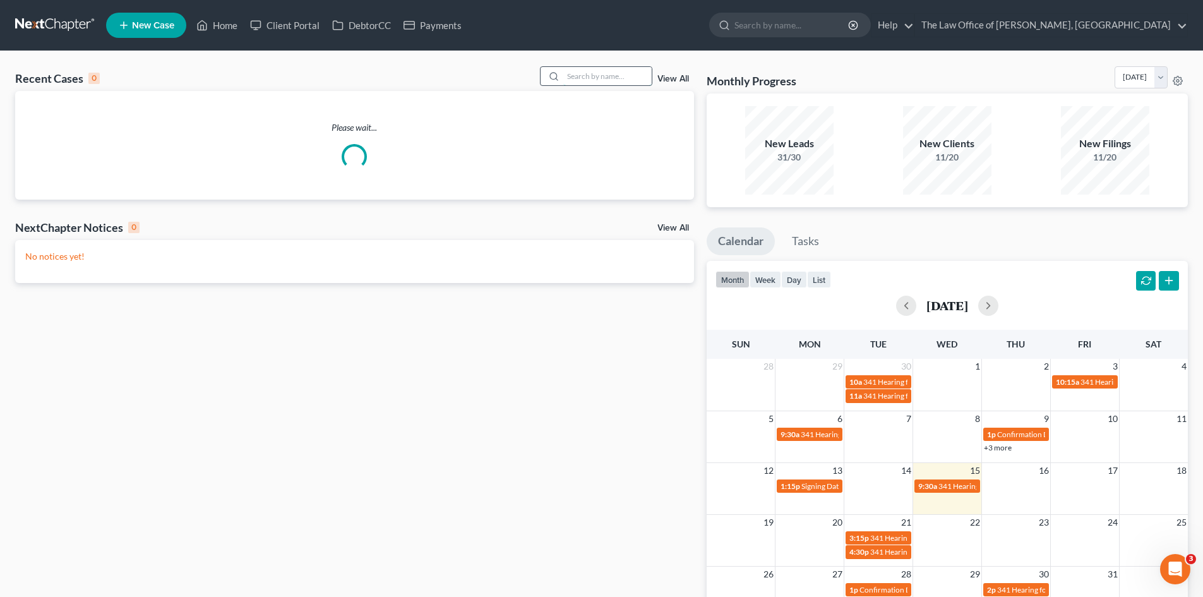
click at [598, 76] on input "search" at bounding box center [607, 76] width 88 height 18
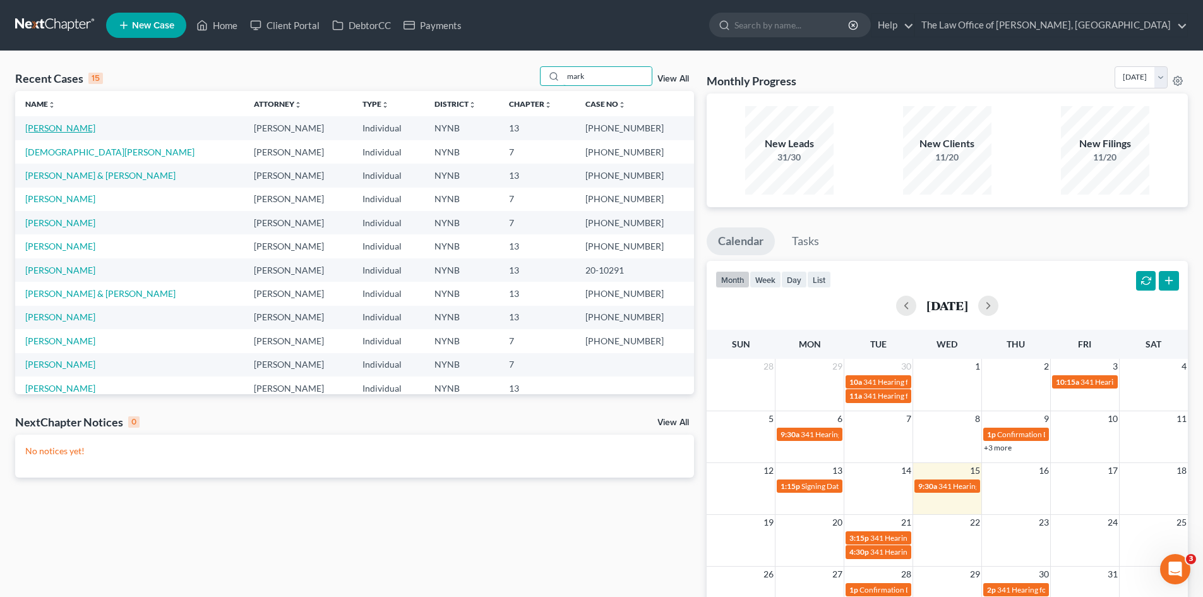
type input "mark"
click at [78, 129] on link "[PERSON_NAME]" at bounding box center [60, 127] width 70 height 11
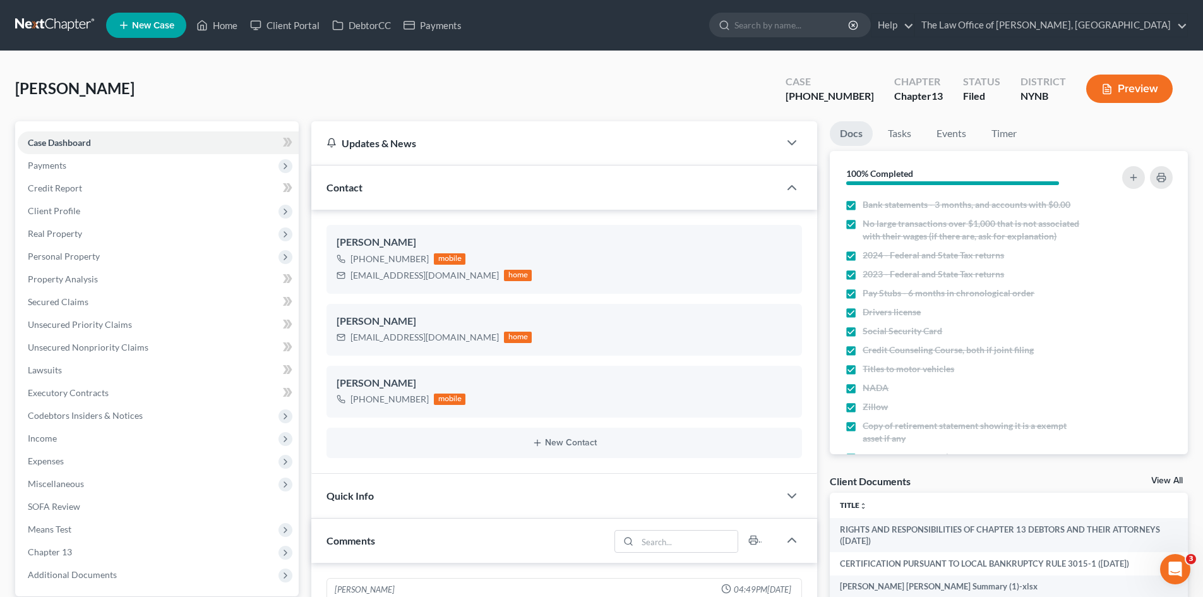
scroll to position [80, 0]
click at [63, 279] on span "Property Analysis" at bounding box center [63, 278] width 70 height 11
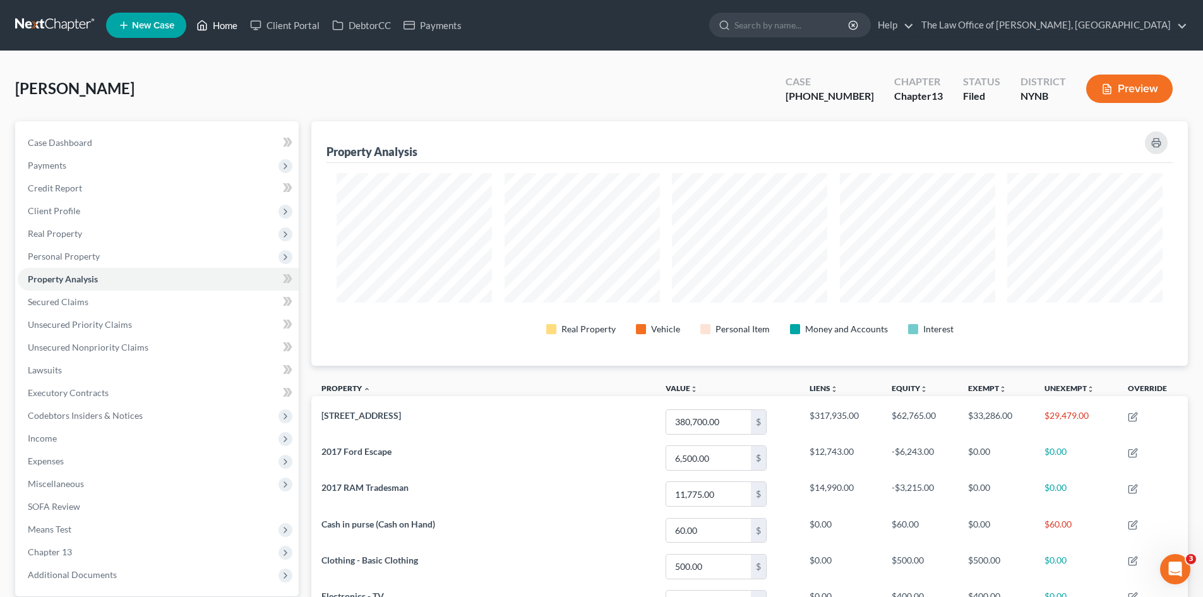
drag, startPoint x: 224, startPoint y: 23, endPoint x: 283, endPoint y: 56, distance: 67.3
click at [224, 23] on link "Home" at bounding box center [217, 25] width 54 height 23
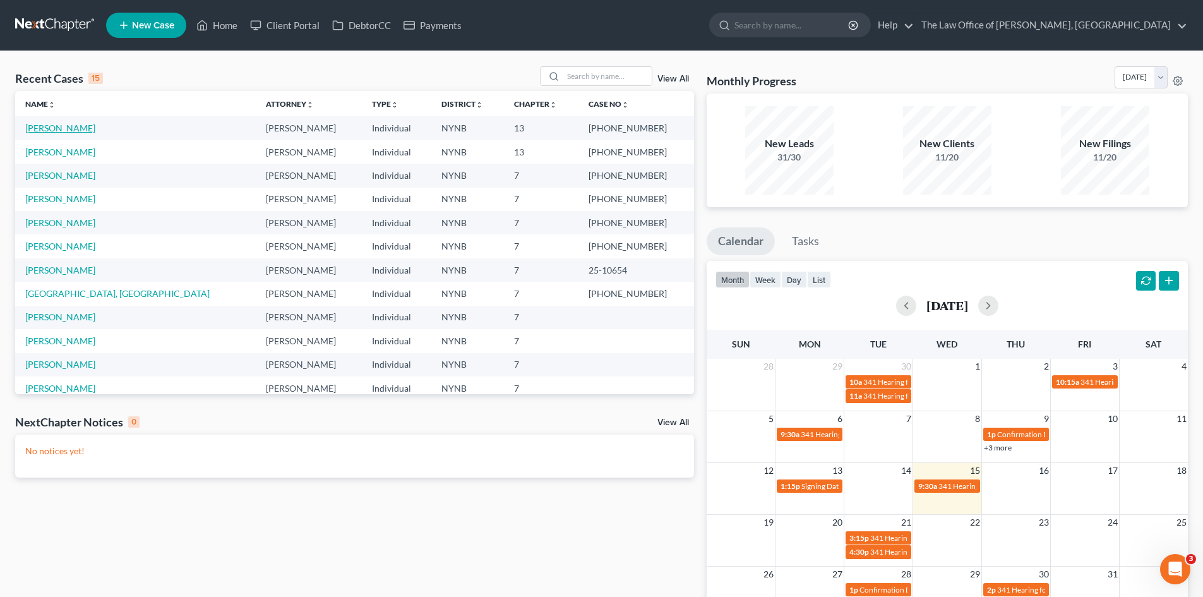
click at [66, 126] on link "[PERSON_NAME]" at bounding box center [60, 127] width 70 height 11
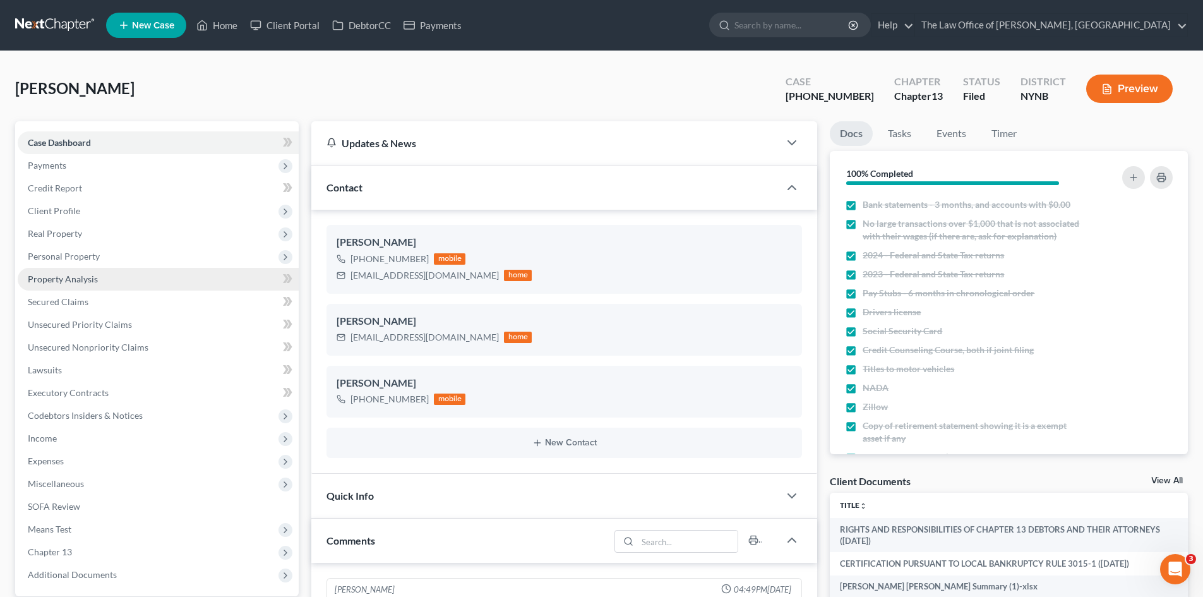
click at [76, 277] on span "Property Analysis" at bounding box center [63, 278] width 70 height 11
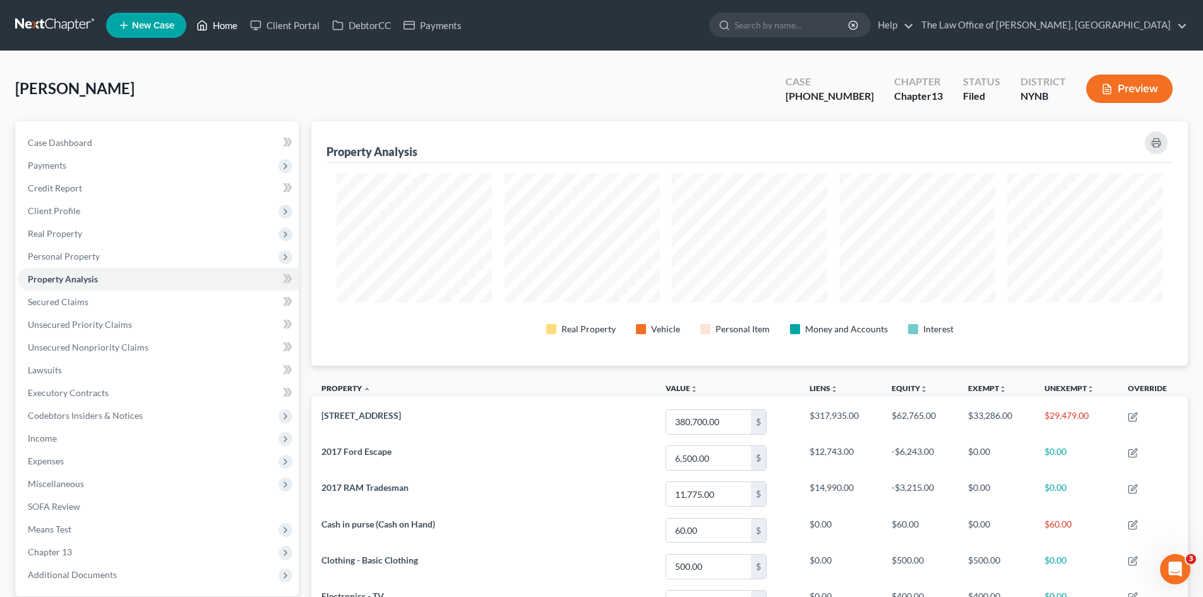
click at [232, 25] on link "Home" at bounding box center [217, 25] width 54 height 23
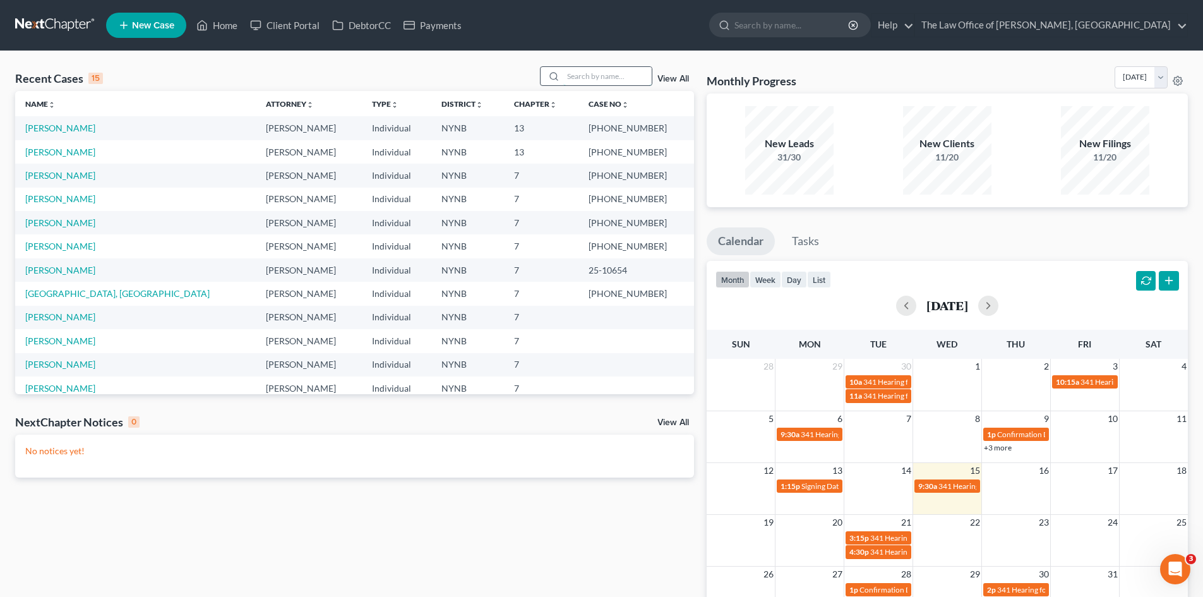
click at [591, 74] on input "search" at bounding box center [607, 76] width 88 height 18
type input "wheeler"
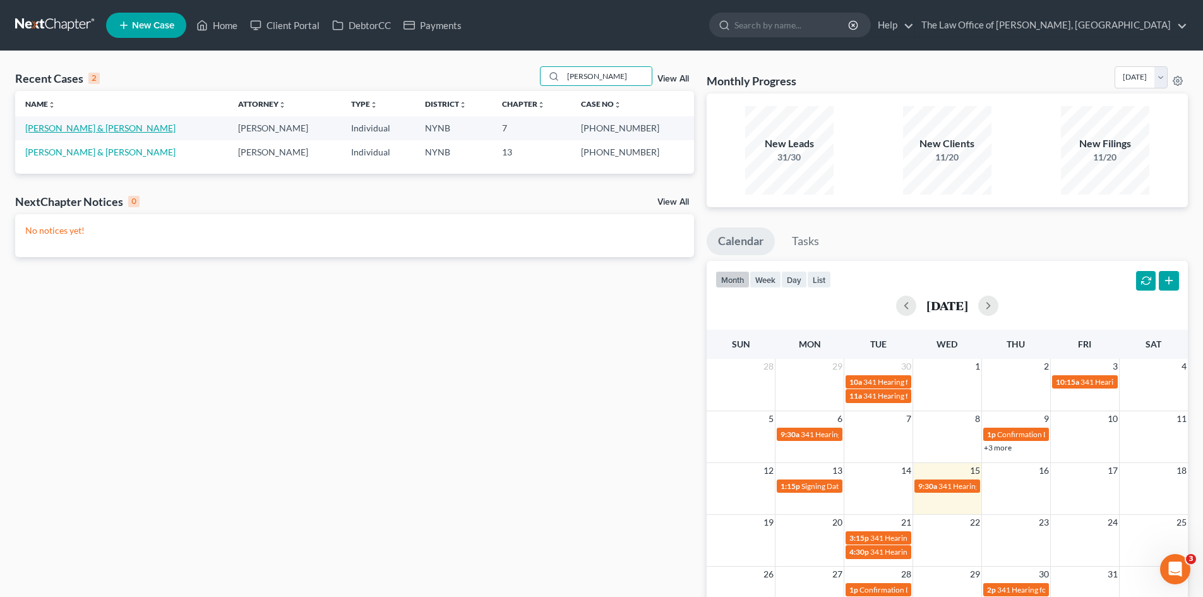
click at [69, 130] on link "[PERSON_NAME] & [PERSON_NAME]" at bounding box center [100, 127] width 150 height 11
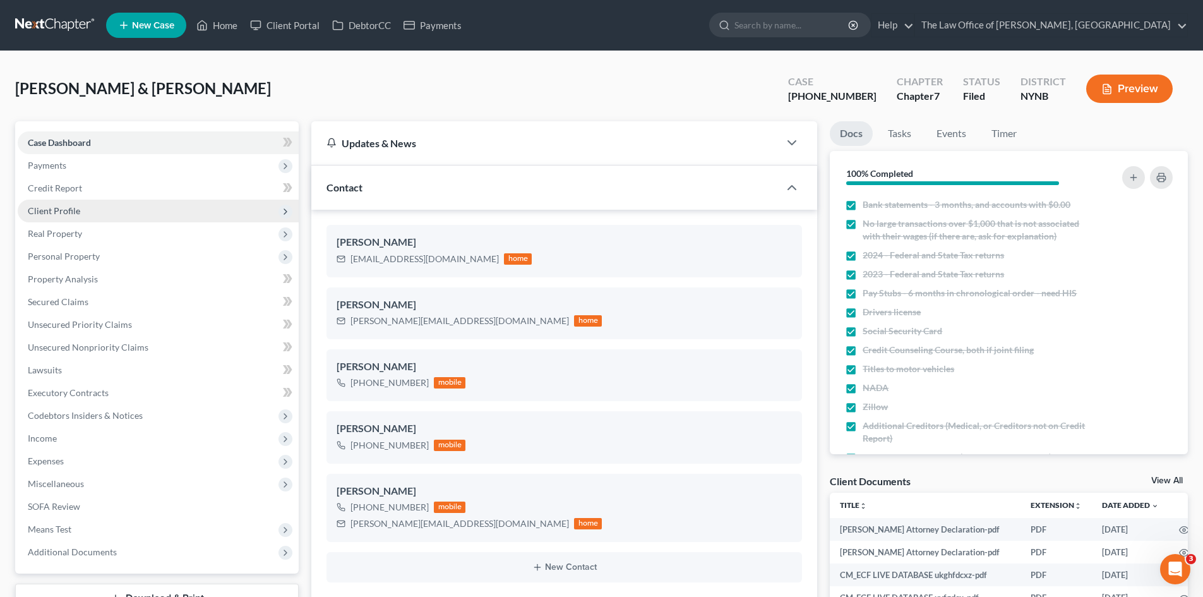
click at [61, 174] on span "Payments" at bounding box center [158, 165] width 281 height 23
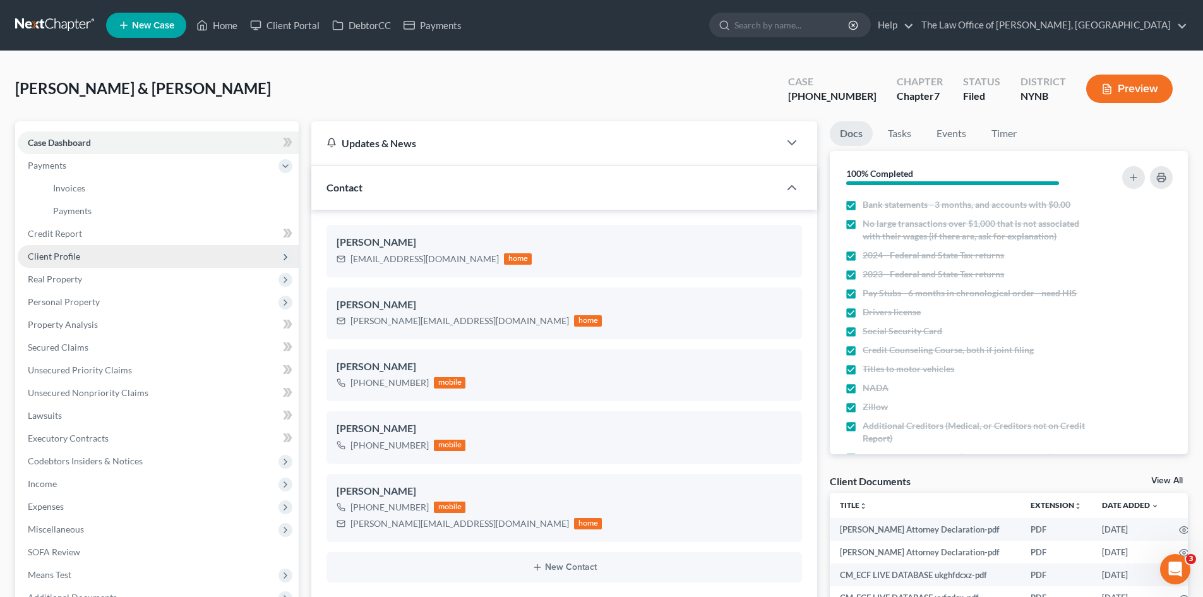
scroll to position [389, 0]
click at [76, 214] on span "Payments" at bounding box center [72, 210] width 39 height 11
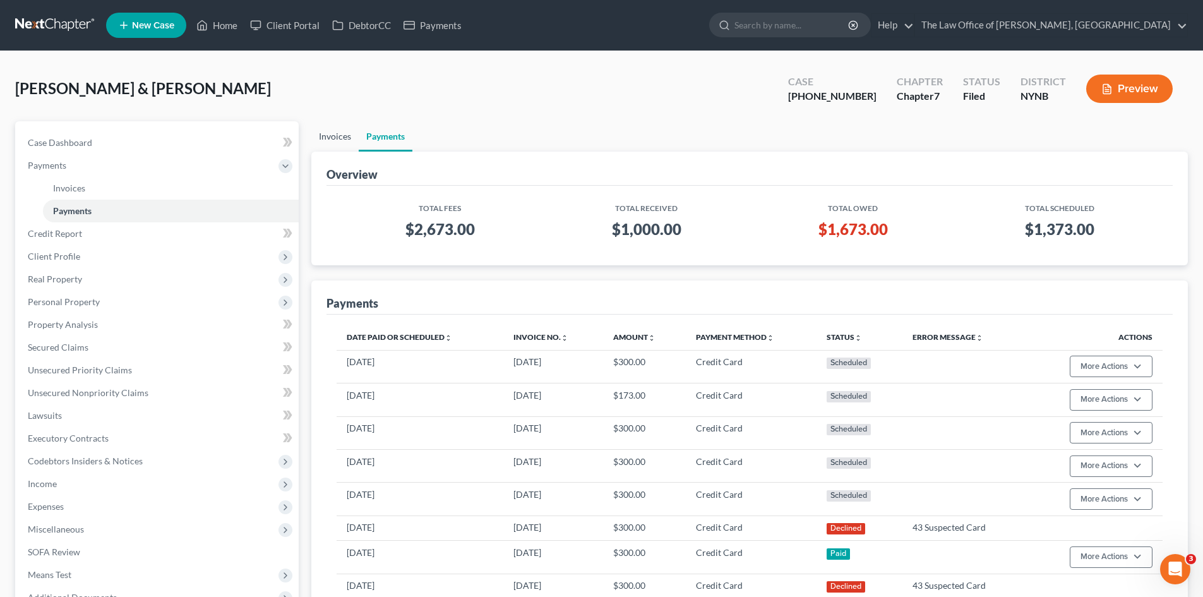
click at [333, 138] on link "Invoices" at bounding box center [334, 136] width 47 height 30
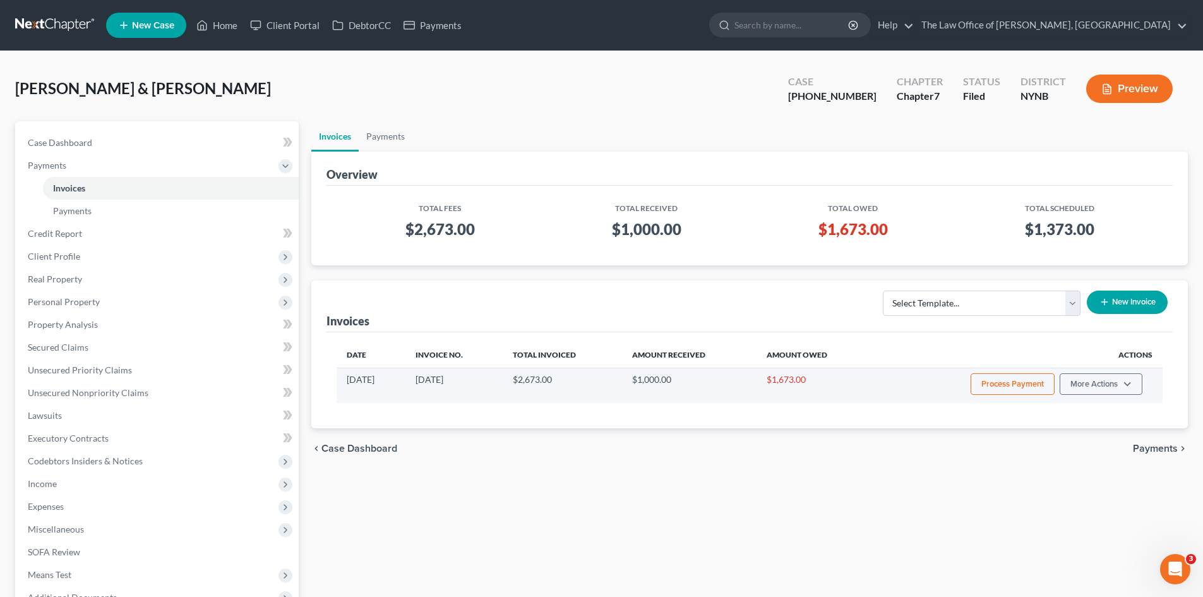
click at [1014, 388] on button "Process Payment" at bounding box center [1012, 383] width 84 height 21
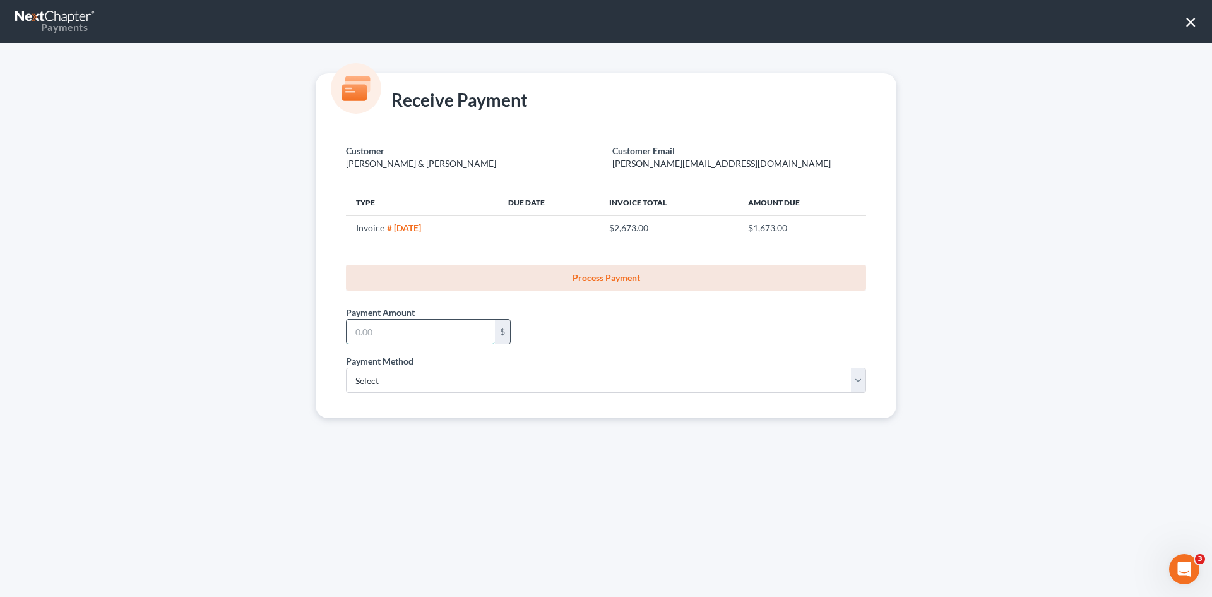
click at [413, 326] on input "text" at bounding box center [421, 331] width 148 height 24
type input "300"
drag, startPoint x: 389, startPoint y: 377, endPoint x: 392, endPoint y: 391, distance: 14.9
click at [389, 377] on select "Select ACH Credit Card" at bounding box center [606, 379] width 520 height 25
select select "1"
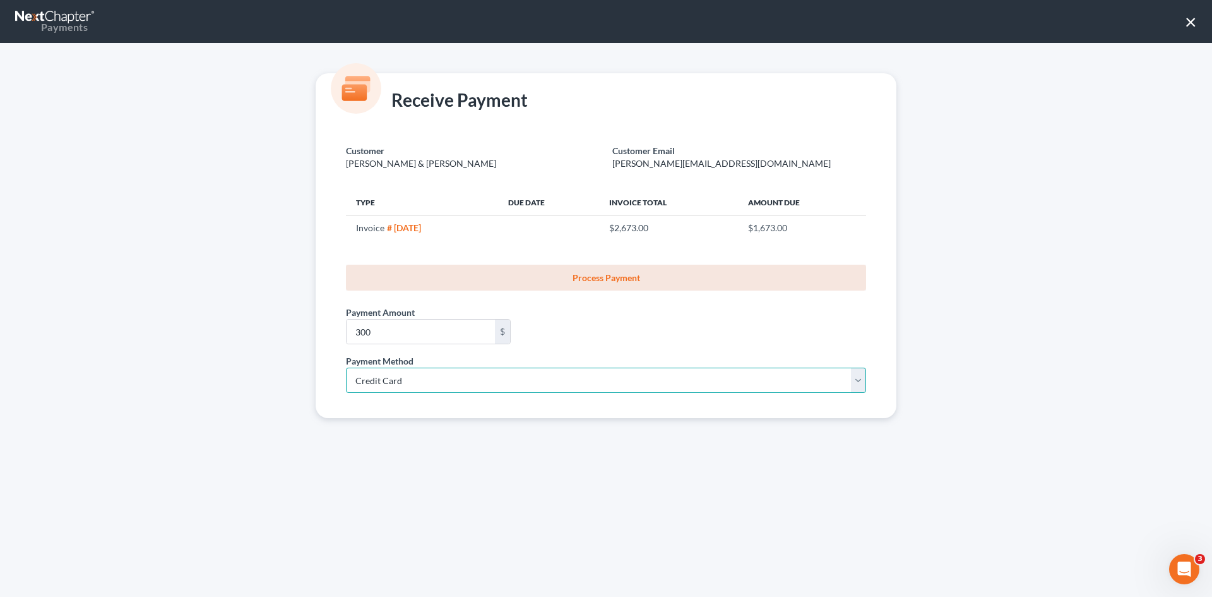
click at [346, 367] on select "Select ACH Credit Card" at bounding box center [606, 379] width 520 height 25
select select "35"
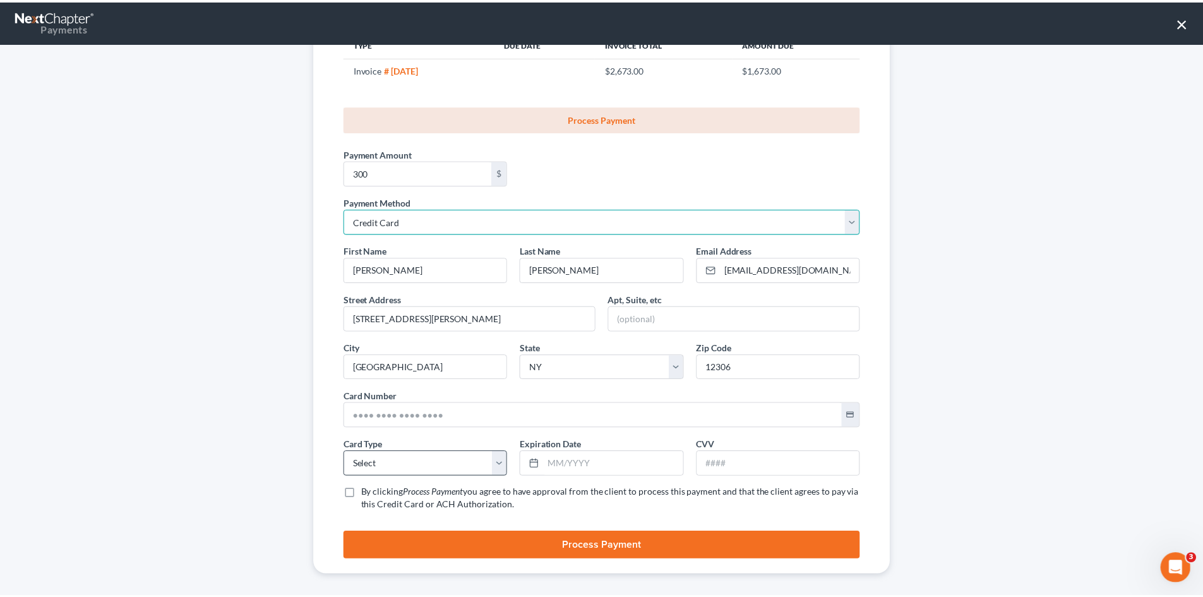
scroll to position [167, 0]
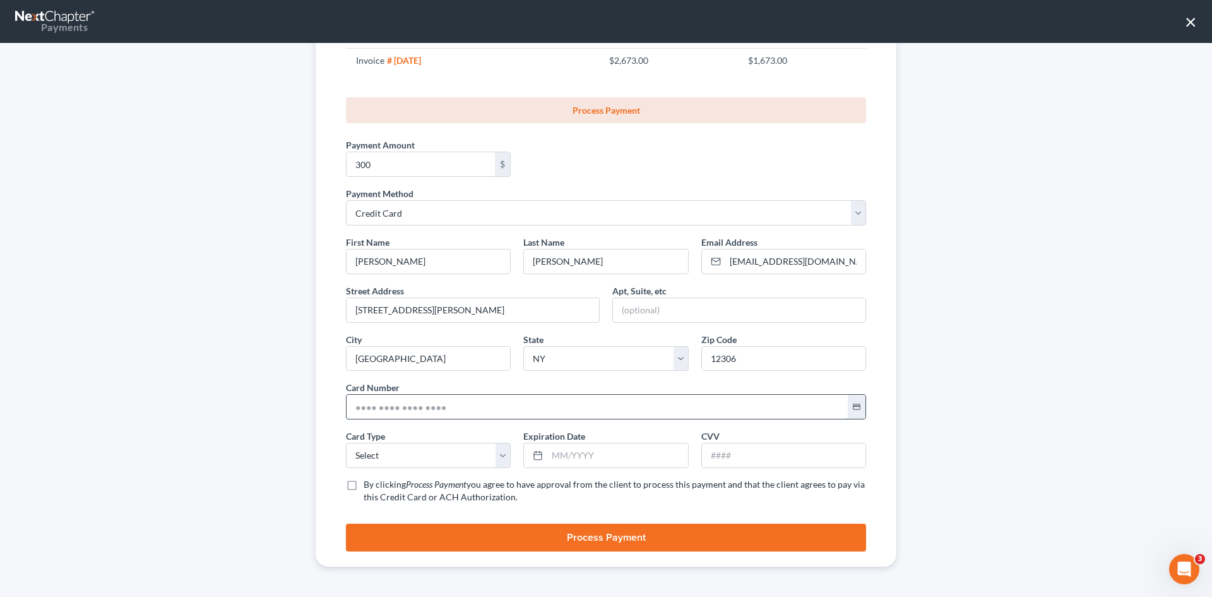
drag, startPoint x: 374, startPoint y: 407, endPoint x: 374, endPoint y: 400, distance: 7.6
click at [374, 407] on input "text" at bounding box center [597, 407] width 501 height 24
type input "4117 7301 1184 4480"
click at [360, 461] on select "Select Visa MasterCard Discover American Express" at bounding box center [428, 455] width 165 height 25
select select "0"
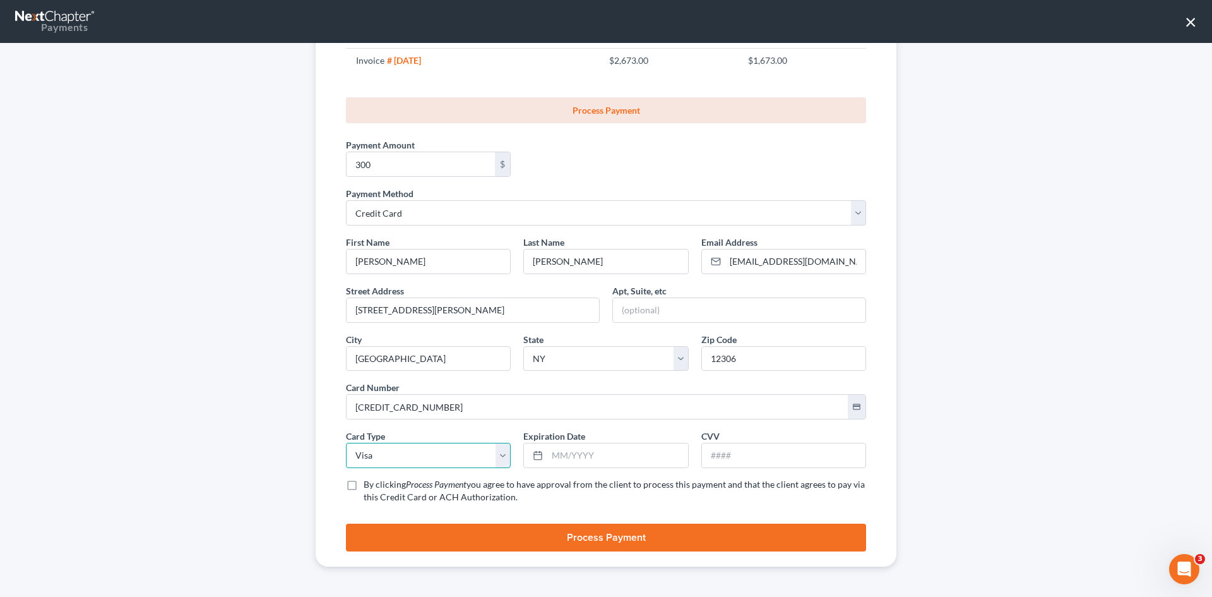
click at [346, 443] on select "Select Visa MasterCard Discover American Express" at bounding box center [428, 455] width 165 height 25
click at [565, 451] on input "text" at bounding box center [617, 455] width 140 height 24
type input "07/2030"
click at [727, 455] on input "text" at bounding box center [783, 455] width 163 height 24
type input "067"
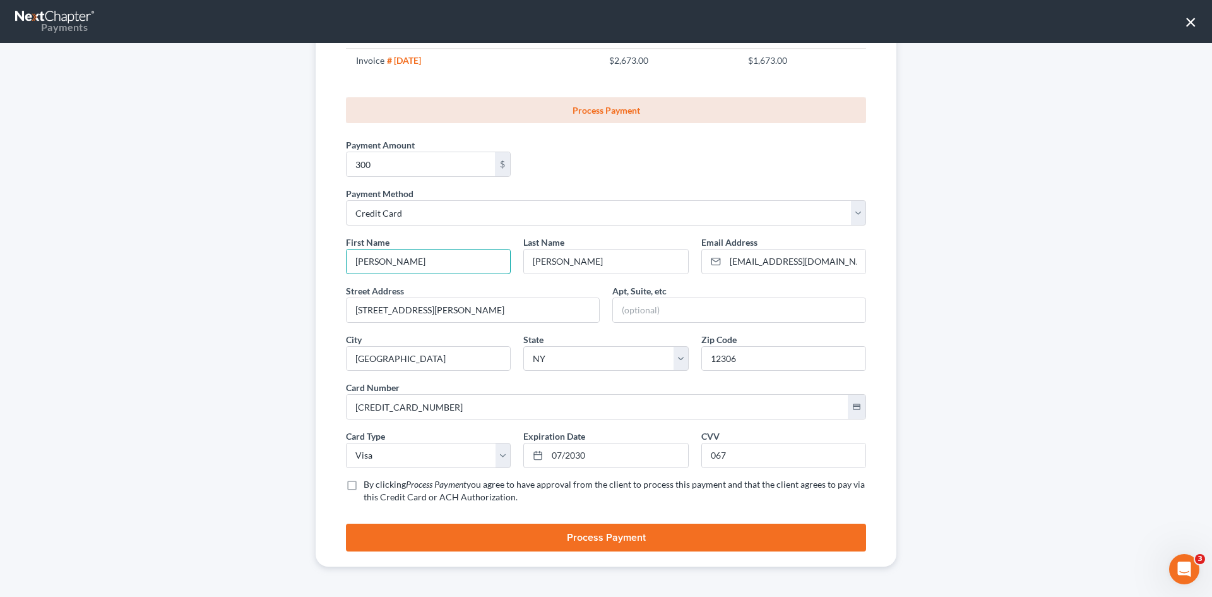
drag, startPoint x: 387, startPoint y: 263, endPoint x: 309, endPoint y: 270, distance: 77.9
click at [309, 270] on div "Receive Payment Customer Wheeler, Matthew & Sarah Customer Email gangl.sarah9@g…" at bounding box center [606, 236] width 606 height 660
type input "Sarah"
drag, startPoint x: 345, startPoint y: 485, endPoint x: 580, endPoint y: 509, distance: 236.0
click at [364, 486] on label "By clicking Process Payment you agree to have approval from the client to proce…" at bounding box center [615, 490] width 502 height 25
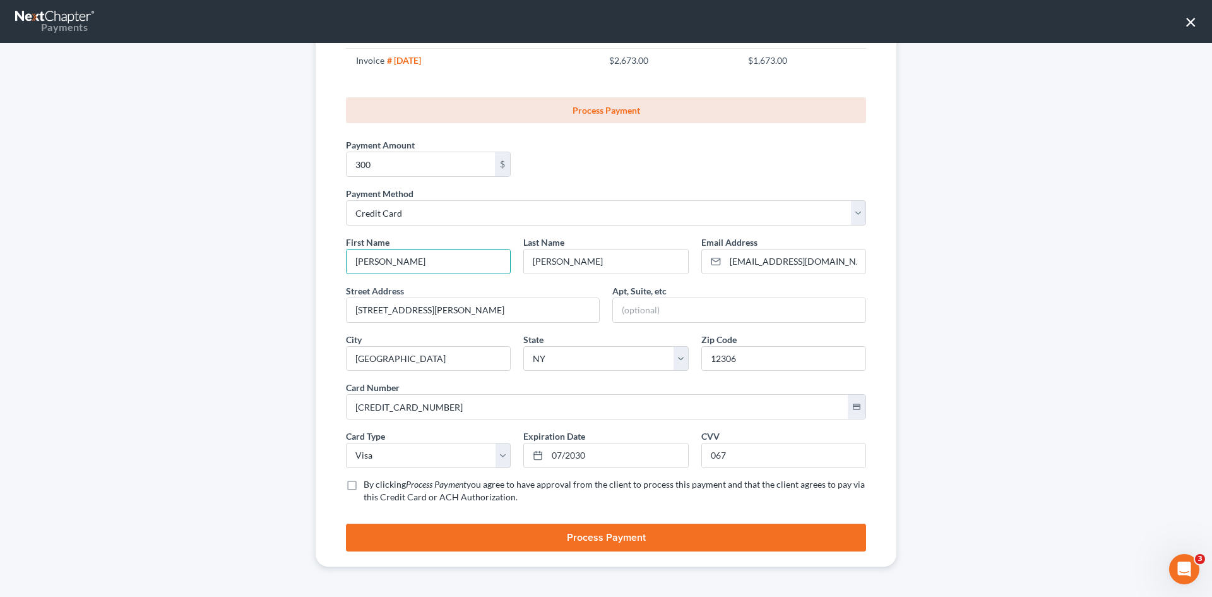
click at [369, 486] on input "By clicking Process Payment you agree to have approval from the client to proce…" at bounding box center [373, 482] width 8 height 8
checkbox input "true"
click at [610, 534] on button "Process Payment" at bounding box center [606, 537] width 520 height 28
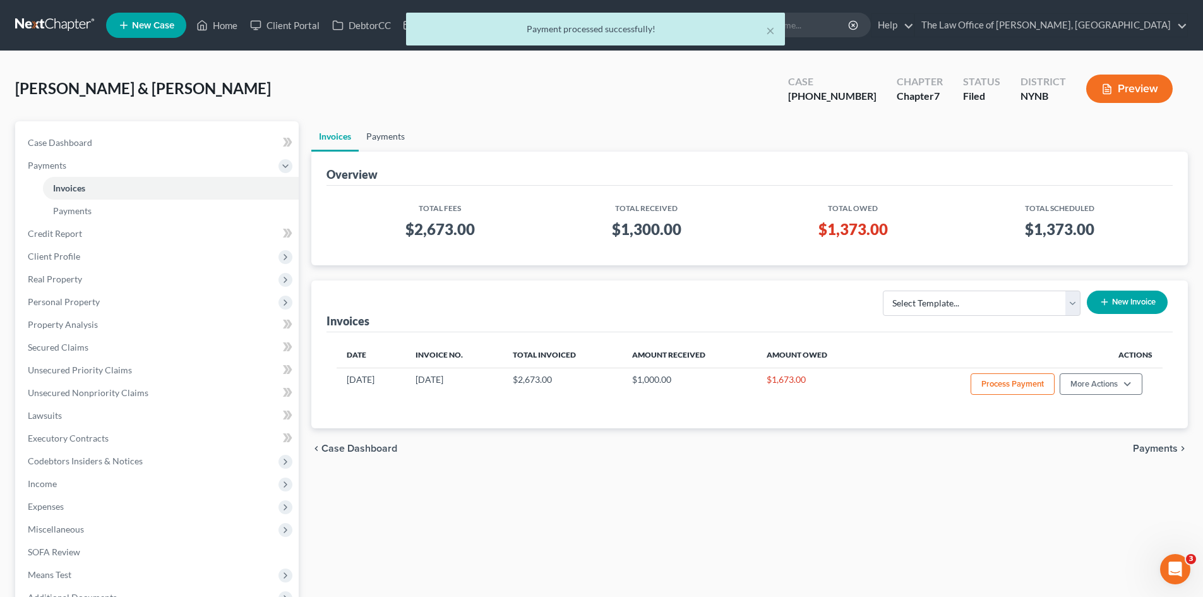
drag, startPoint x: 377, startPoint y: 142, endPoint x: 439, endPoint y: 176, distance: 70.1
click at [377, 142] on link "Payments" at bounding box center [386, 136] width 54 height 30
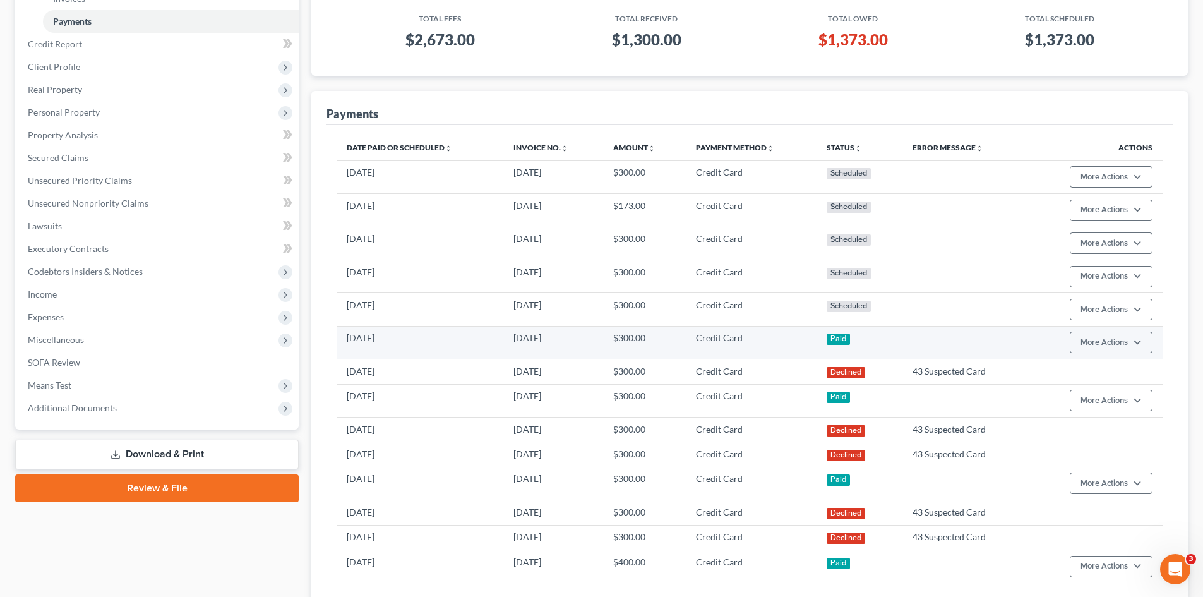
scroll to position [253, 0]
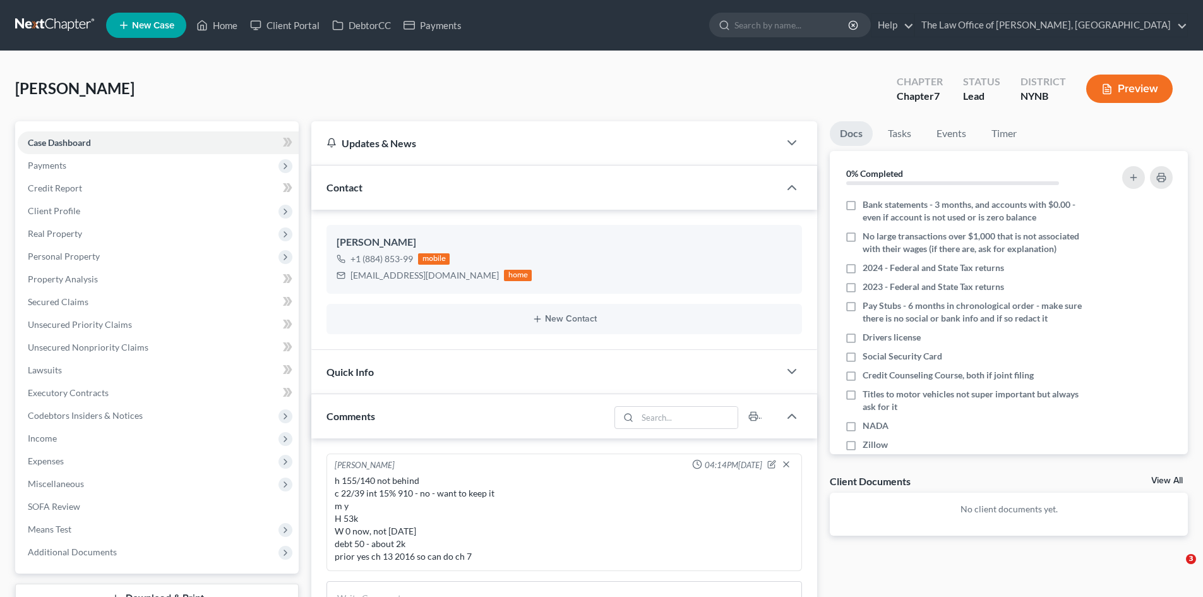
select select "0"
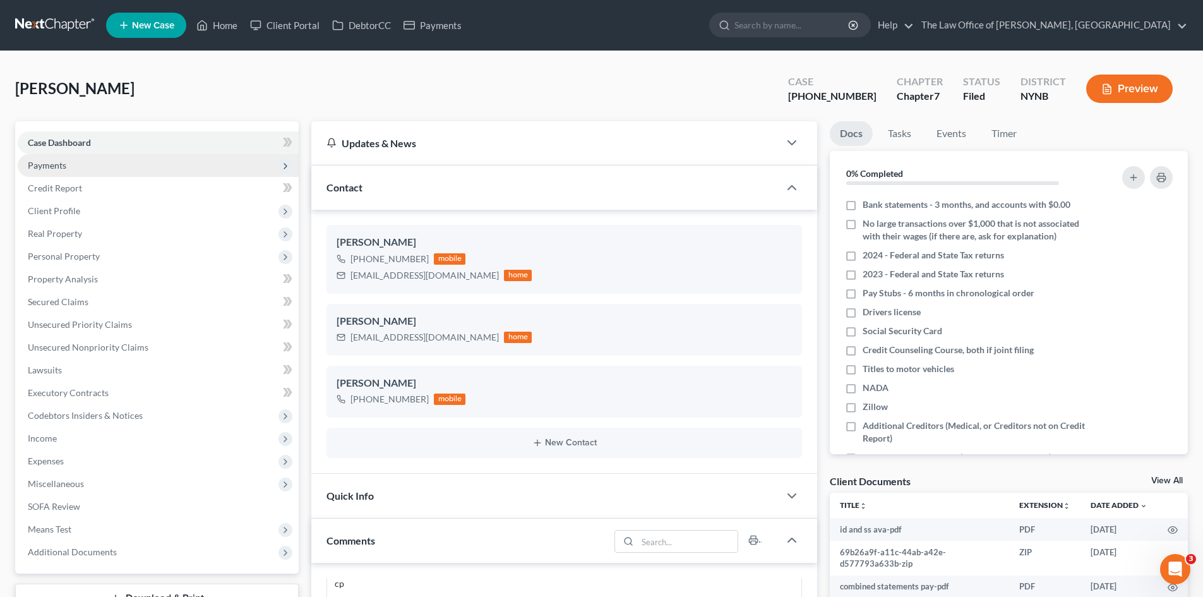
click at [91, 169] on span "Payments" at bounding box center [158, 165] width 281 height 23
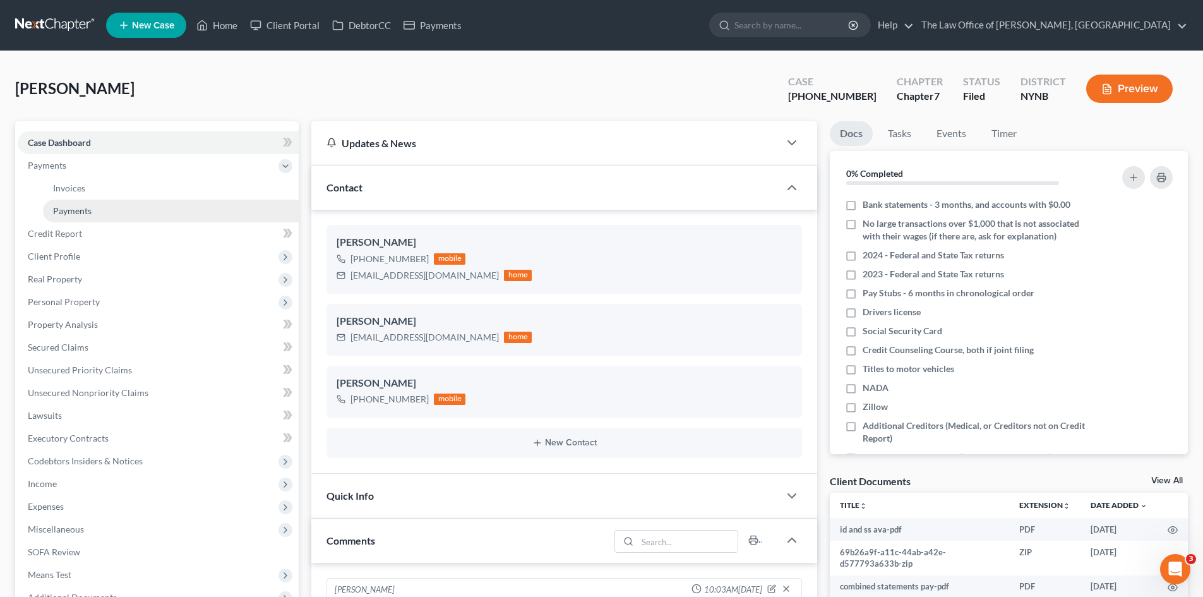
click at [88, 211] on span "Payments" at bounding box center [72, 210] width 39 height 11
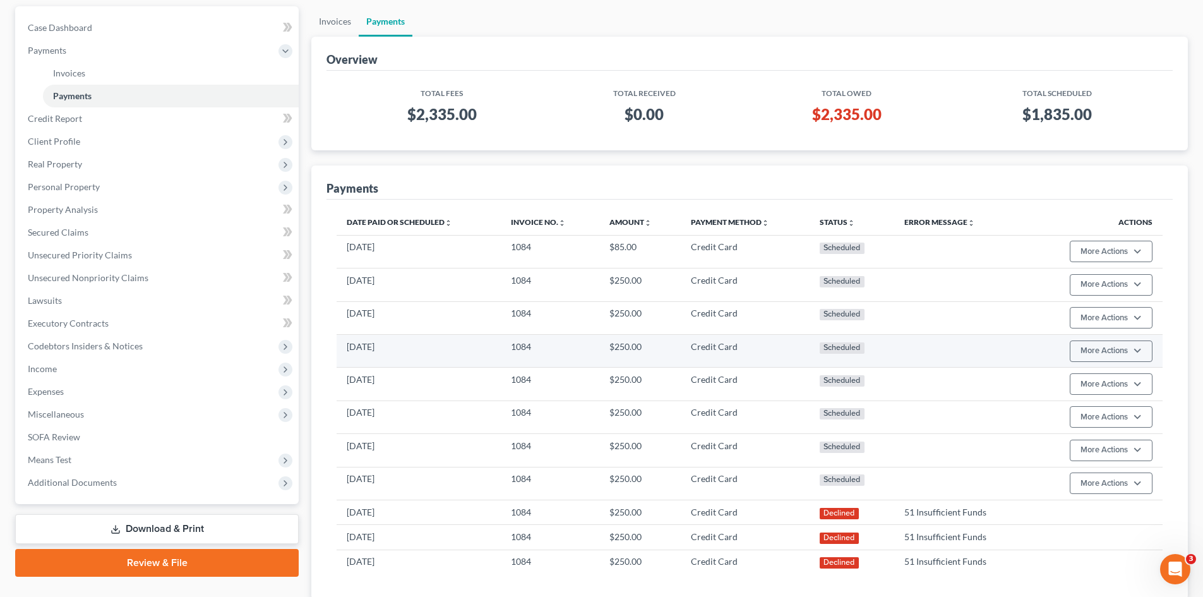
scroll to position [206, 0]
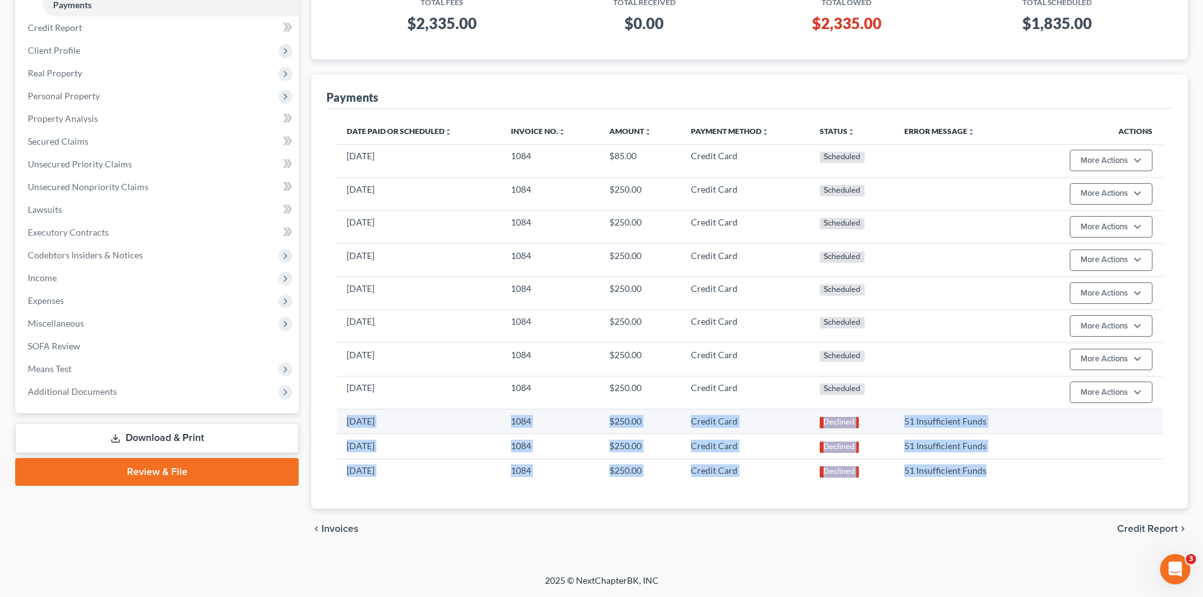
drag, startPoint x: 973, startPoint y: 478, endPoint x: 355, endPoint y: 428, distance: 619.4
click at [344, 424] on tbody "06/15/2026 1084 $85.00 Credit Card Scheduled More Actions Cancel Edit Payment P…" at bounding box center [749, 313] width 826 height 339
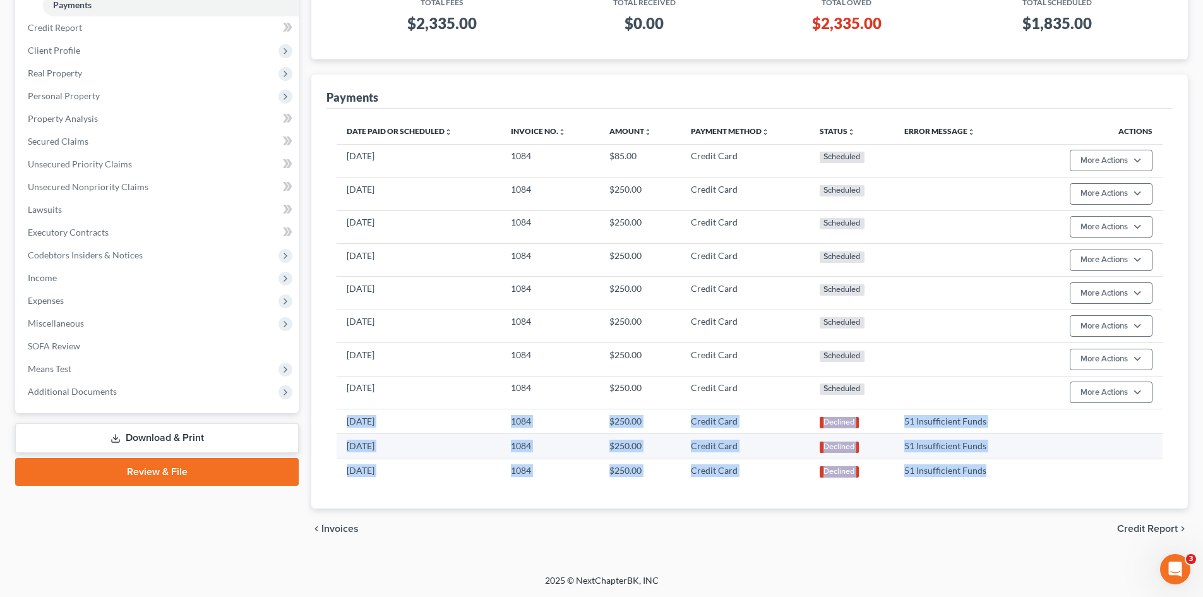
click at [1004, 436] on td "51 Insufficient Funds" at bounding box center [961, 446] width 134 height 25
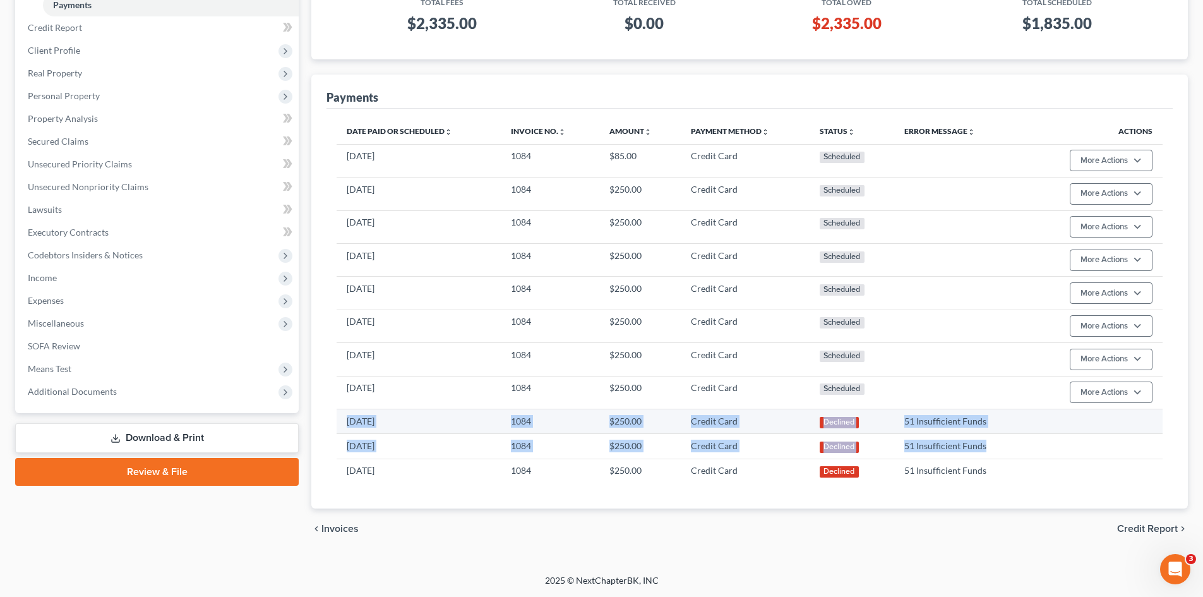
drag, startPoint x: 997, startPoint y: 444, endPoint x: 343, endPoint y: 429, distance: 654.1
click at [343, 429] on tbody "06/15/2026 1084 $85.00 Credit Card Scheduled More Actions Cancel Edit Payment P…" at bounding box center [749, 313] width 826 height 339
copy tbody "10/15/2025 1084 $250.00 Credit Card Declined 51 Insufficient Funds 09/17/2025 1…"
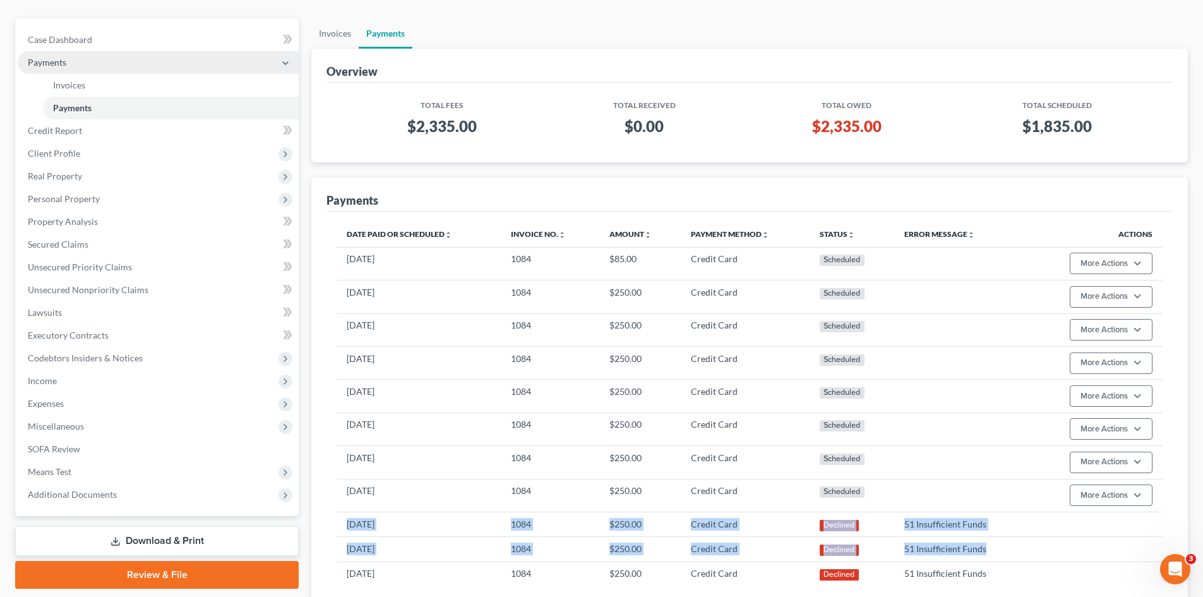
scroll to position [0, 0]
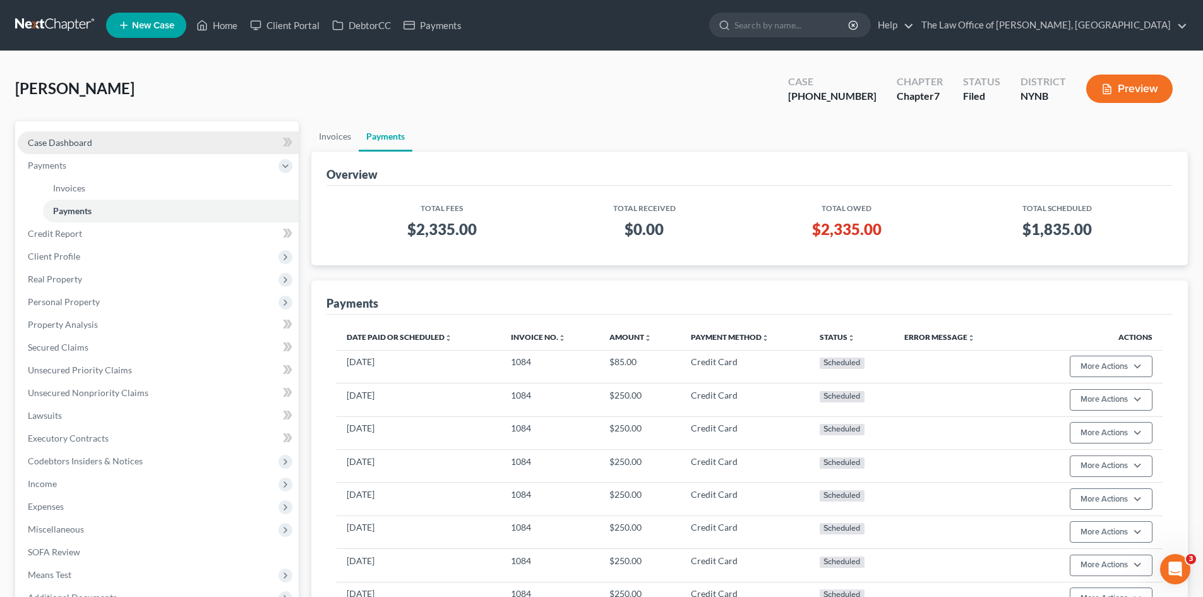
click at [95, 150] on link "Case Dashboard" at bounding box center [158, 142] width 281 height 23
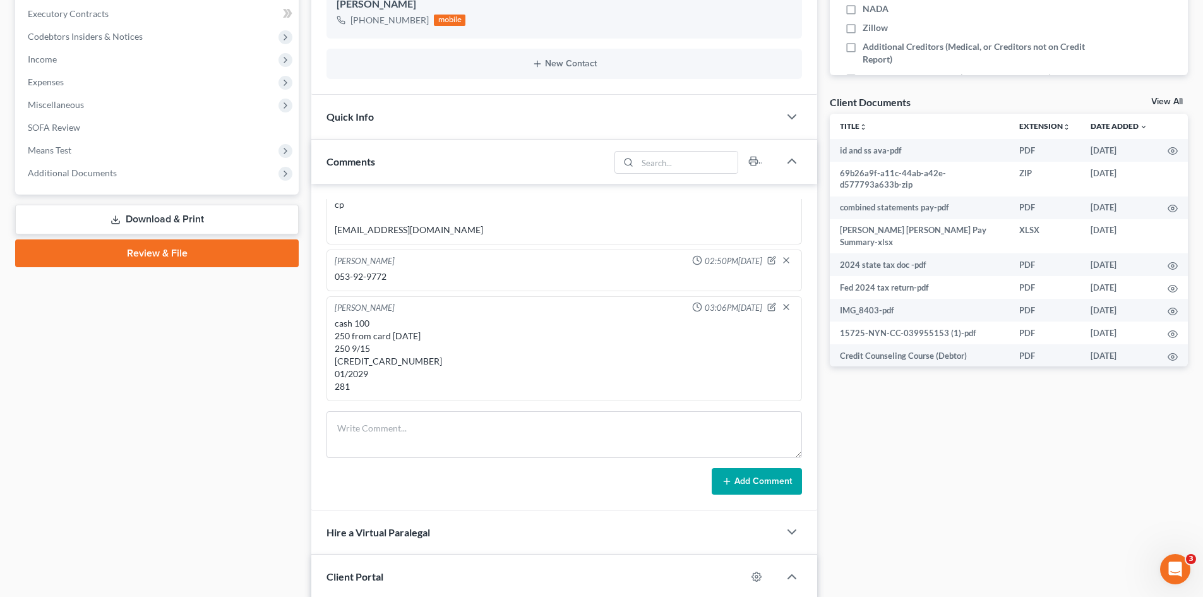
scroll to position [1085, 0]
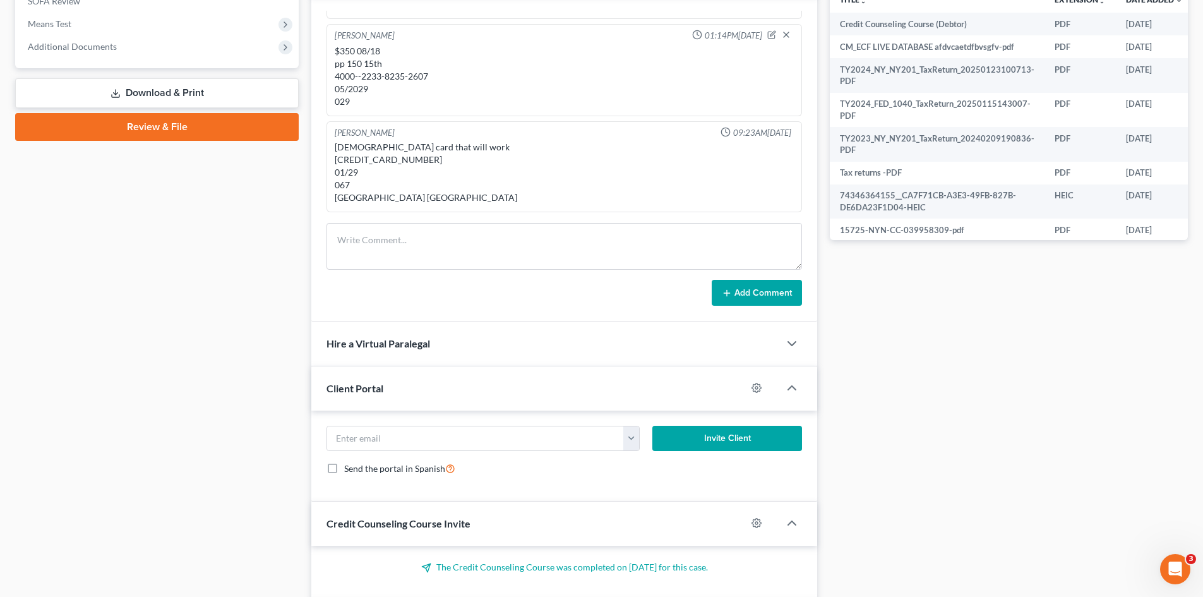
click at [385, 161] on div "temp card that will work 4031630571135903 01/29 067 India Arrington" at bounding box center [564, 172] width 459 height 63
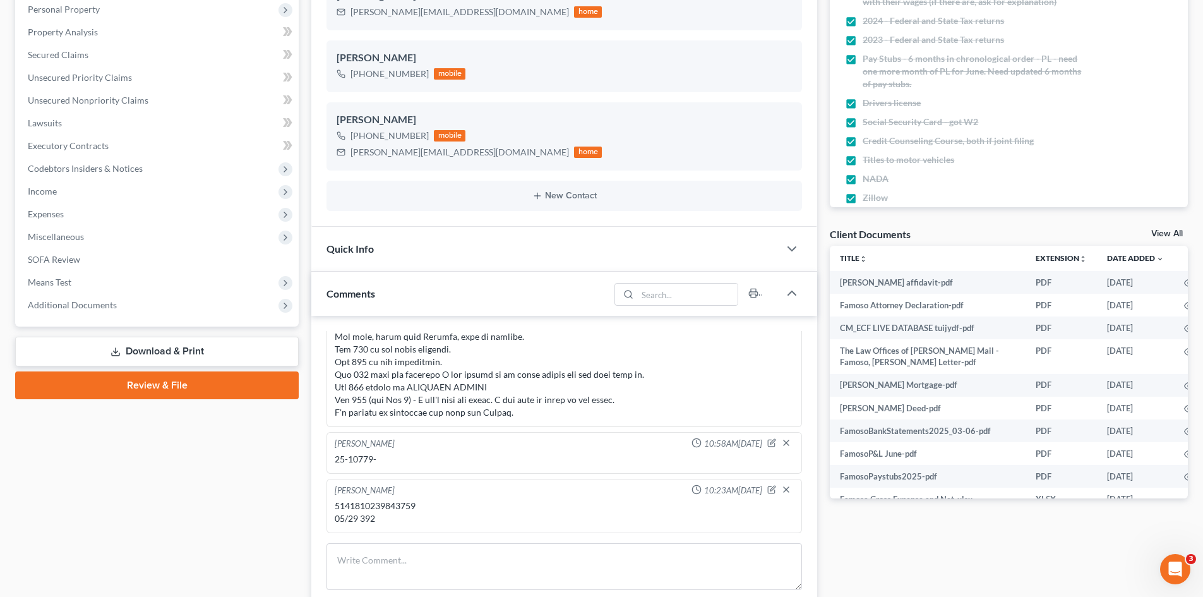
scroll to position [568, 0]
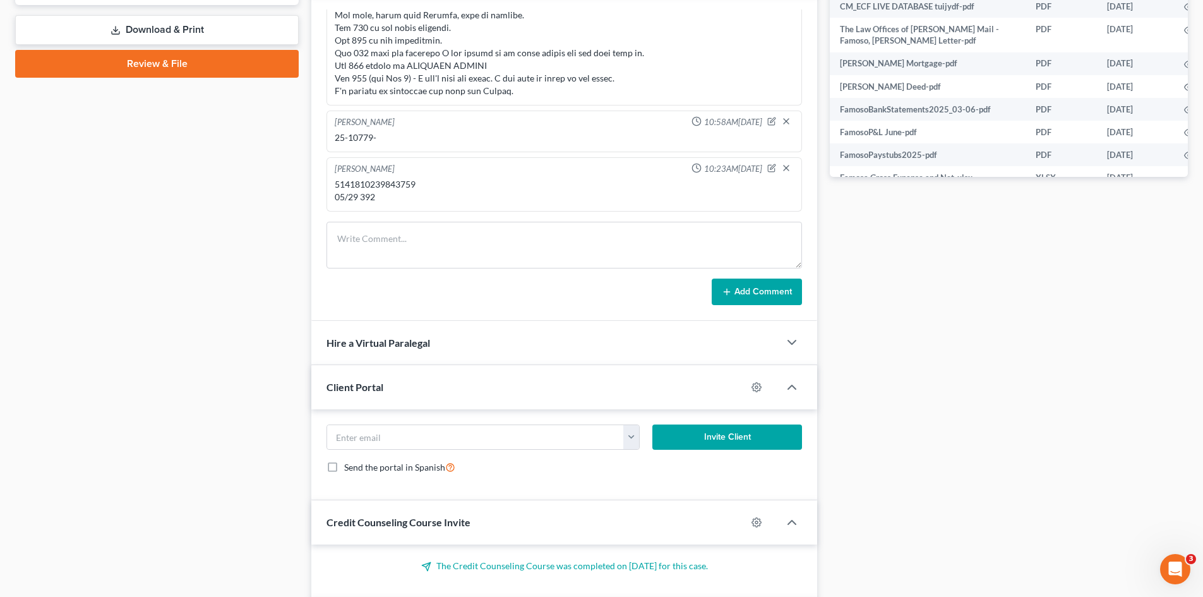
click at [371, 186] on div "5141810239843759 05/29 392" at bounding box center [564, 190] width 459 height 25
copy div "5141810239843759"
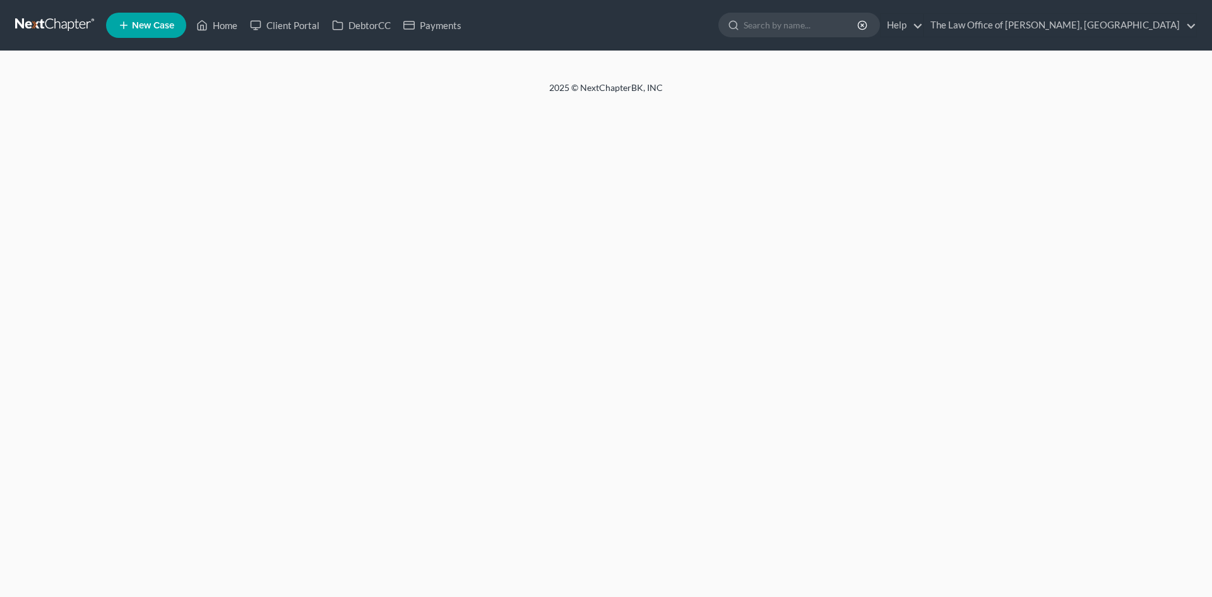
select select "6"
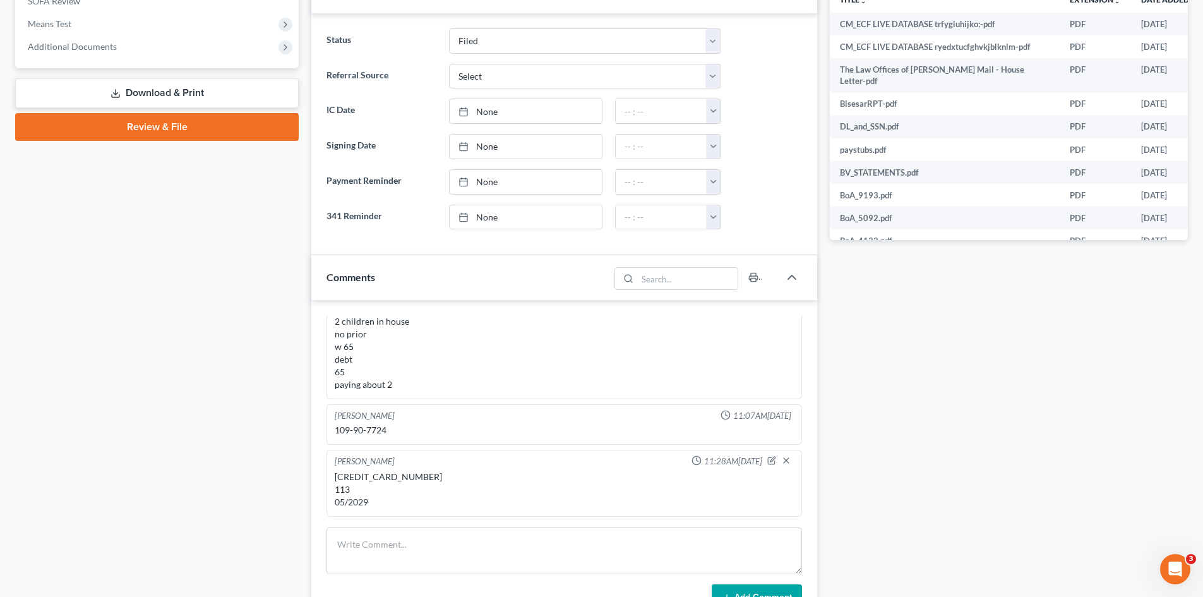
scroll to position [58, 0]
click at [405, 477] on div "[CREDIT_CARD_NUMBER] 113 05/2029" at bounding box center [564, 490] width 459 height 38
click at [406, 477] on div "4326-3020-1295-5232 113 05/2029" at bounding box center [564, 490] width 459 height 38
copy div "4326-3020-1295-5232"
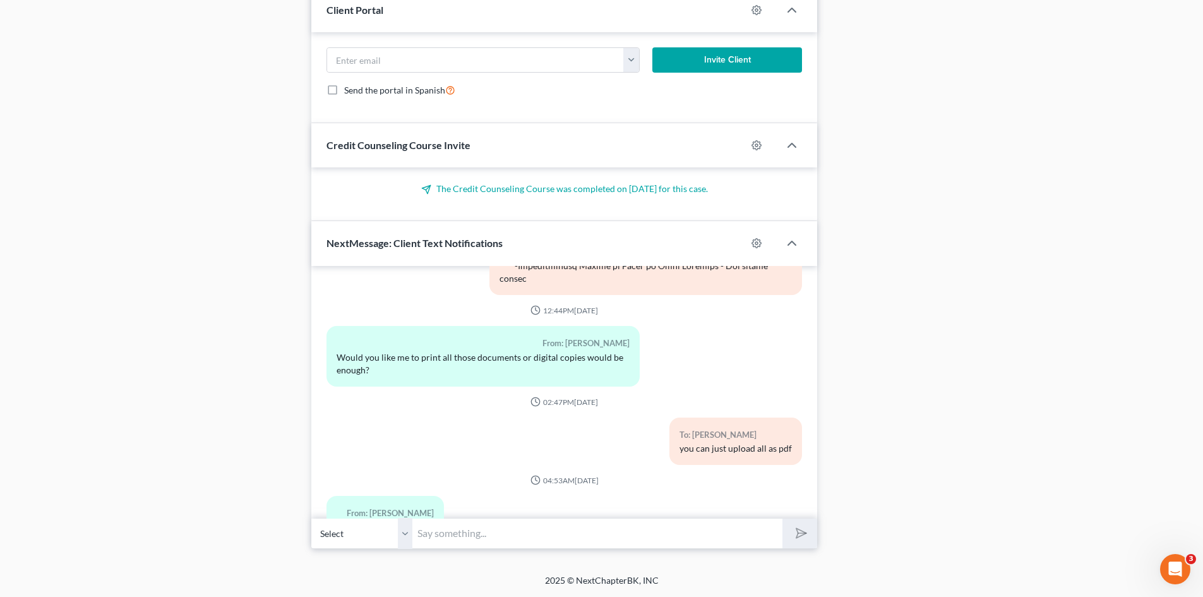
click at [467, 530] on input "text" at bounding box center [597, 533] width 370 height 31
paste input "​We will check tomorrow and let you know"
type input "​We will check tomorrow and let you know"
click at [782, 518] on button "submit" at bounding box center [799, 533] width 35 height 30
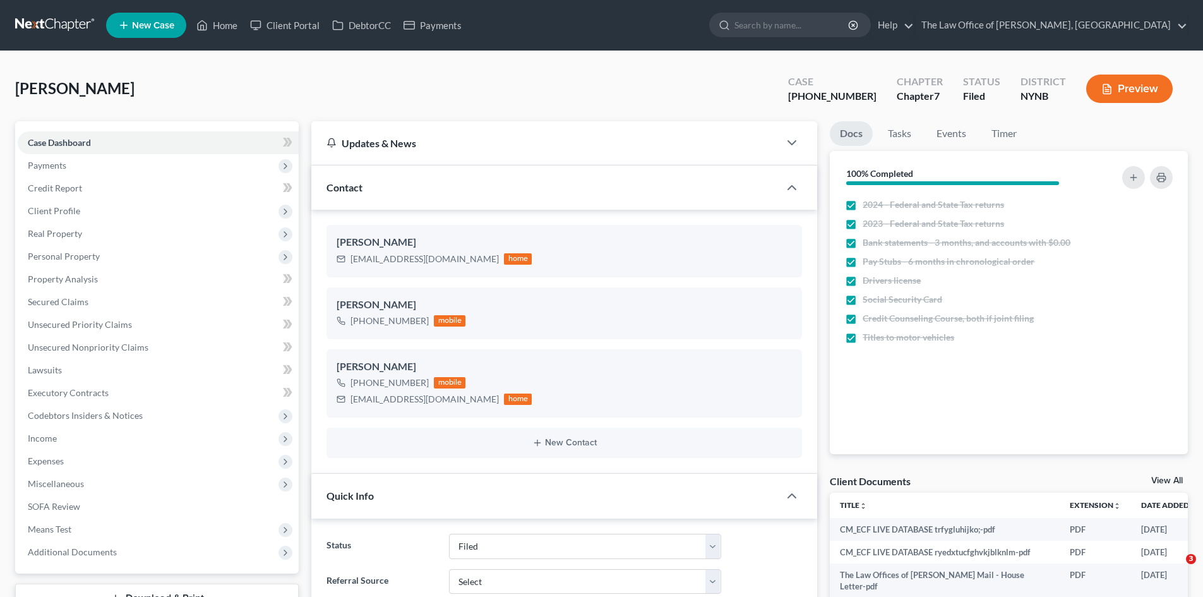
select select "6"
select select "0"
drag, startPoint x: 222, startPoint y: 29, endPoint x: 574, endPoint y: 37, distance: 352.3
click at [223, 29] on link "Home" at bounding box center [217, 25] width 54 height 23
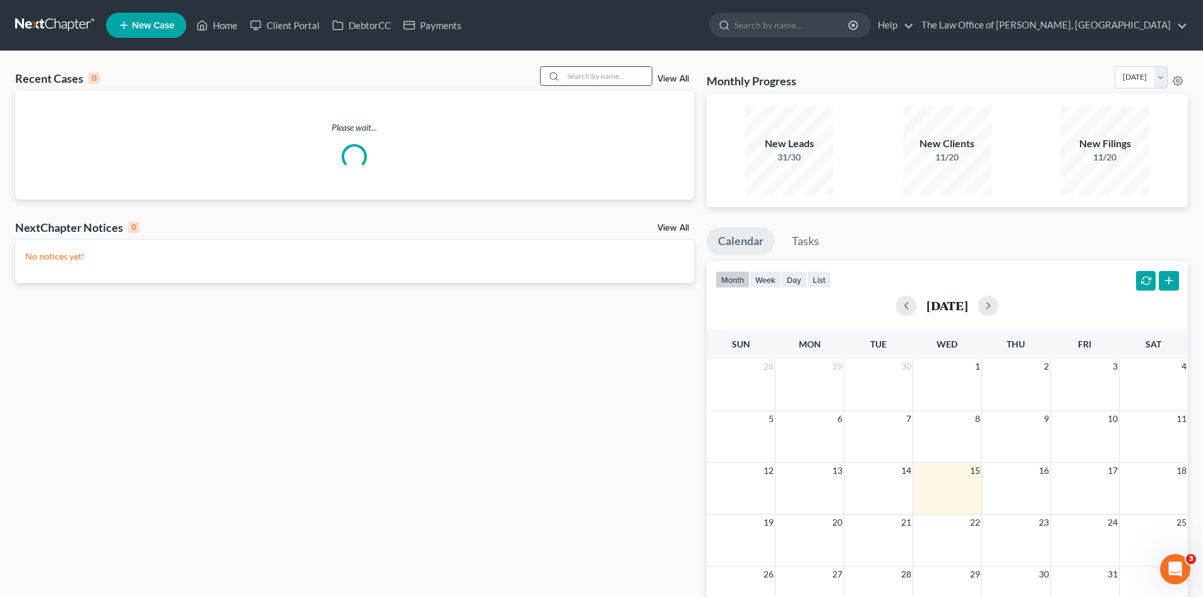
click at [593, 69] on input "search" at bounding box center [607, 76] width 88 height 18
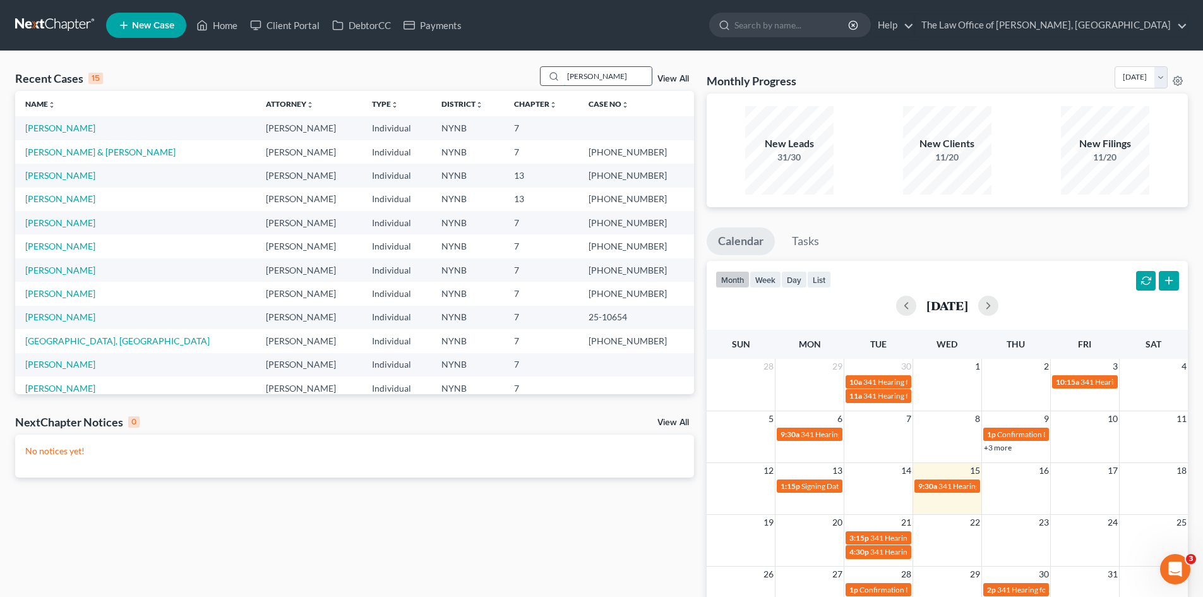
type input "[PERSON_NAME]"
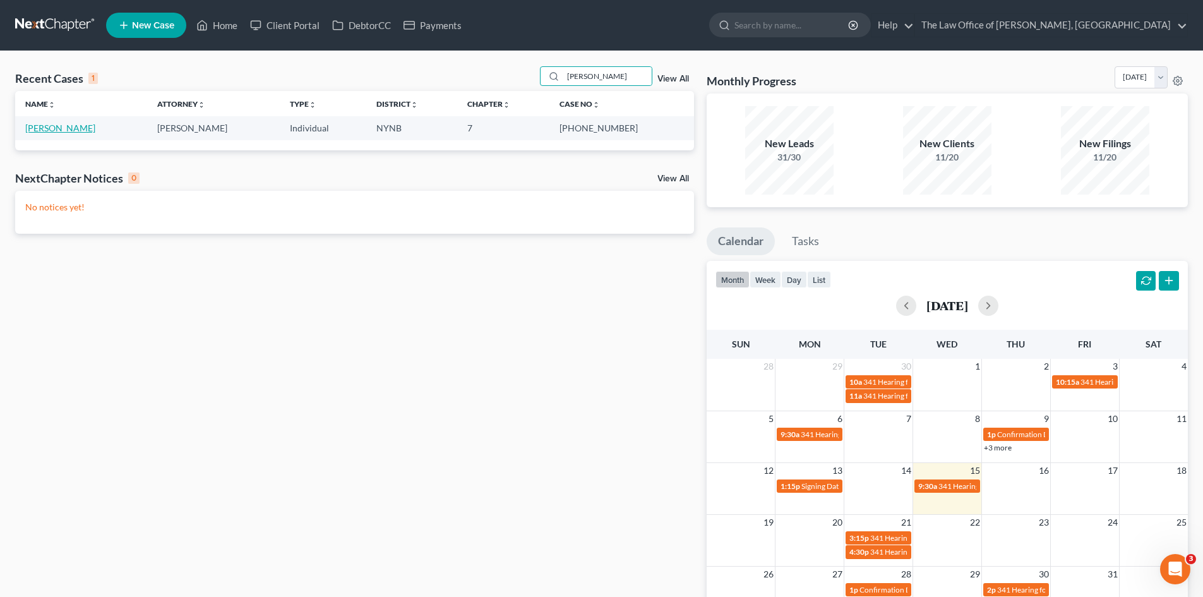
click at [52, 128] on link "[PERSON_NAME]" at bounding box center [60, 127] width 70 height 11
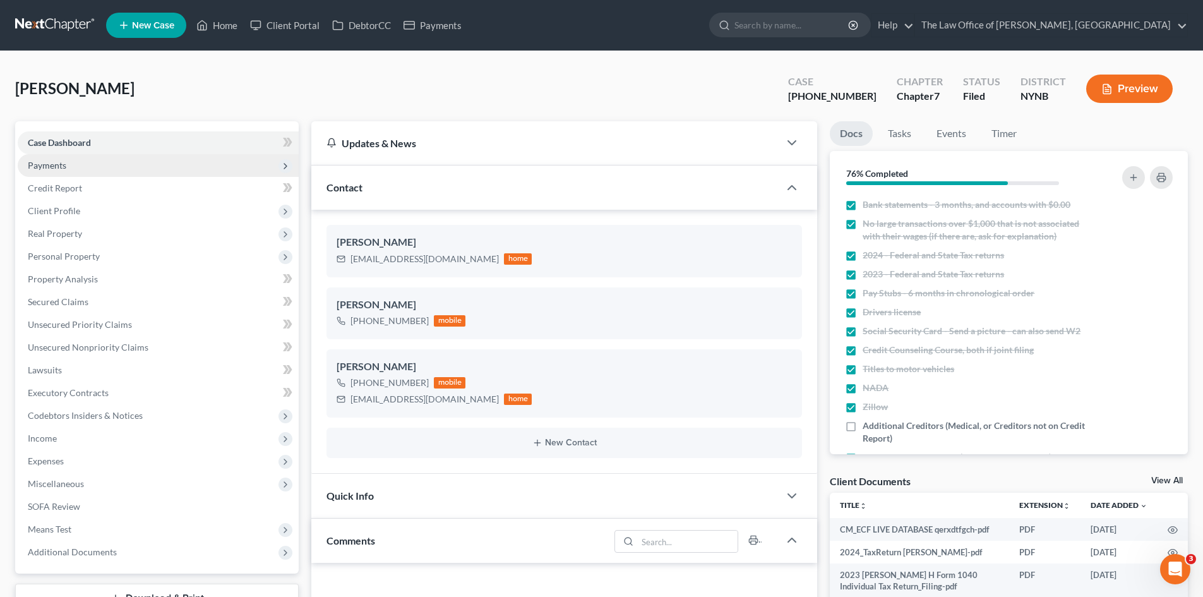
click at [45, 160] on span "Payments" at bounding box center [47, 165] width 39 height 11
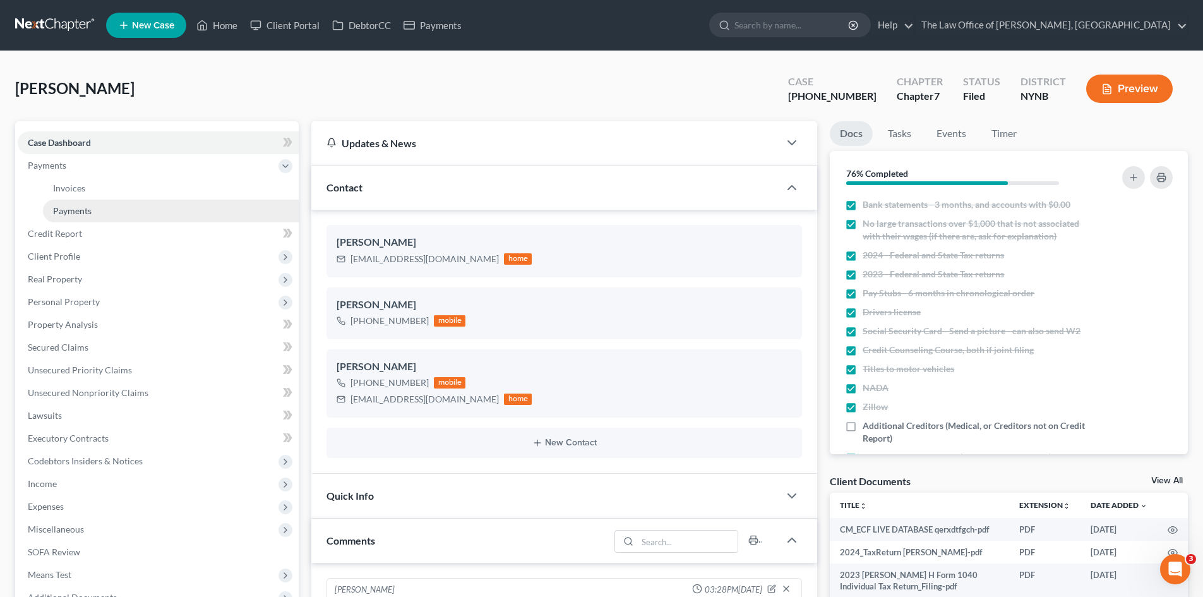
scroll to position [72, 0]
click at [76, 216] on link "Payments" at bounding box center [171, 210] width 256 height 23
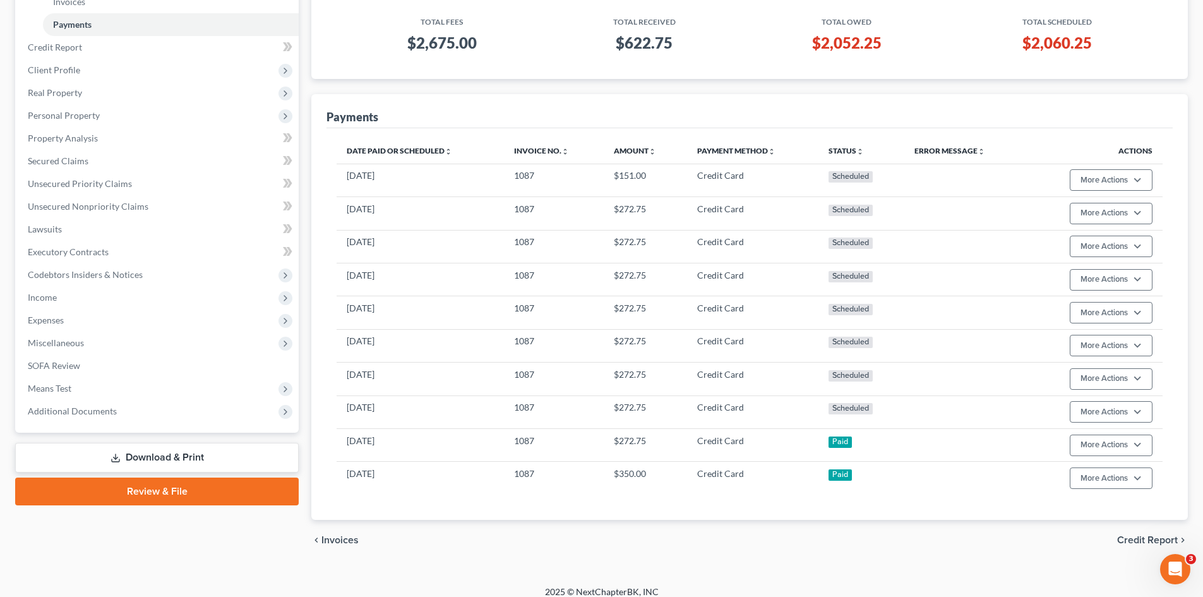
scroll to position [198, 0]
